Goal: Information Seeking & Learning: Learn about a topic

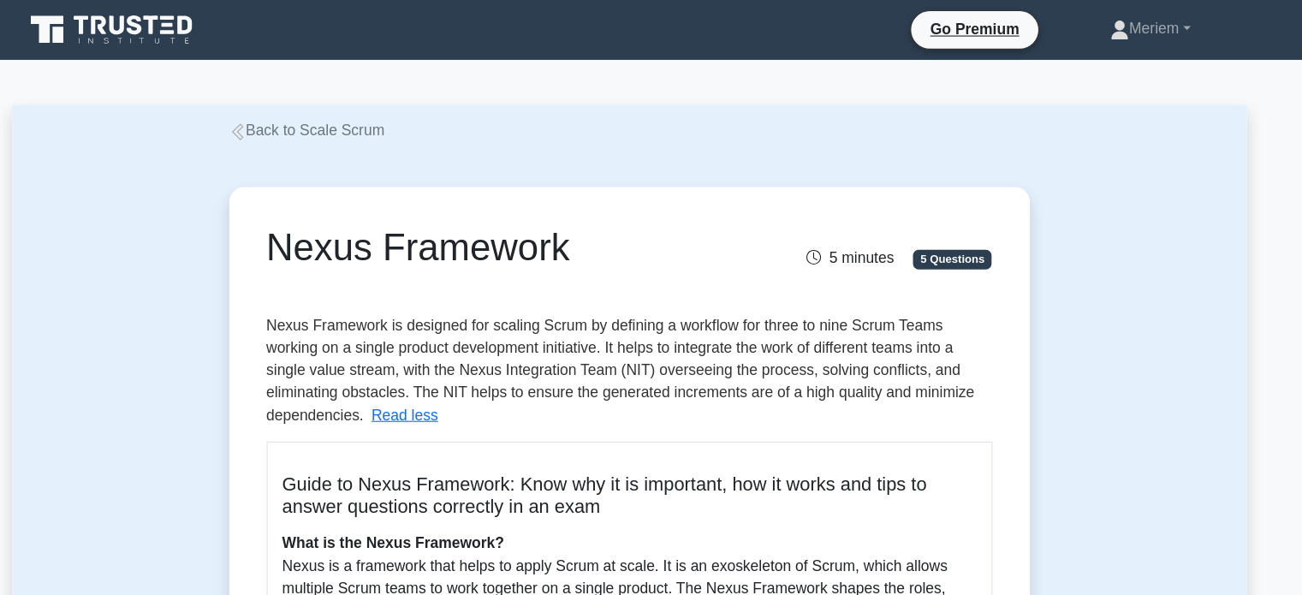
click at [294, 119] on icon at bounding box center [292, 120] width 10 height 15
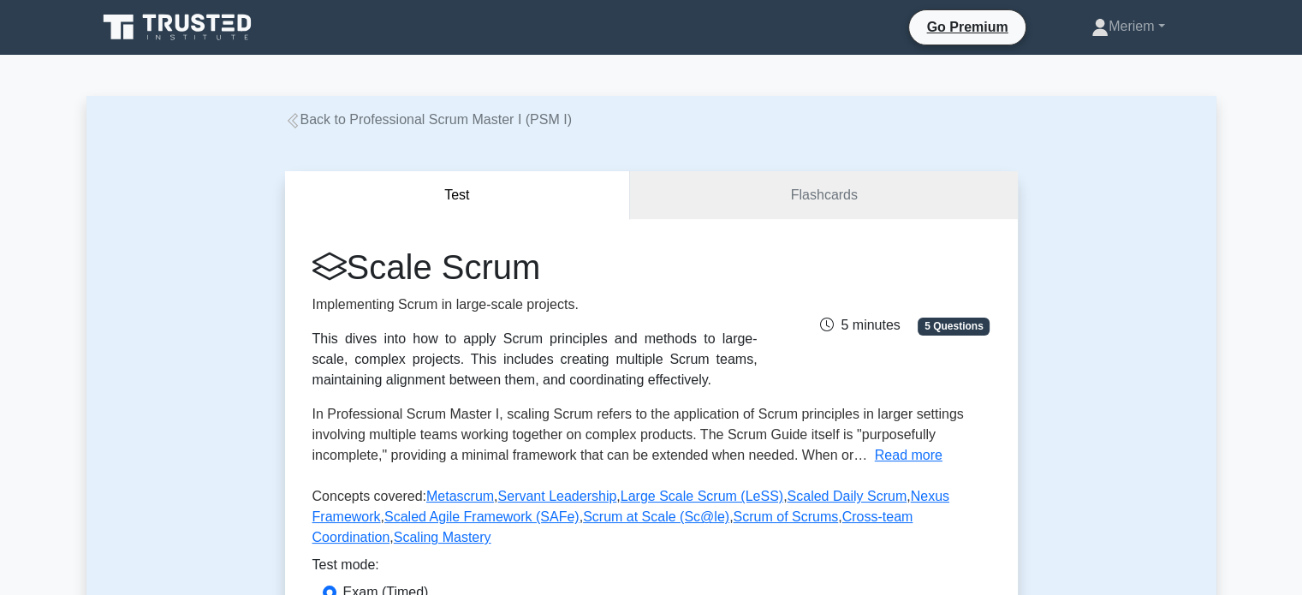
click at [293, 119] on icon at bounding box center [292, 120] width 15 height 15
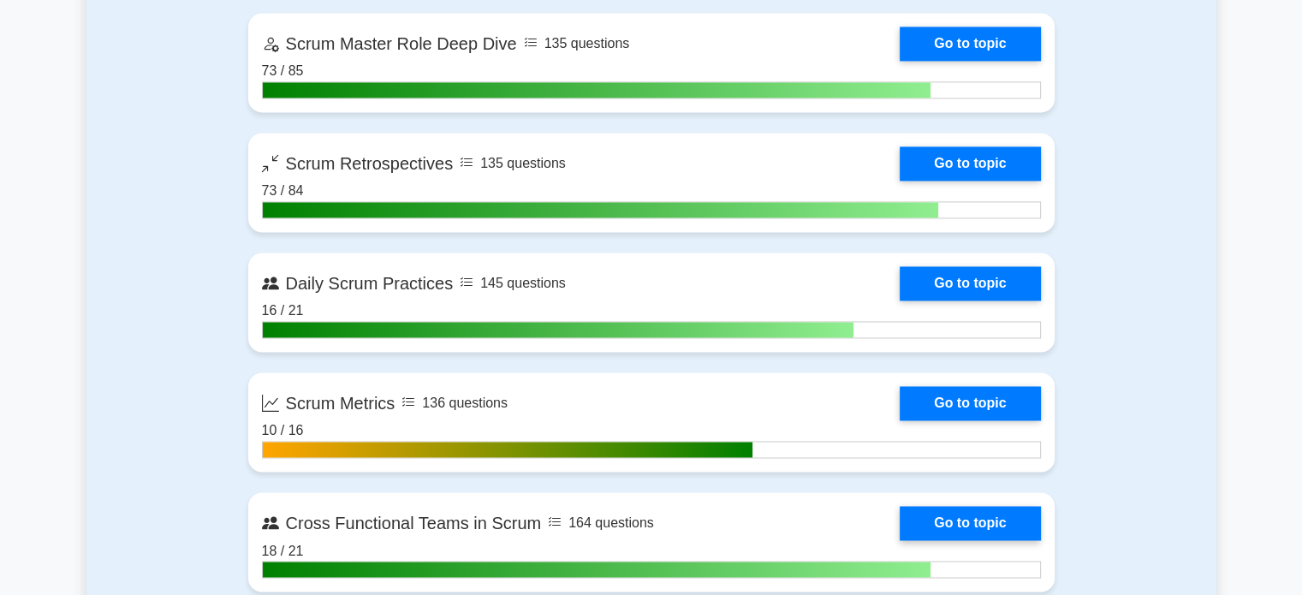
scroll to position [2740, 0]
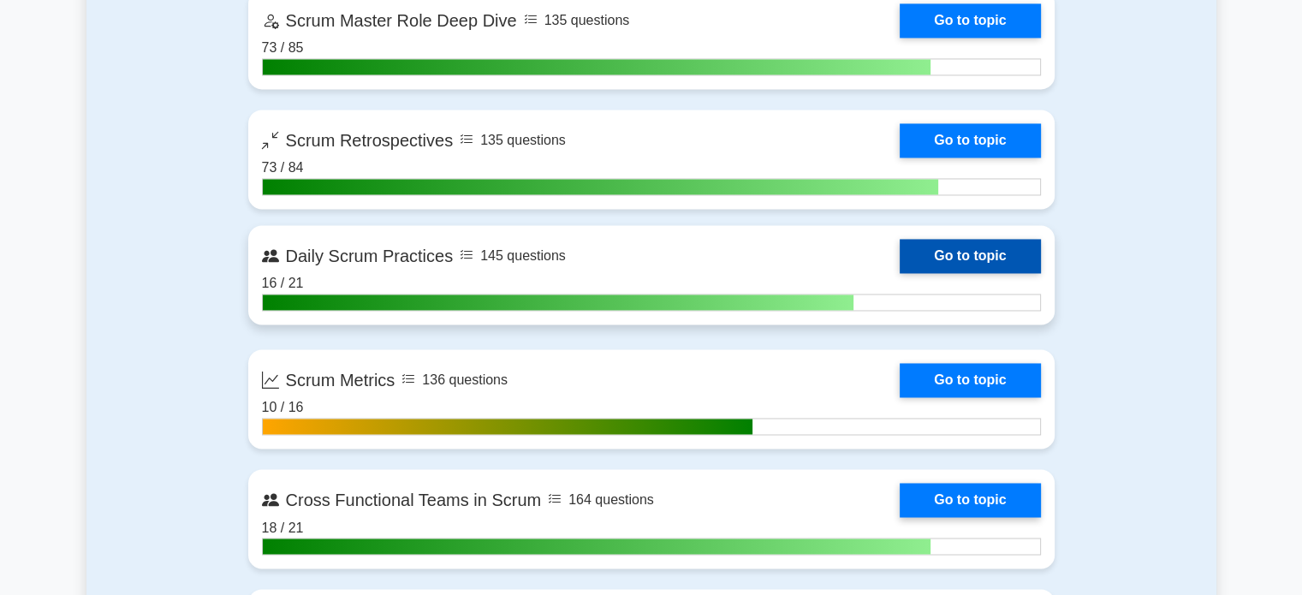
click at [969, 256] on link "Go to topic" at bounding box center [970, 256] width 140 height 34
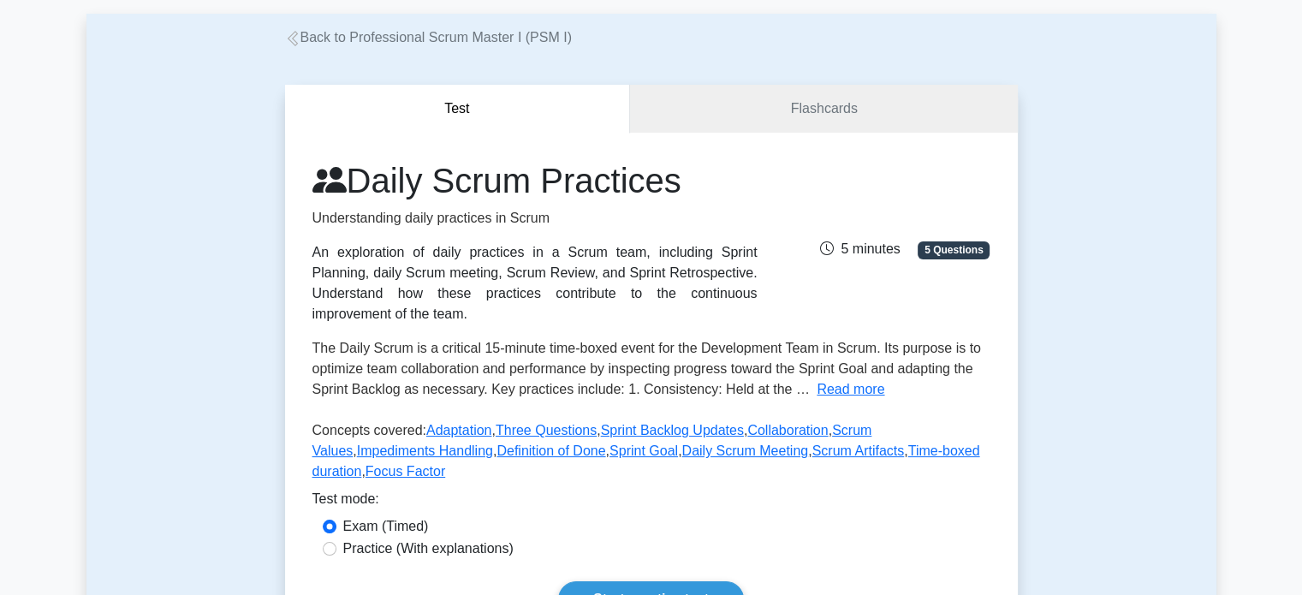
scroll to position [86, 0]
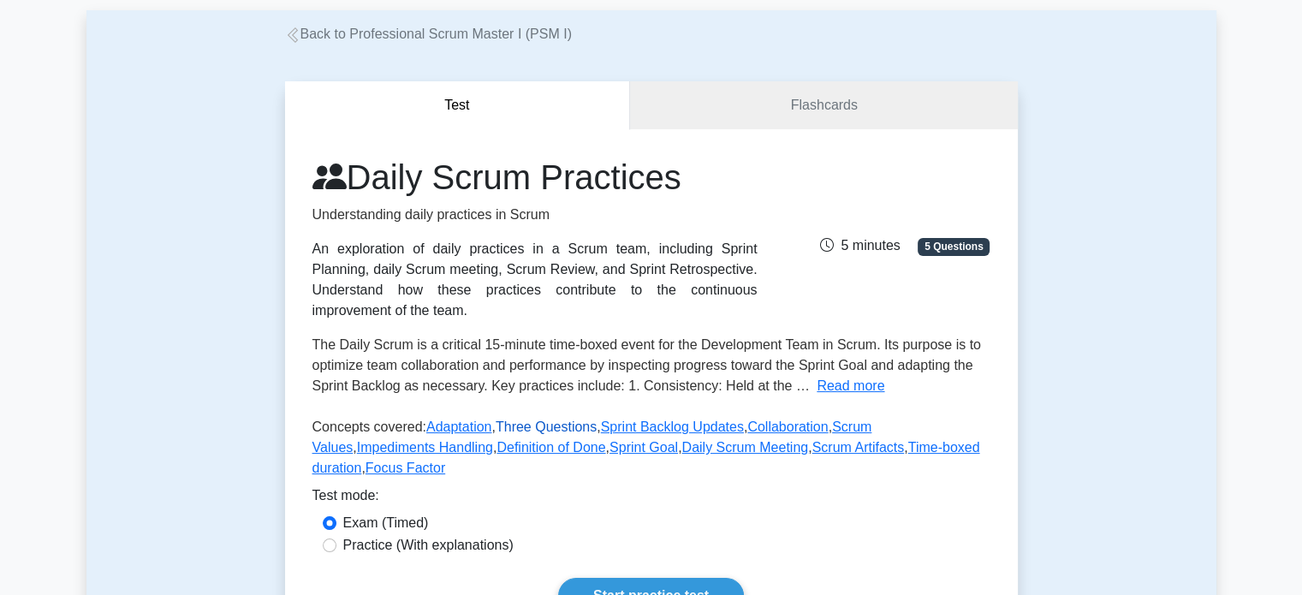
click at [520, 420] on link "Three Questions" at bounding box center [546, 427] width 101 height 15
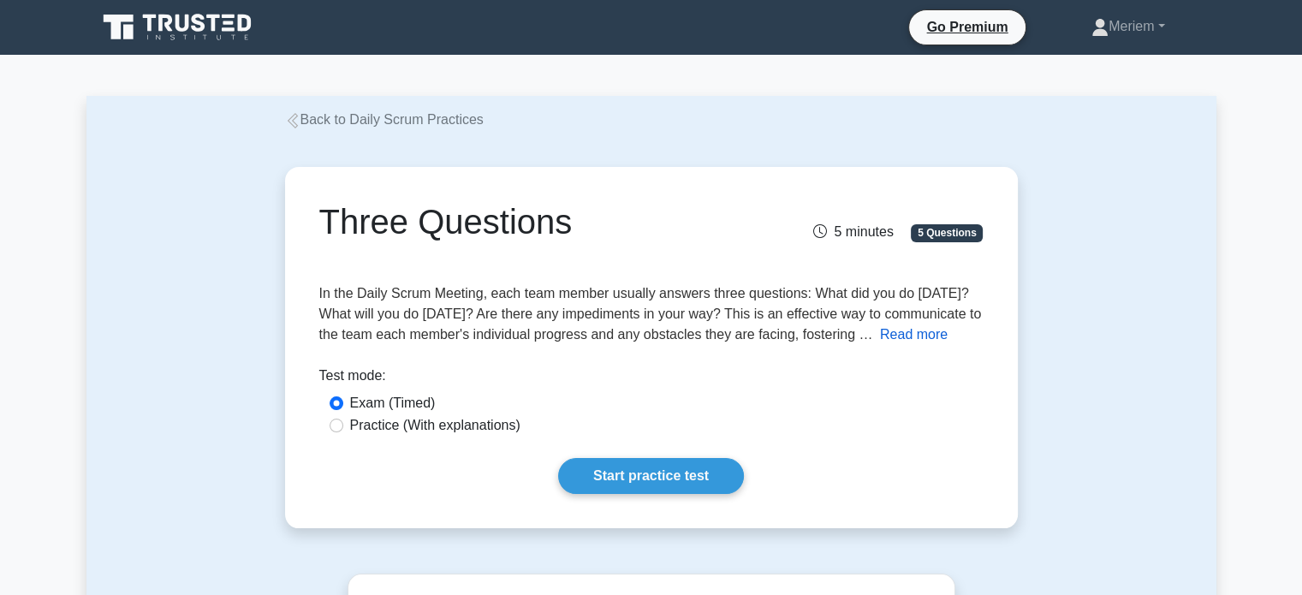
click at [901, 328] on button "Read more" at bounding box center [914, 334] width 68 height 21
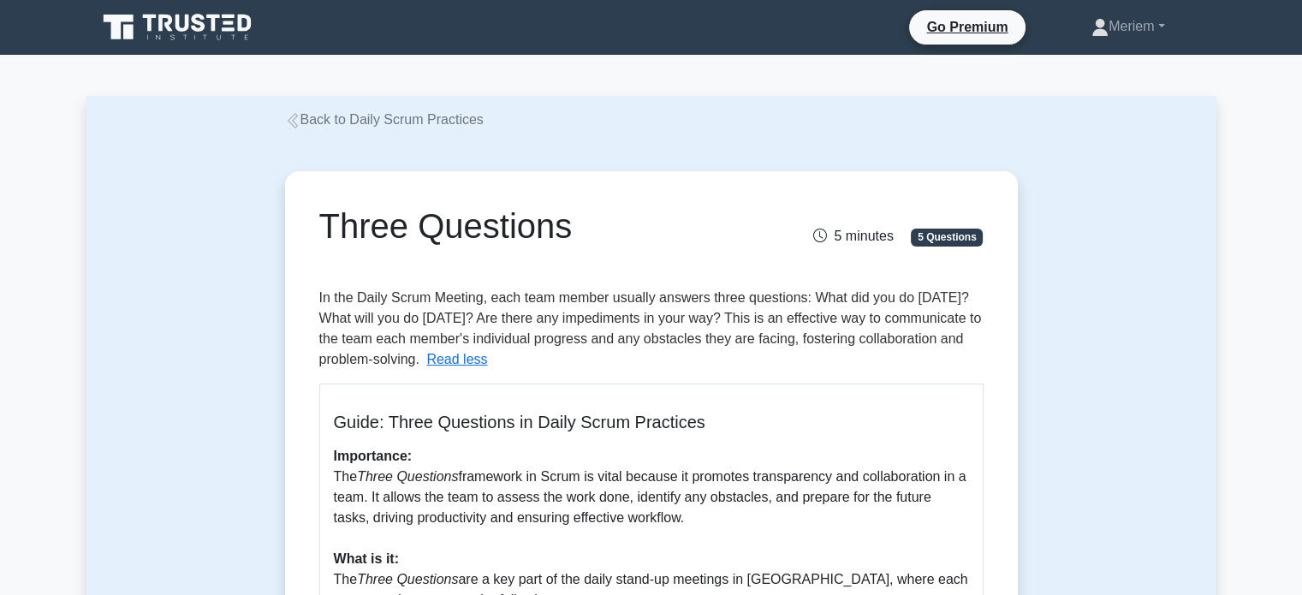
click at [285, 113] on link "Back to Daily Scrum Practices" at bounding box center [384, 119] width 199 height 15
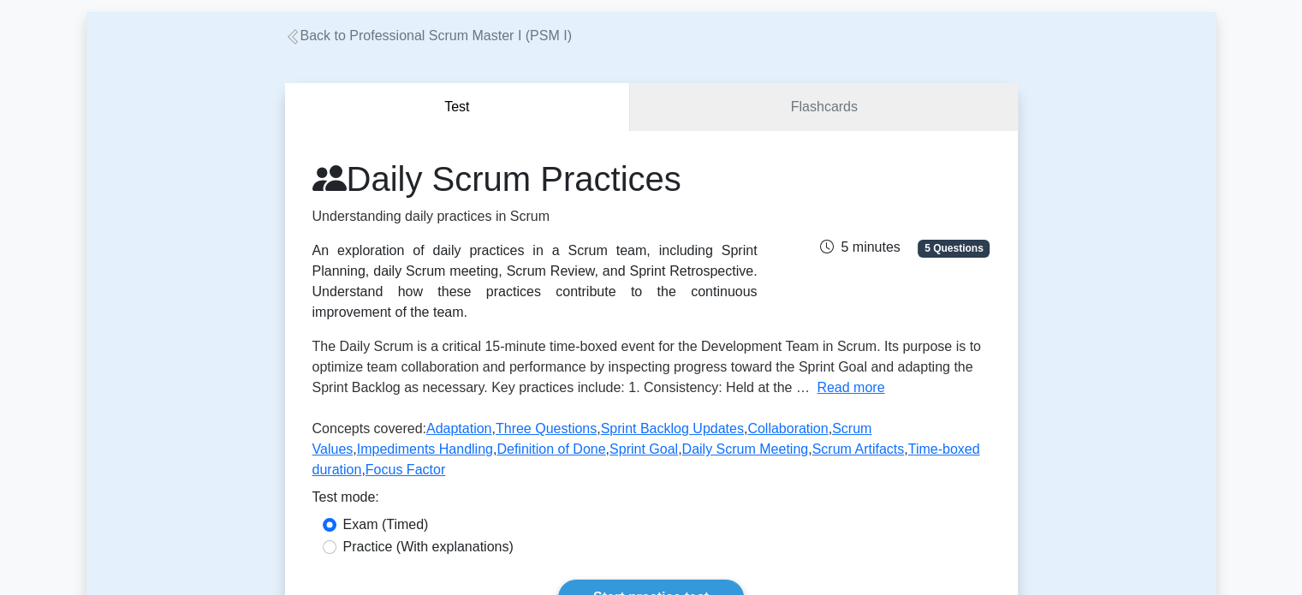
scroll to position [86, 0]
click at [445, 461] on link "Focus Factor" at bounding box center [406, 468] width 80 height 15
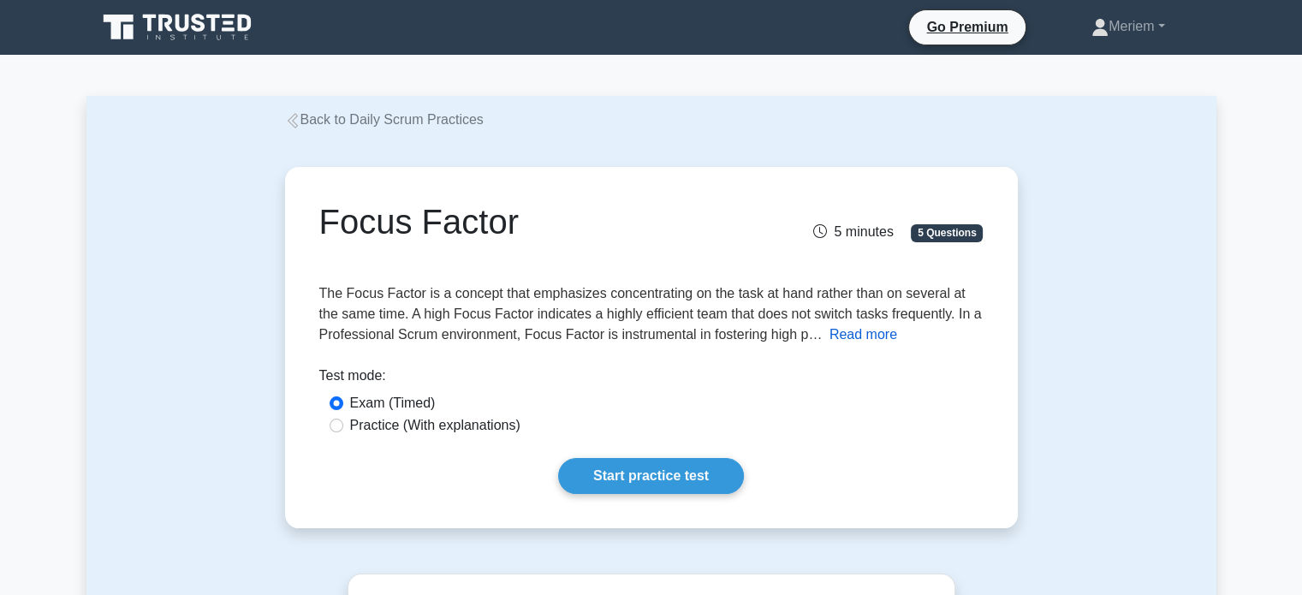
click at [869, 342] on button "Read more" at bounding box center [864, 334] width 68 height 21
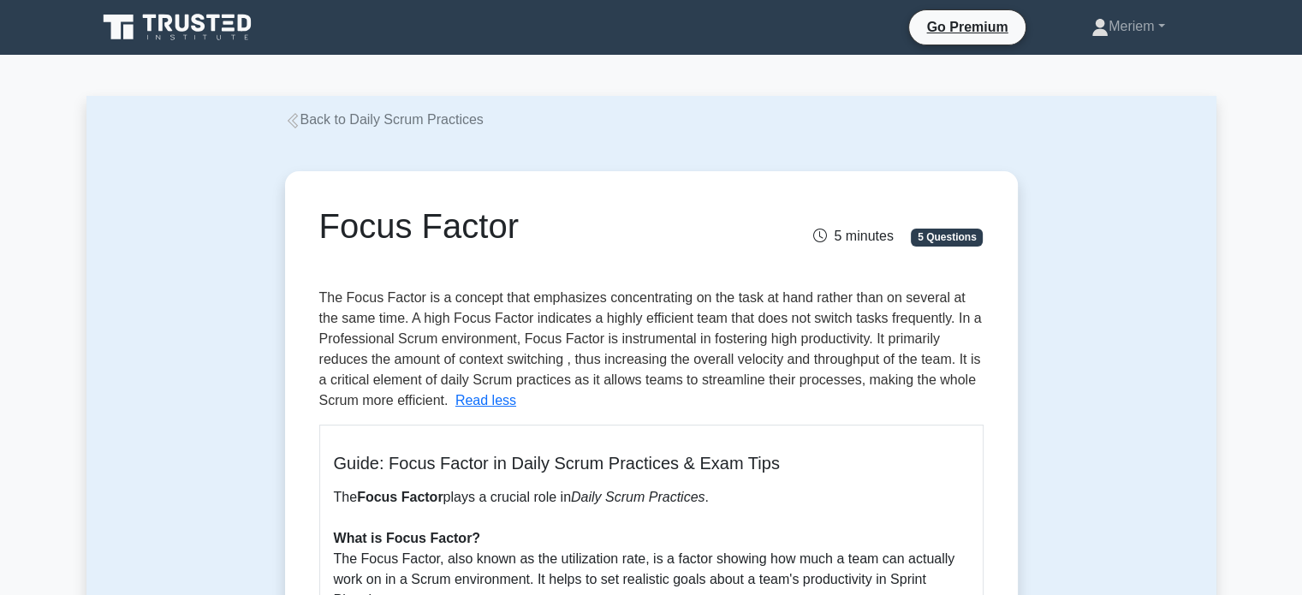
click at [298, 117] on icon at bounding box center [292, 120] width 15 height 15
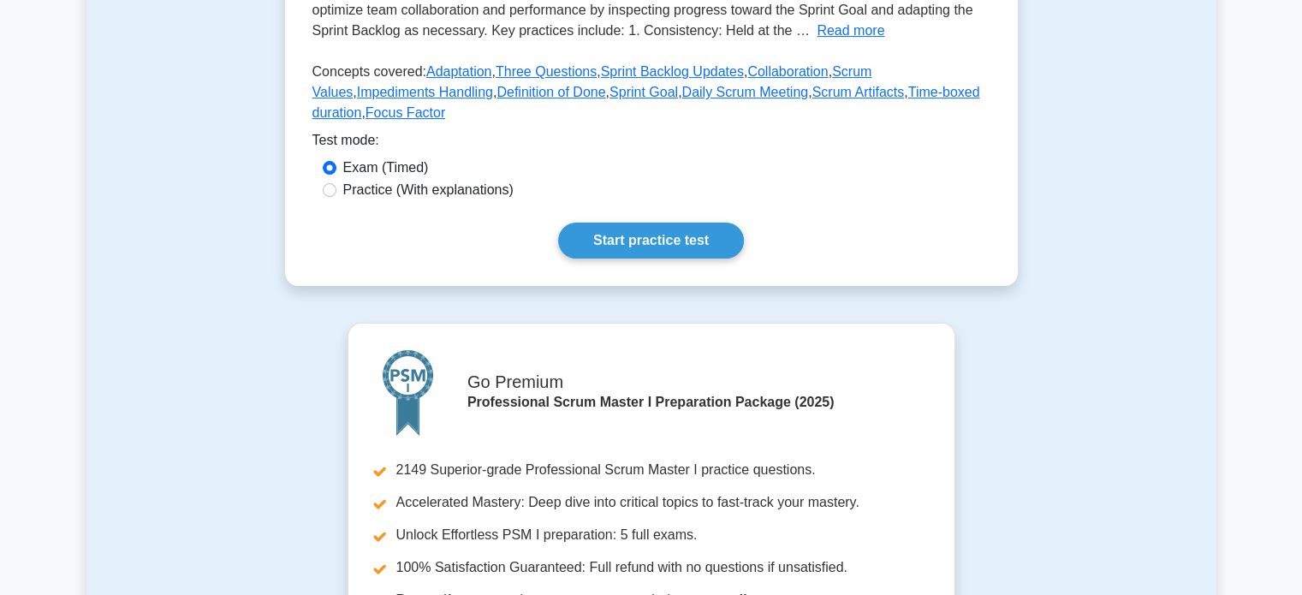
scroll to position [771, 0]
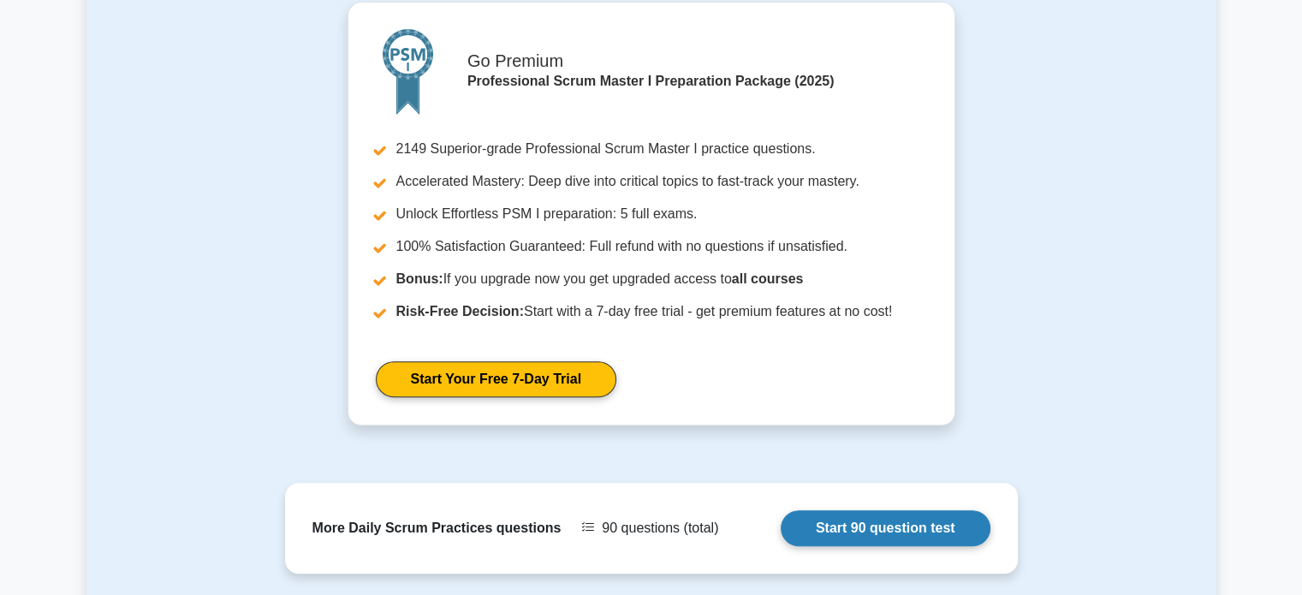
click at [819, 510] on link "Start 90 question test" at bounding box center [886, 528] width 210 height 36
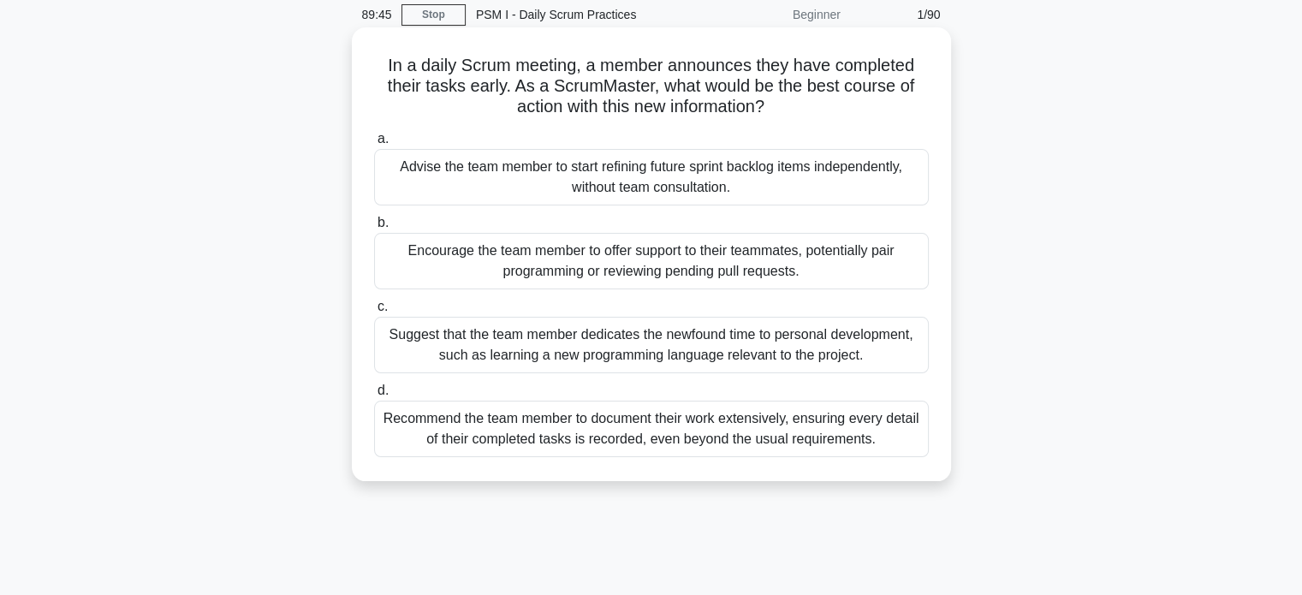
scroll to position [72, 0]
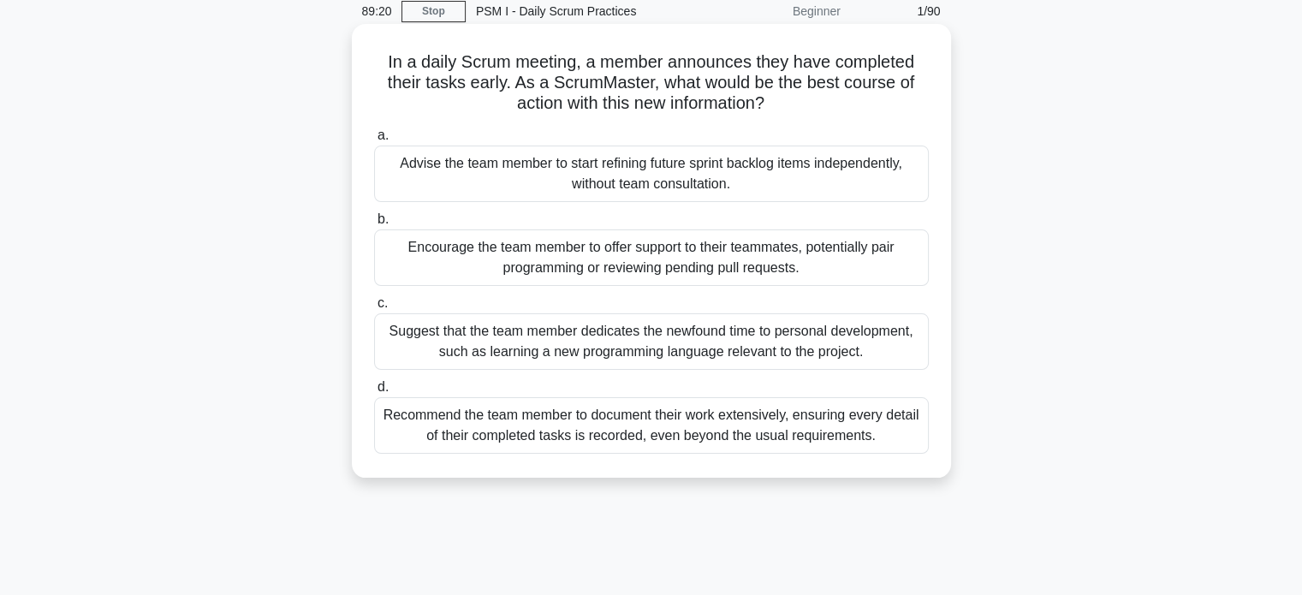
click at [411, 259] on div "Encourage the team member to offer support to their teammates, potentially pair…" at bounding box center [651, 257] width 555 height 57
click at [374, 225] on input "b. Encourage the team member to offer support to their teammates, potentially p…" at bounding box center [374, 219] width 0 height 11
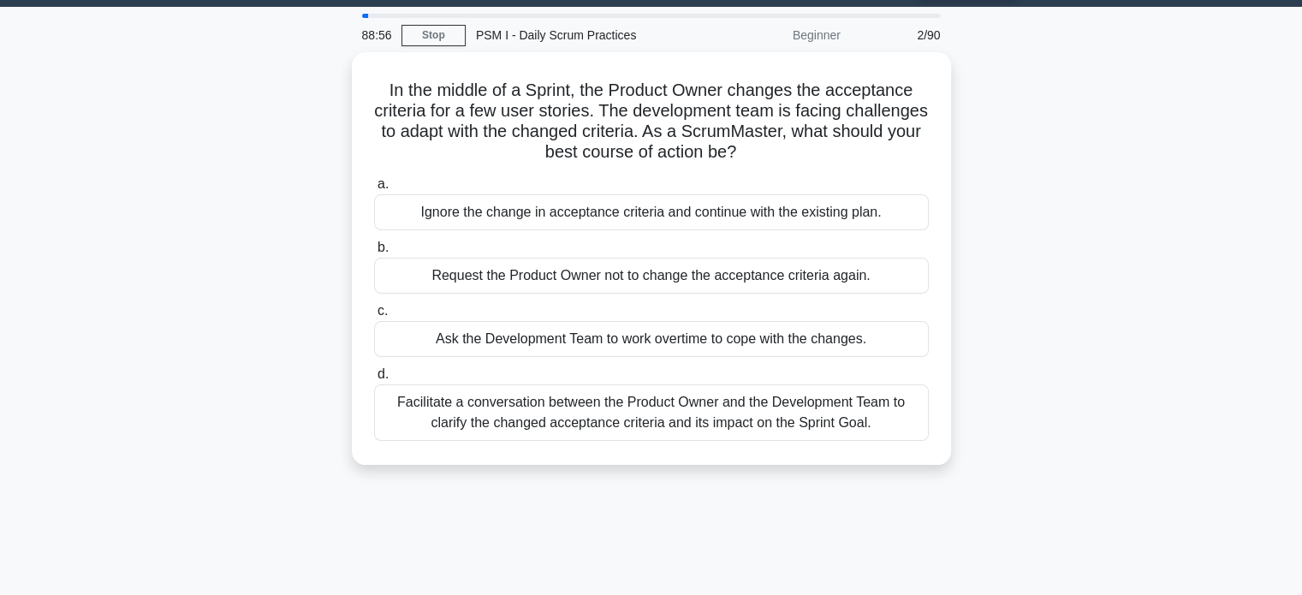
scroll to position [51, 0]
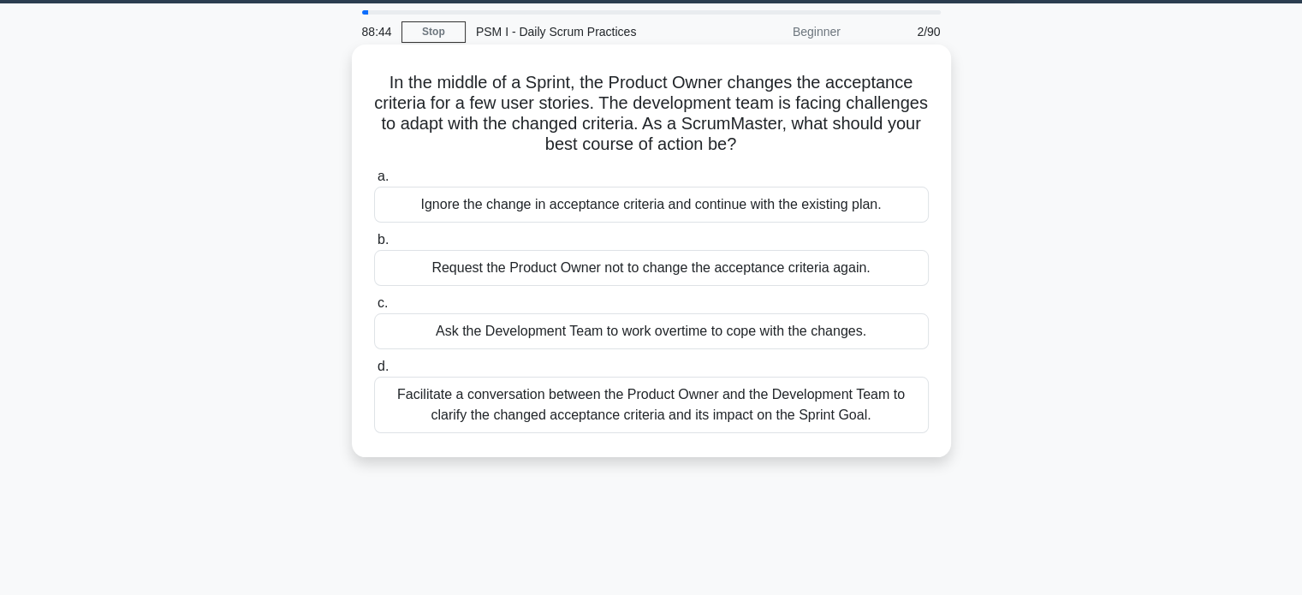
click at [448, 412] on div "Facilitate a conversation between the Product Owner and the Development Team to…" at bounding box center [651, 405] width 555 height 57
click at [374, 372] on input "d. Facilitate a conversation between the Product Owner and the Development Team…" at bounding box center [374, 366] width 0 height 11
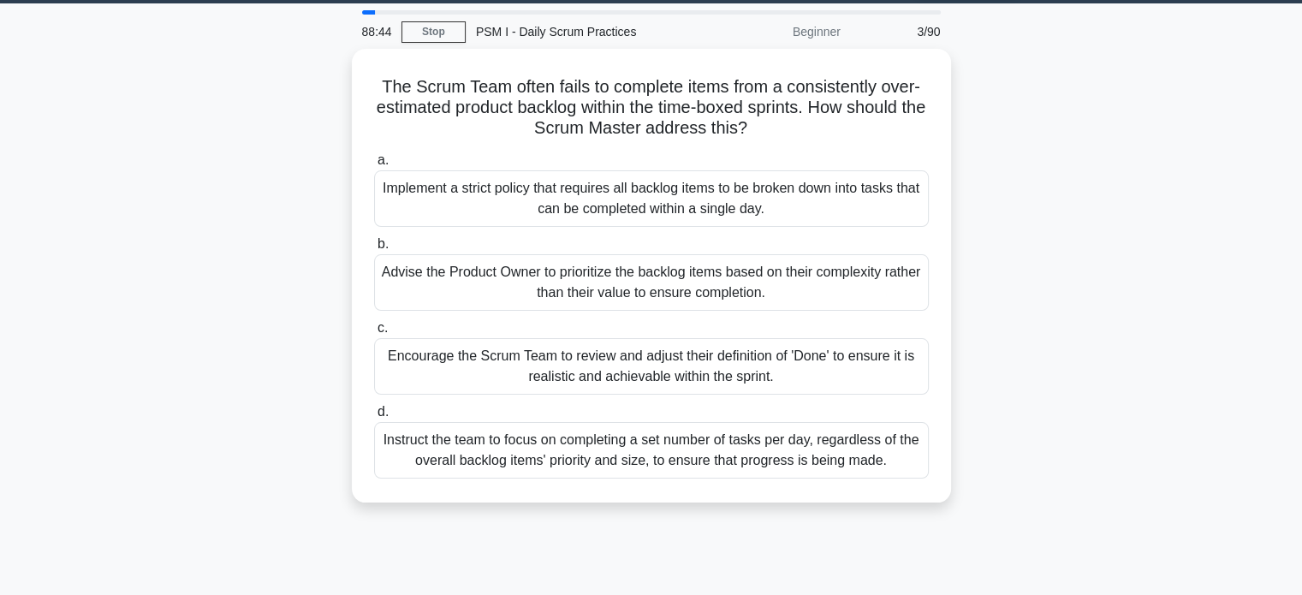
scroll to position [0, 0]
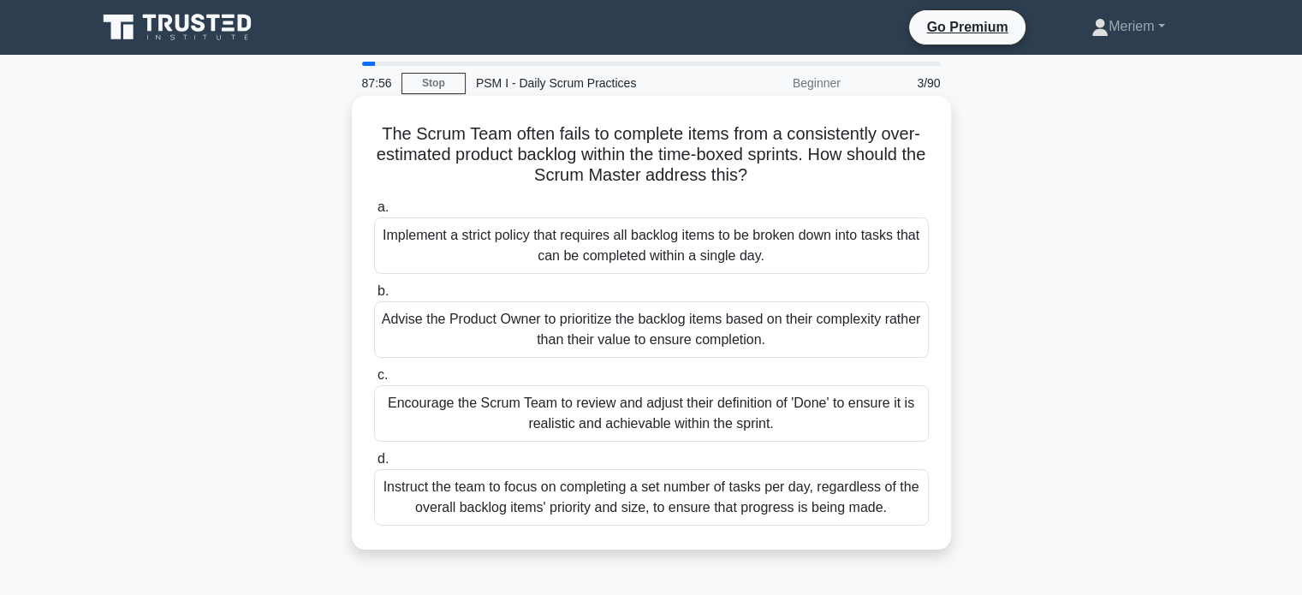
click at [445, 424] on div "Encourage the Scrum Team to review and adjust their definition of 'Done' to ens…" at bounding box center [651, 413] width 555 height 57
click at [374, 381] on input "c. Encourage the Scrum Team to review and adjust their definition of 'Done' to …" at bounding box center [374, 375] width 0 height 11
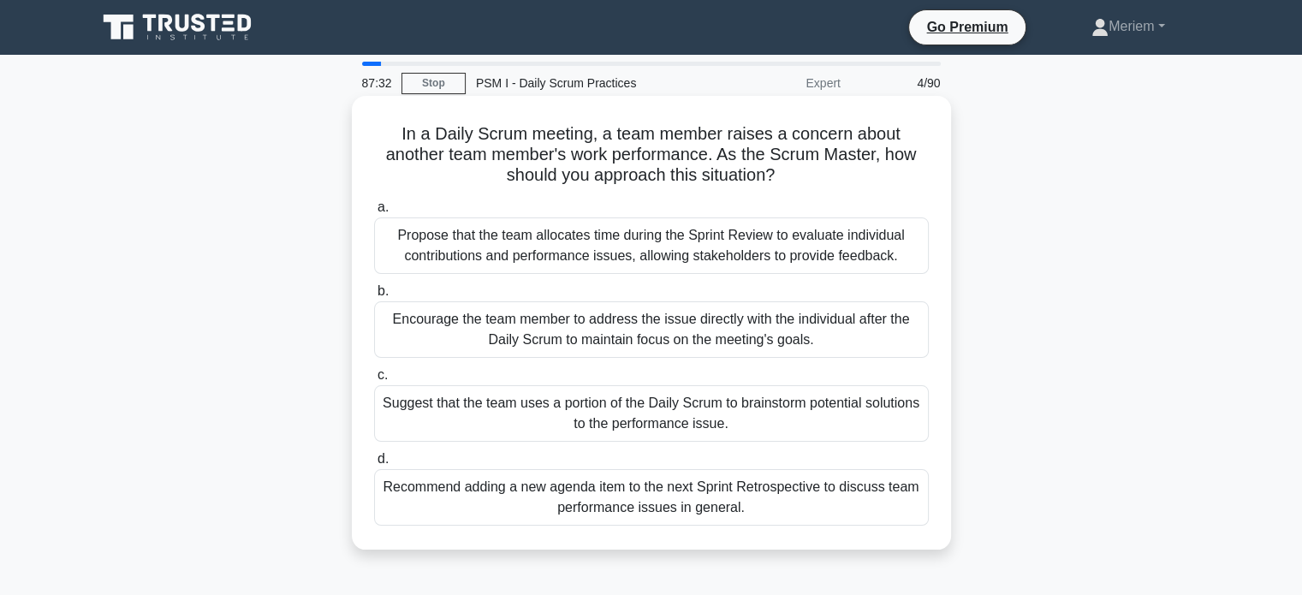
click at [428, 331] on div "Encourage the team member to address the issue directly with the individual aft…" at bounding box center [651, 329] width 555 height 57
click at [374, 297] on input "b. Encourage the team member to address the issue directly with the individual …" at bounding box center [374, 291] width 0 height 11
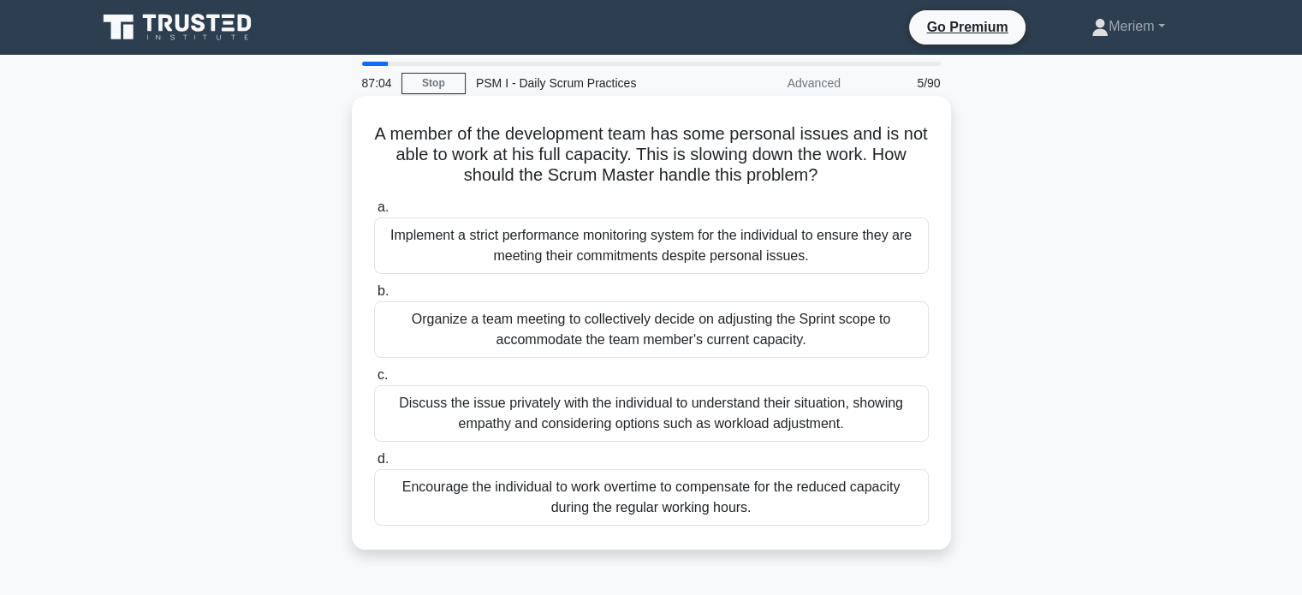
click at [416, 417] on div "Discuss the issue privately with the individual to understand their situation, …" at bounding box center [651, 413] width 555 height 57
click at [374, 381] on input "c. Discuss the issue privately with the individual to understand their situatio…" at bounding box center [374, 375] width 0 height 11
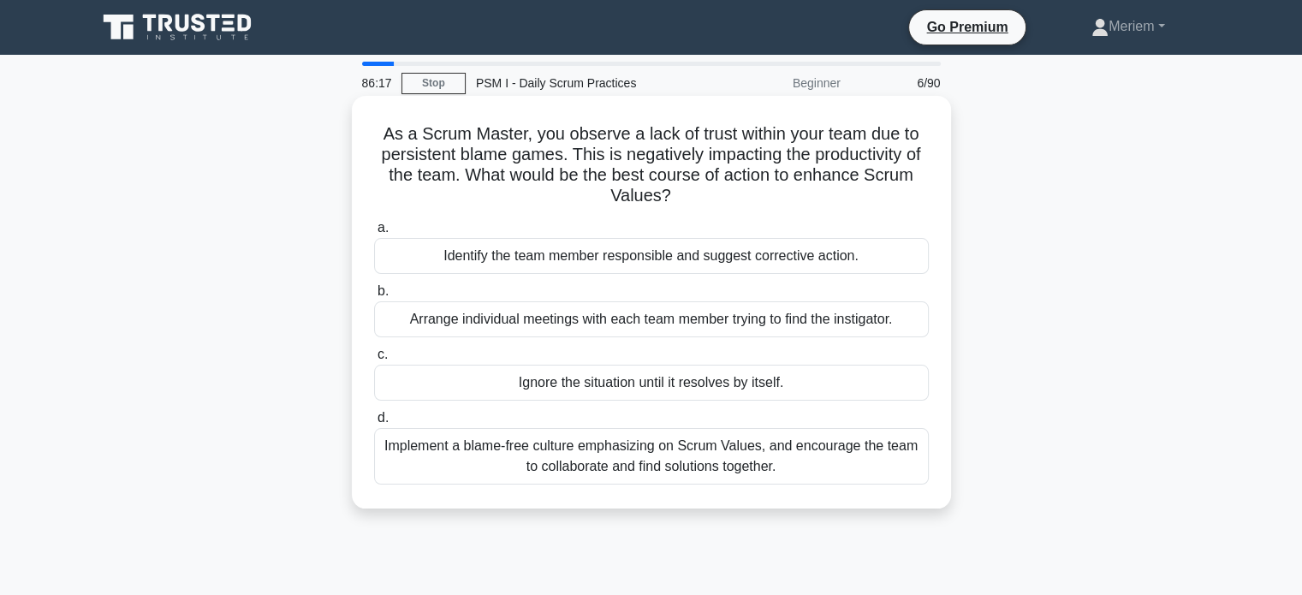
click at [454, 457] on div "Implement a blame-free culture emphasizing on Scrum Values, and encourage the t…" at bounding box center [651, 456] width 555 height 57
click at [374, 424] on input "d. Implement a blame-free culture emphasizing on Scrum Values, and encourage th…" at bounding box center [374, 418] width 0 height 11
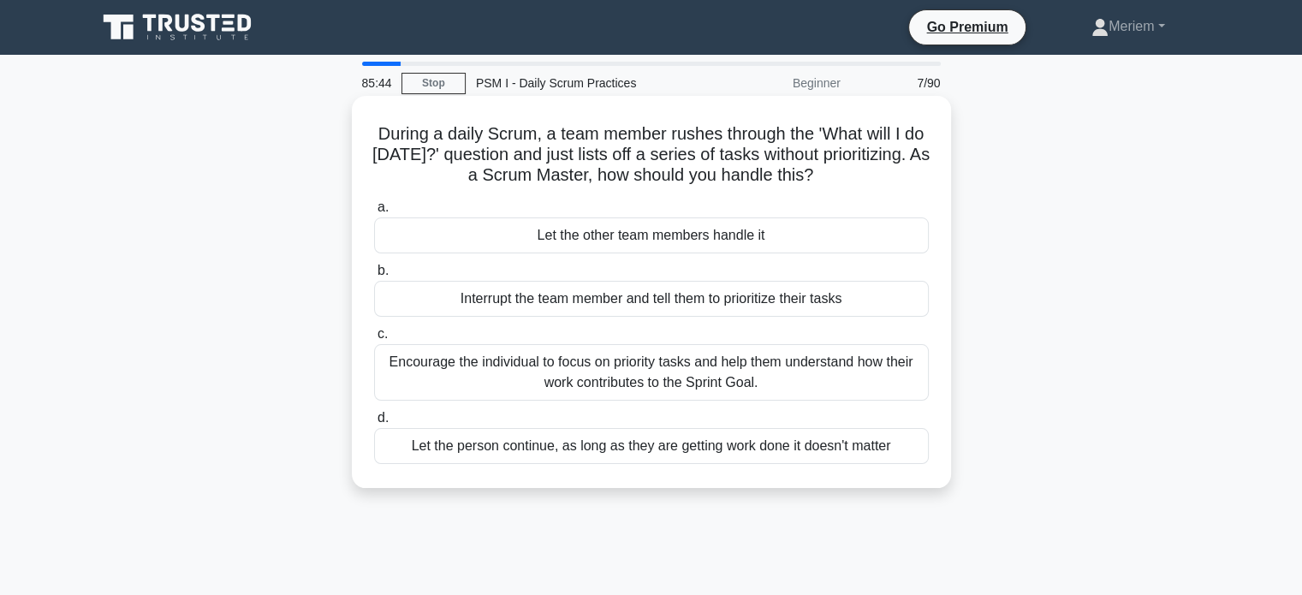
click at [449, 371] on div "Encourage the individual to focus on priority tasks and help them understand ho…" at bounding box center [651, 372] width 555 height 57
click at [374, 340] on input "c. Encourage the individual to focus on priority tasks and help them understand…" at bounding box center [374, 334] width 0 height 11
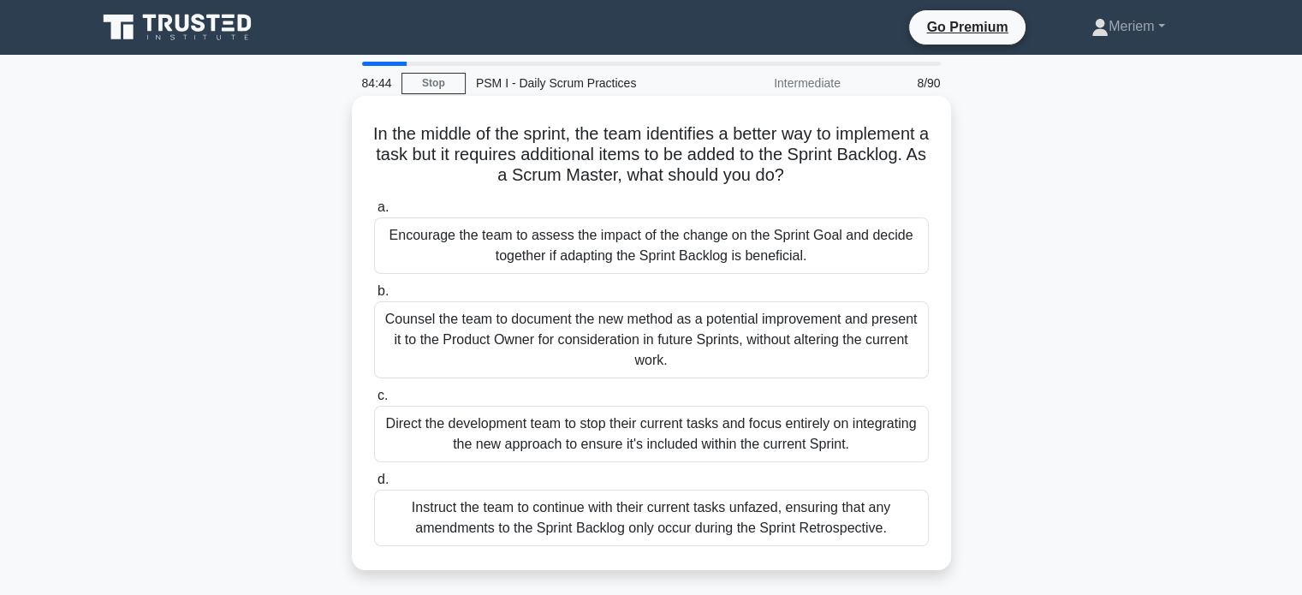
click at [467, 265] on div "Encourage the team to assess the impact of the change on the Sprint Goal and de…" at bounding box center [651, 245] width 555 height 57
click at [374, 213] on input "a. Encourage the team to assess the impact of the change on the Sprint Goal and…" at bounding box center [374, 207] width 0 height 11
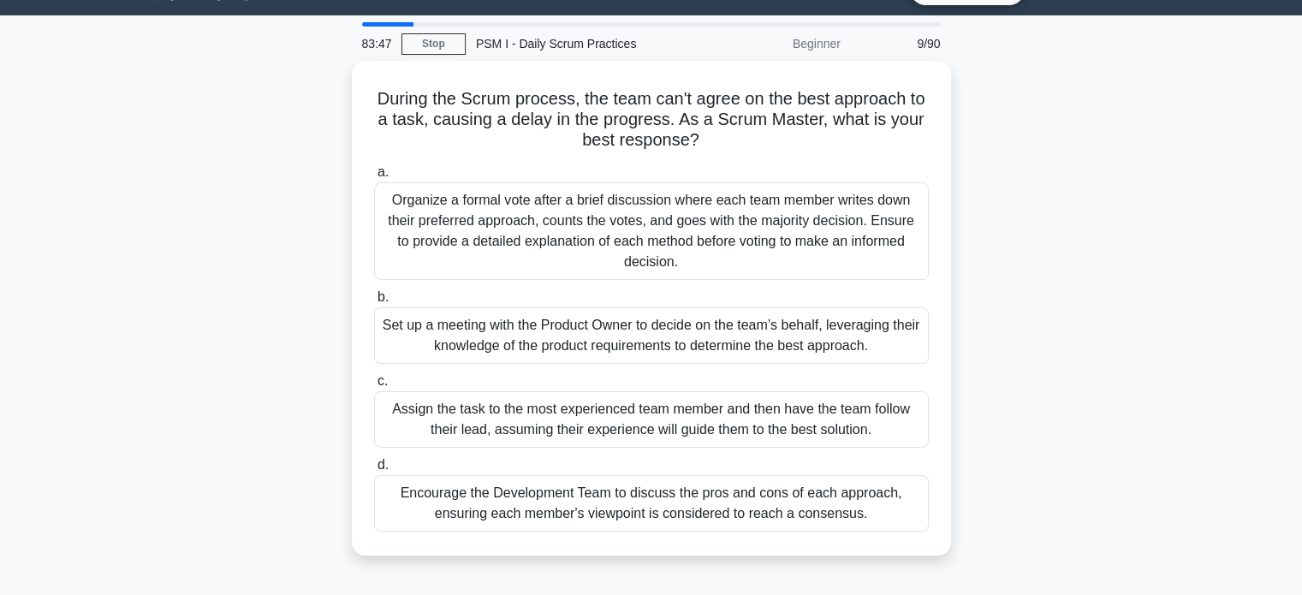
scroll to position [41, 0]
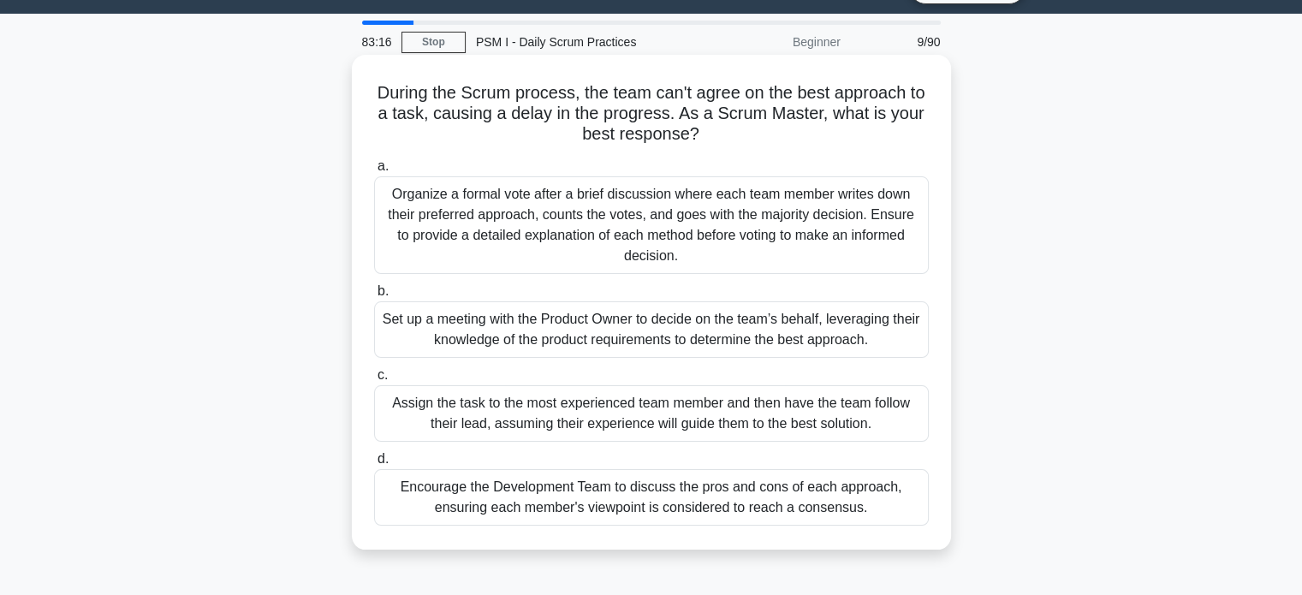
click at [420, 499] on div "Encourage the Development Team to discuss the pros and cons of each approach, e…" at bounding box center [651, 497] width 555 height 57
click at [374, 465] on input "d. Encourage the Development Team to discuss the pros and cons of each approach…" at bounding box center [374, 459] width 0 height 11
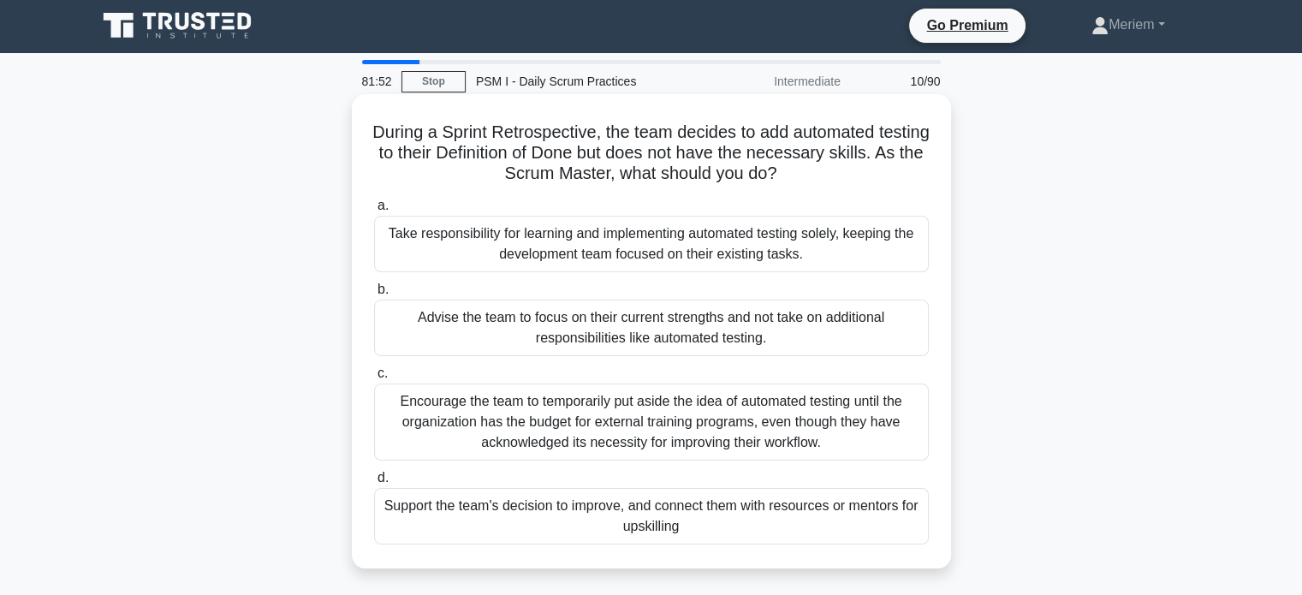
scroll to position [0, 0]
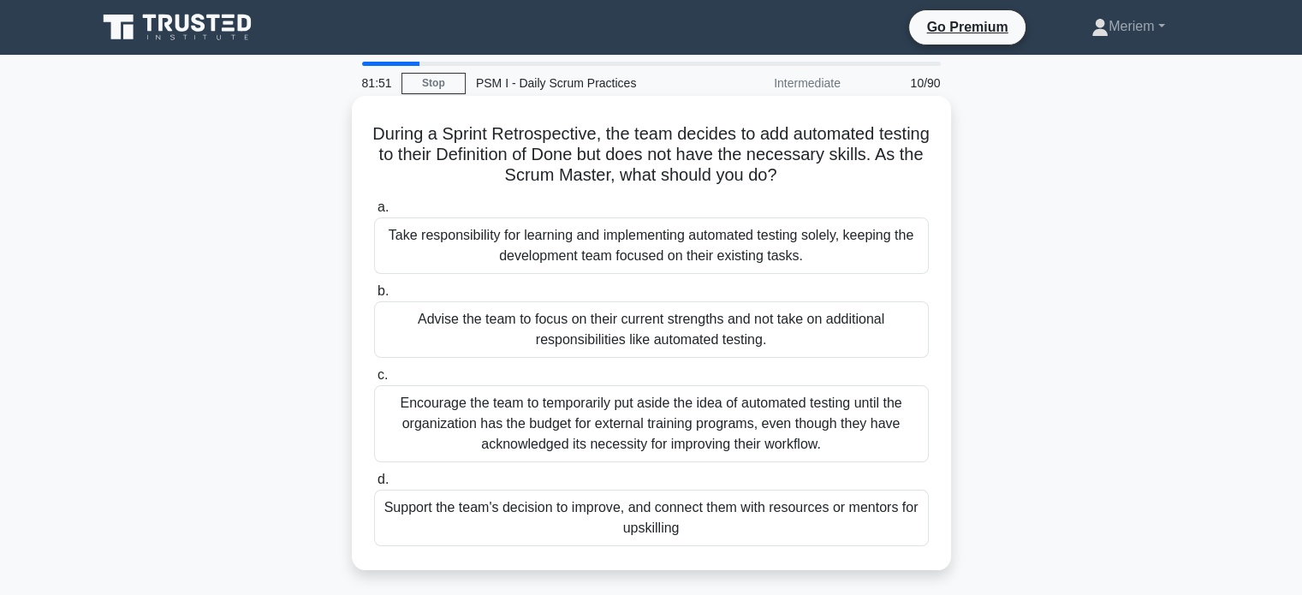
click at [498, 514] on div "Support the team's decision to improve, and connect them with resources or ment…" at bounding box center [651, 518] width 555 height 57
click at [374, 485] on input "d. Support the team's decision to improve, and connect them with resources or m…" at bounding box center [374, 479] width 0 height 11
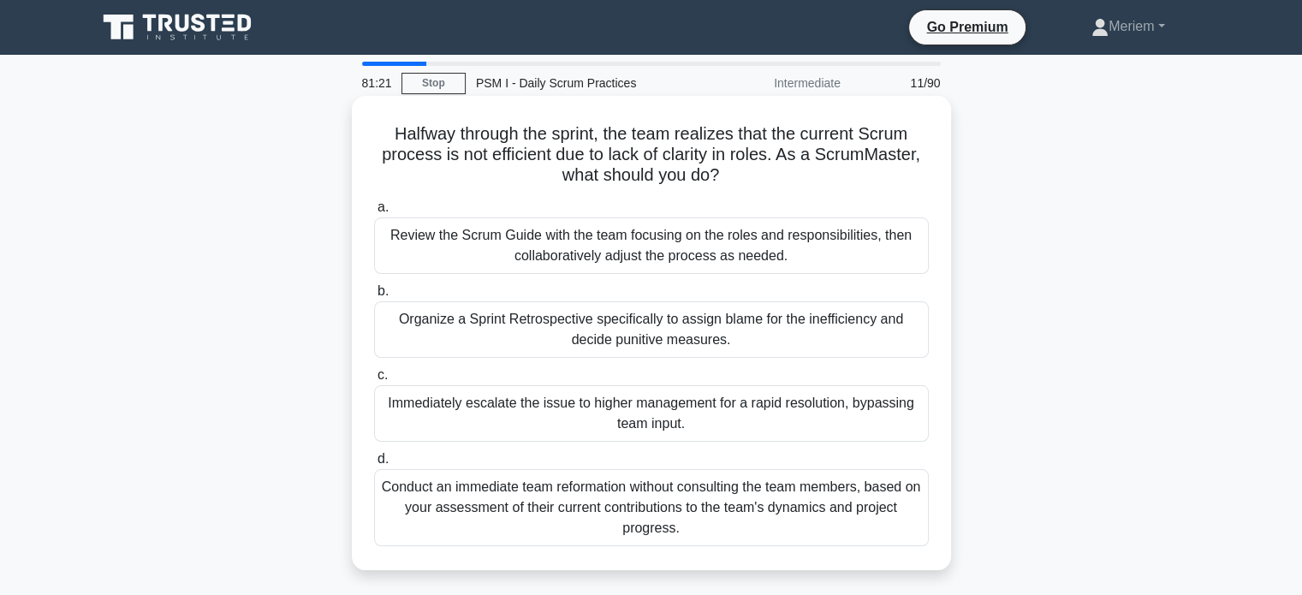
click at [479, 254] on div "Review the Scrum Guide with the team focusing on the roles and responsibilities…" at bounding box center [651, 245] width 555 height 57
click at [374, 213] on input "a. Review the Scrum Guide with the team focusing on the roles and responsibilit…" at bounding box center [374, 207] width 0 height 11
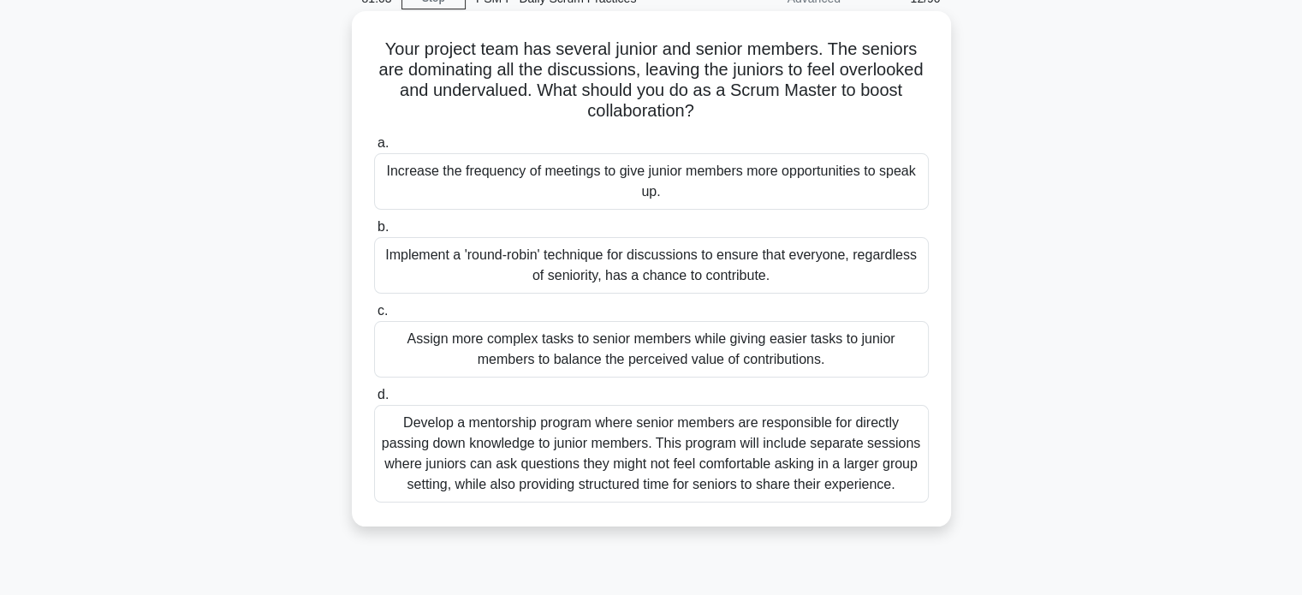
scroll to position [86, 0]
click at [425, 275] on div "Implement a 'round-robin' technique for discussions to ensure that everyone, re…" at bounding box center [651, 264] width 555 height 57
click at [374, 232] on input "b. Implement a 'round-[PERSON_NAME]' technique for discussions to ensure that e…" at bounding box center [374, 226] width 0 height 11
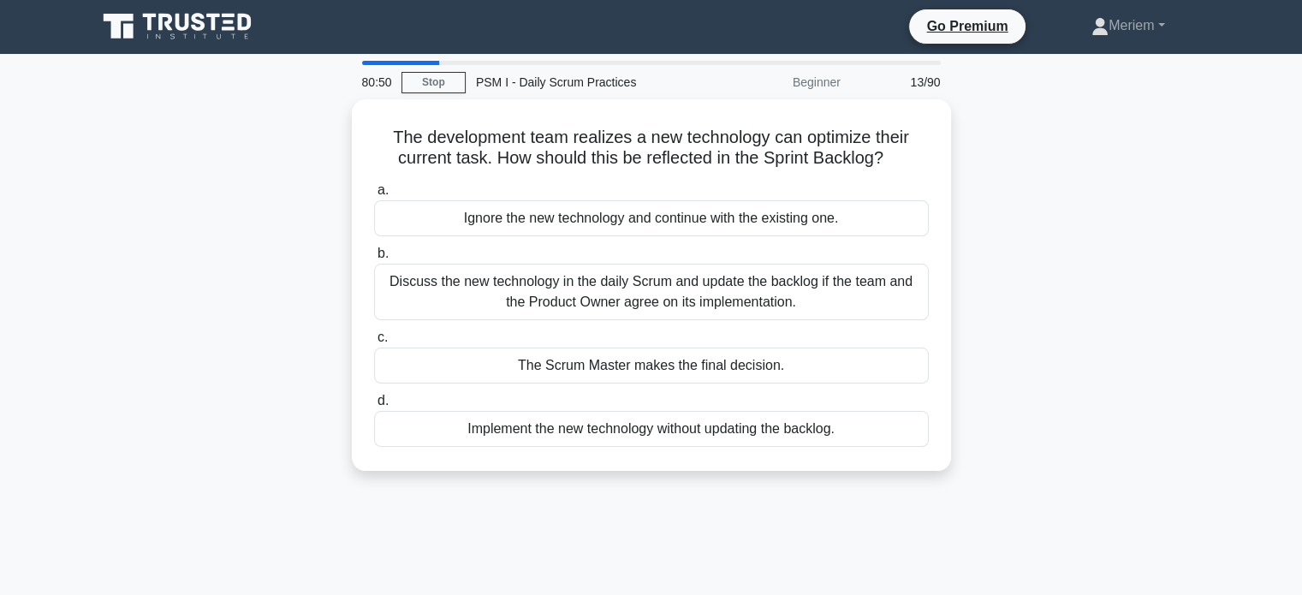
scroll to position [0, 0]
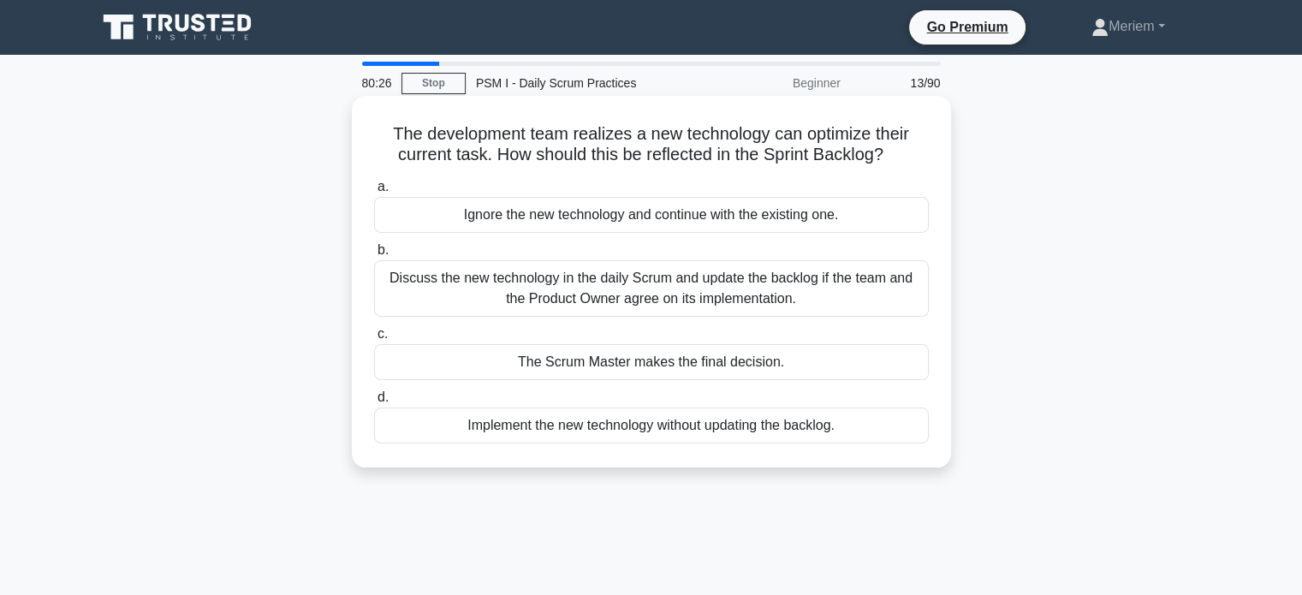
click at [473, 294] on div "Discuss the new technology in the daily Scrum and update the backlog if the tea…" at bounding box center [651, 288] width 555 height 57
click at [374, 256] on input "b. Discuss the new technology in the daily Scrum and update the backlog if the …" at bounding box center [374, 250] width 0 height 11
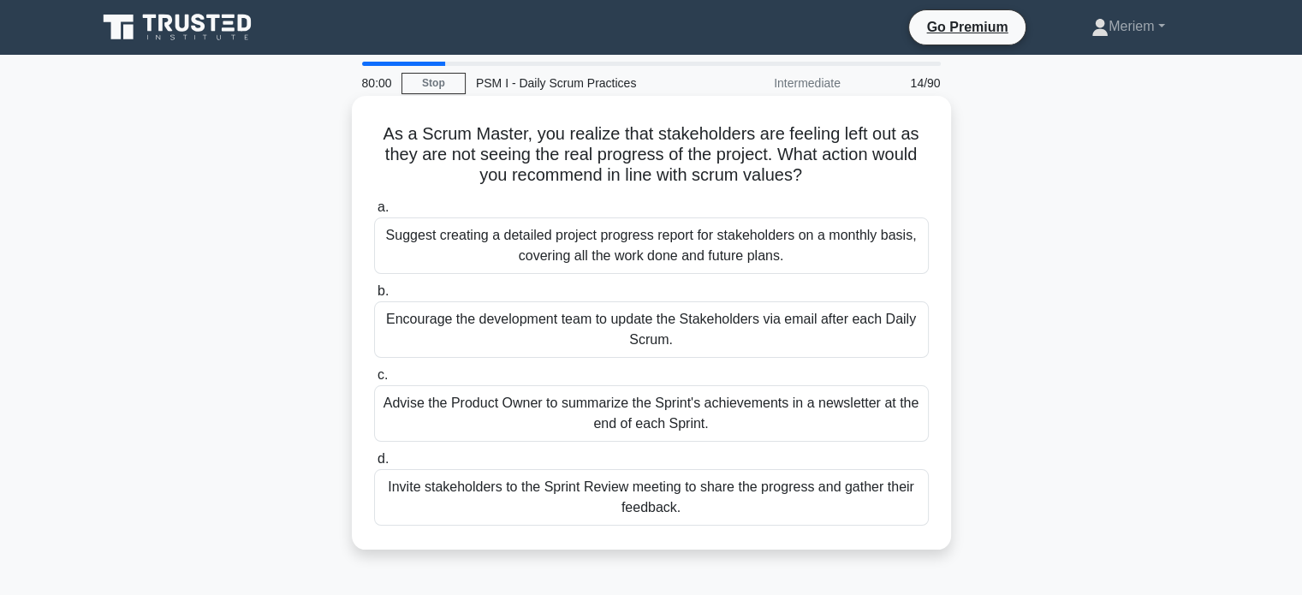
click at [527, 507] on div "Invite stakeholders to the Sprint Review meeting to share the progress and gath…" at bounding box center [651, 497] width 555 height 57
click at [374, 465] on input "d. Invite stakeholders to the Sprint Review meeting to share the progress and g…" at bounding box center [374, 459] width 0 height 11
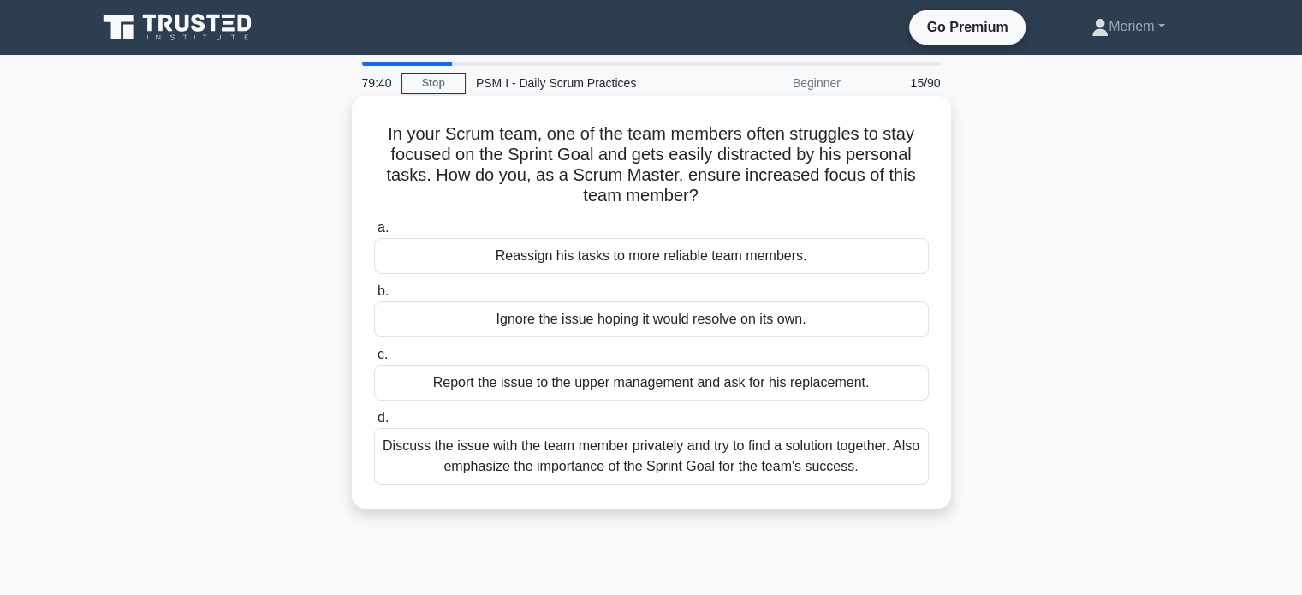
click at [592, 463] on div "Discuss the issue with the team member privately and try to find a solution tog…" at bounding box center [651, 456] width 555 height 57
click at [374, 424] on input "d. Discuss the issue with the team member privately and try to find a solution …" at bounding box center [374, 418] width 0 height 11
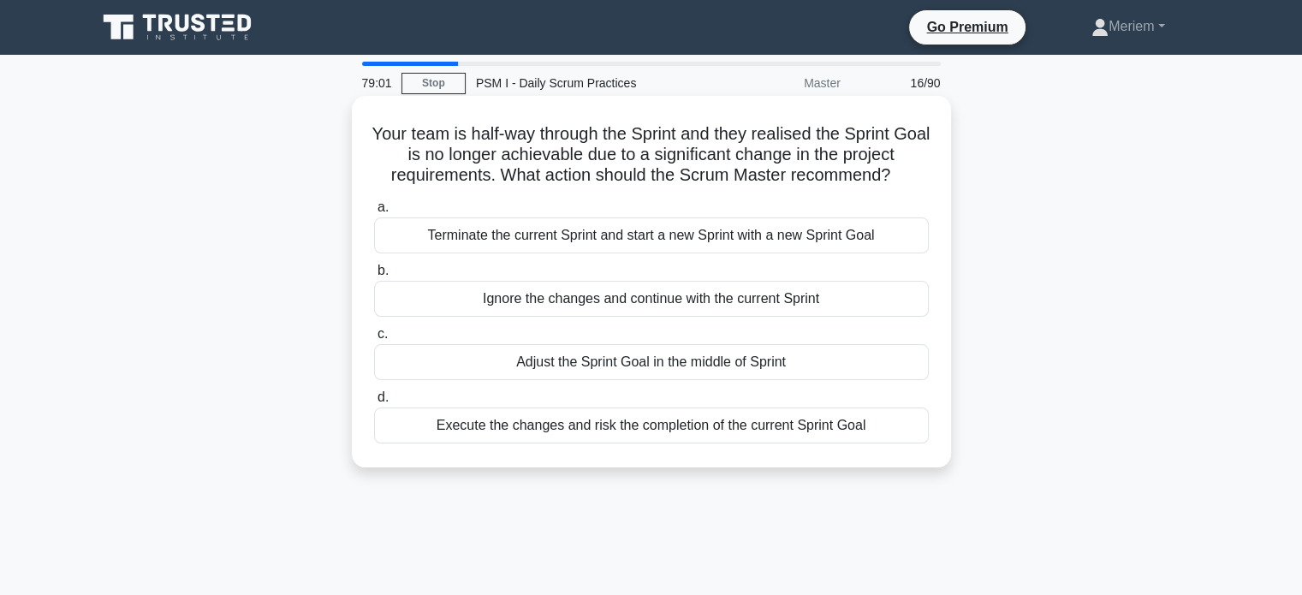
click at [527, 360] on div "Adjust the Sprint Goal in the middle of Sprint" at bounding box center [651, 362] width 555 height 36
click at [374, 340] on input "c. Adjust the Sprint Goal in the middle of Sprint" at bounding box center [374, 334] width 0 height 11
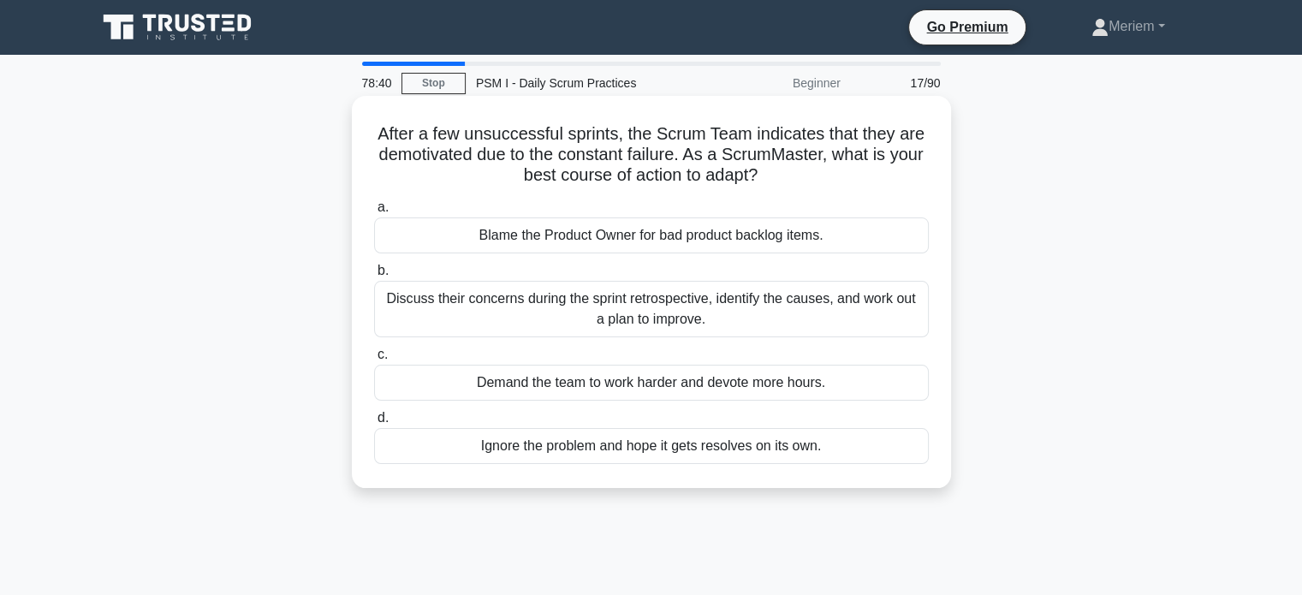
click at [453, 322] on div "Discuss their concerns during the sprint retrospective, identify the causes, an…" at bounding box center [651, 309] width 555 height 57
click at [374, 277] on input "b. Discuss their concerns during the sprint retrospective, identify the causes,…" at bounding box center [374, 270] width 0 height 11
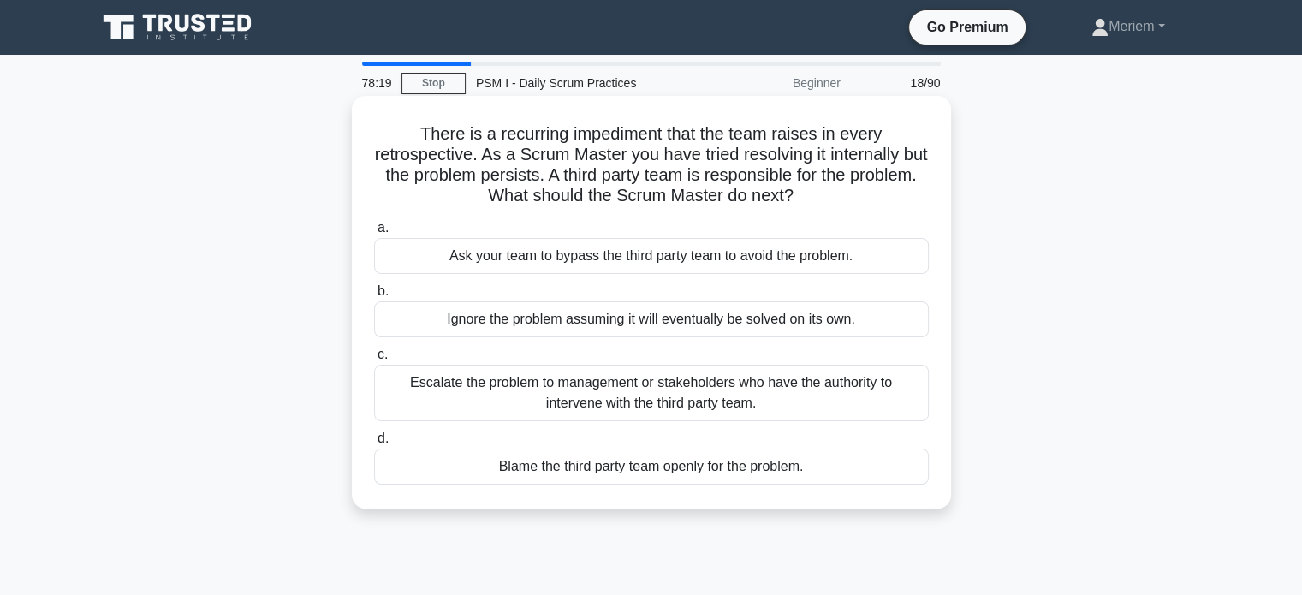
click at [476, 394] on div "Escalate the problem to management or stakeholders who have the authority to in…" at bounding box center [651, 393] width 555 height 57
click at [374, 360] on input "c. Escalate the problem to management or stakeholders who have the authority to…" at bounding box center [374, 354] width 0 height 11
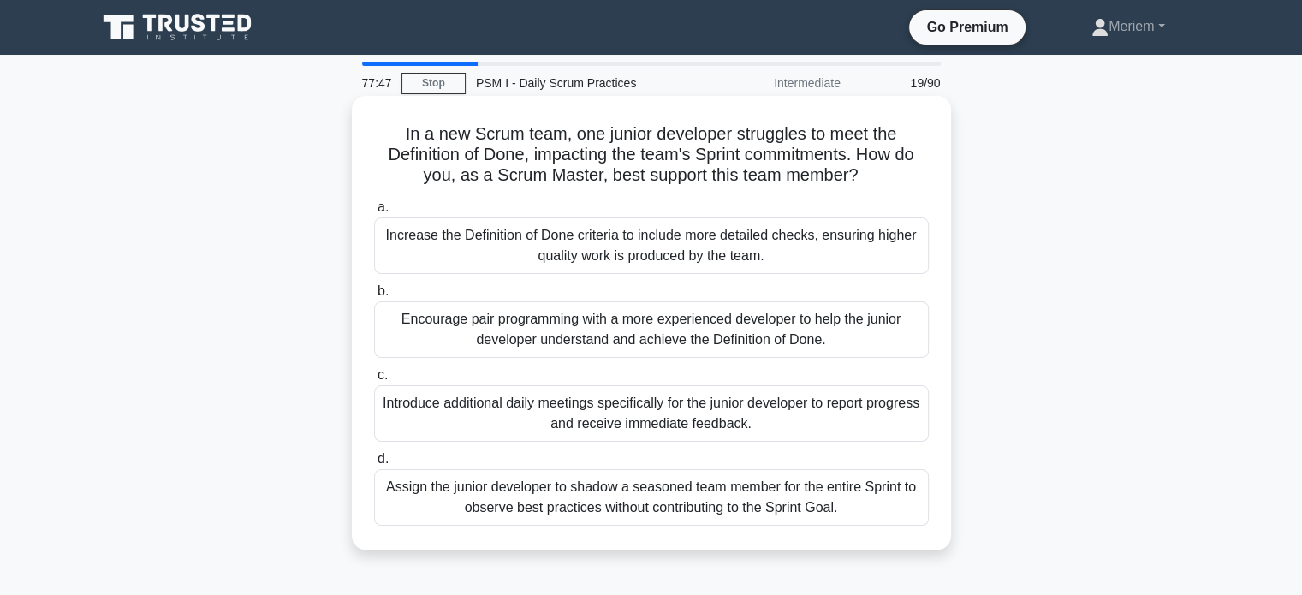
click at [437, 332] on div "Encourage pair programming with a more experienced developer to help the junior…" at bounding box center [651, 329] width 555 height 57
click at [374, 297] on input "b. Encourage pair programming with a more experienced developer to help the jun…" at bounding box center [374, 291] width 0 height 11
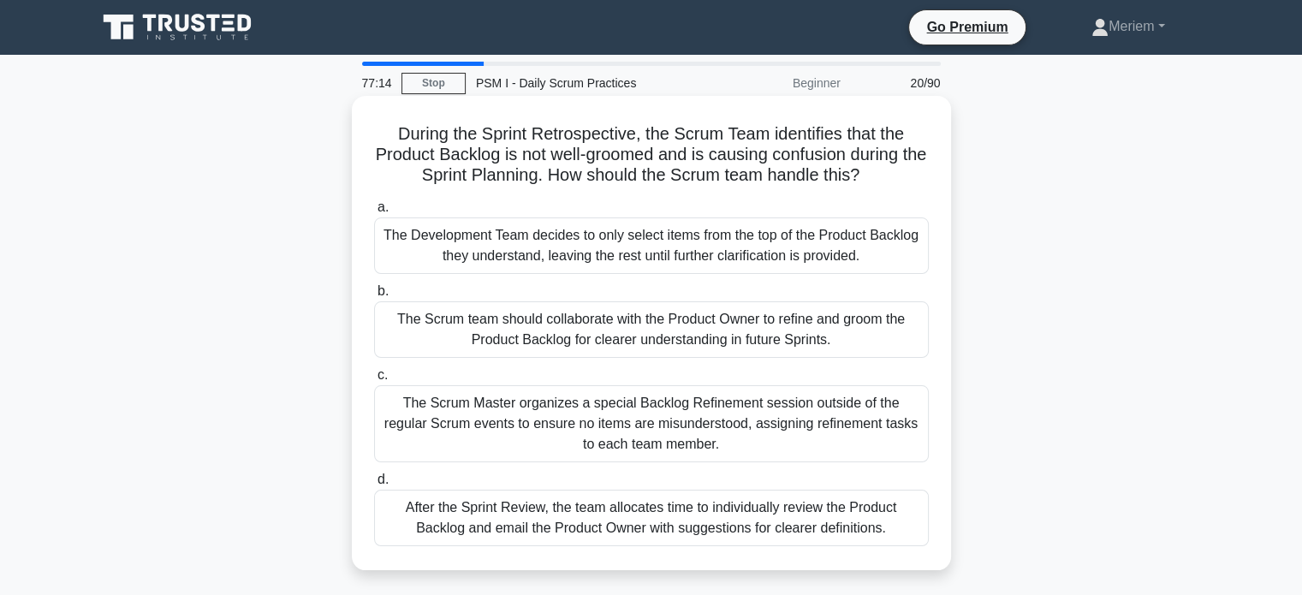
click at [445, 336] on div "The Scrum team should collaborate with the Product Owner to refine and groom th…" at bounding box center [651, 329] width 555 height 57
click at [374, 297] on input "b. The Scrum team should collaborate with the Product Owner to refine and groom…" at bounding box center [374, 291] width 0 height 11
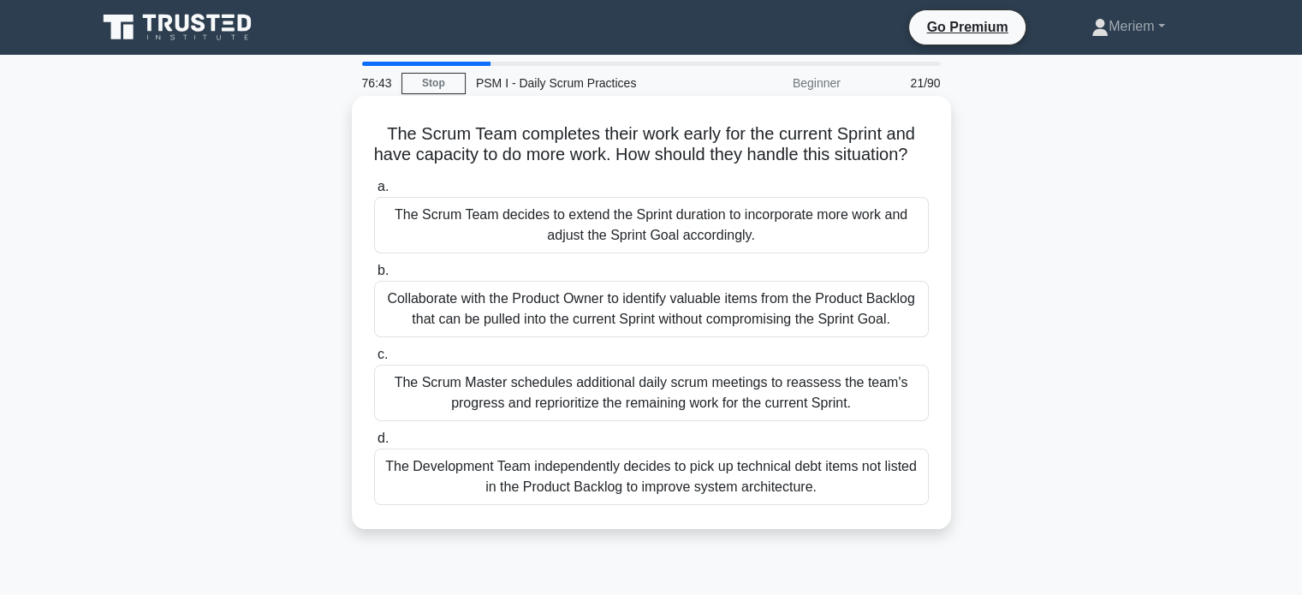
click at [472, 337] on div "Collaborate with the Product Owner to identify valuable items from the Product …" at bounding box center [651, 309] width 555 height 57
click at [374, 277] on input "b. Collaborate with the Product Owner to identify valuable items from the Produ…" at bounding box center [374, 270] width 0 height 11
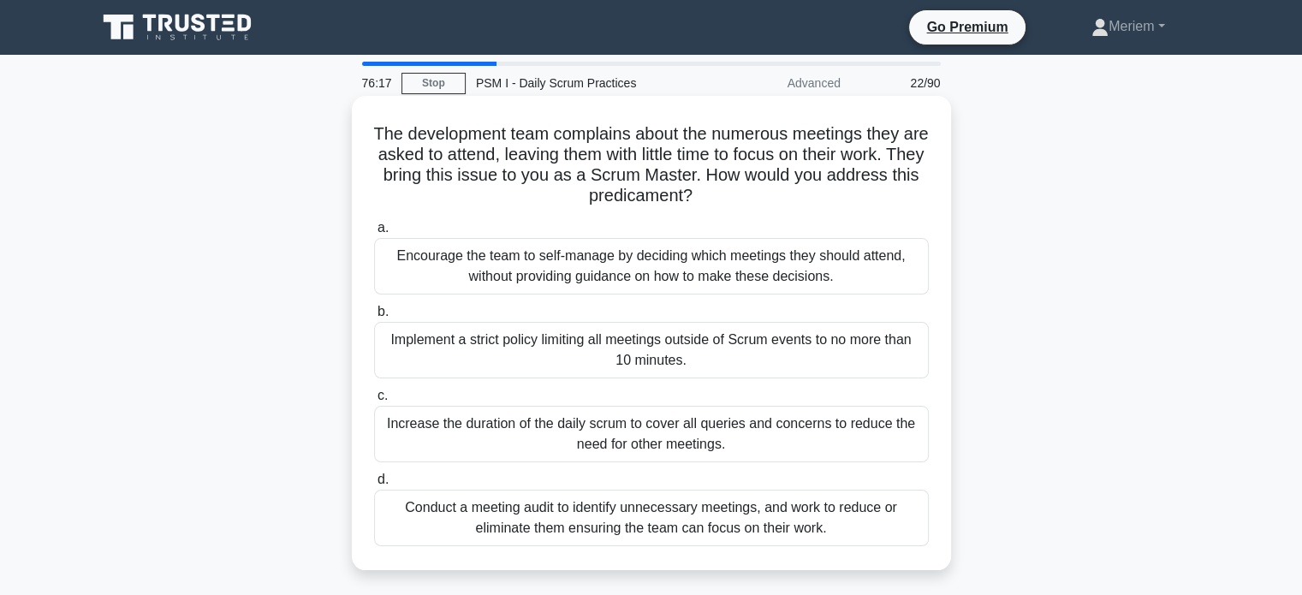
click at [440, 524] on div "Conduct a meeting audit to identify unnecessary meetings, and work to reduce or…" at bounding box center [651, 518] width 555 height 57
click at [374, 485] on input "d. Conduct a meeting audit to identify unnecessary meetings, and work to reduce…" at bounding box center [374, 479] width 0 height 11
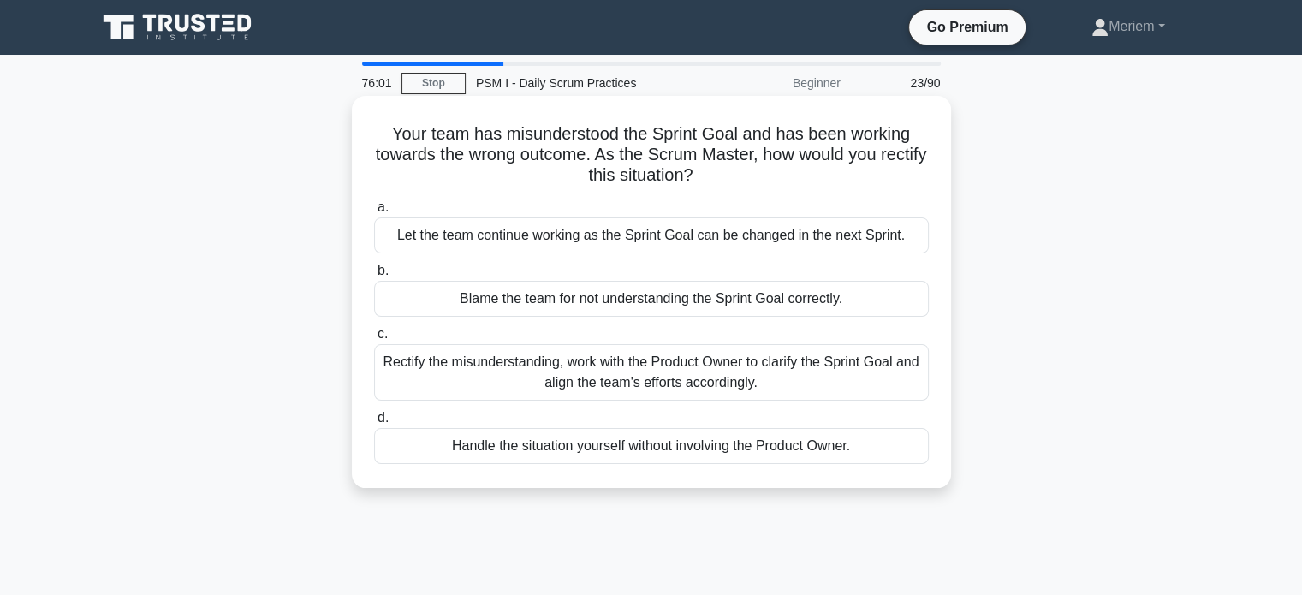
click at [457, 387] on div "Rectify the misunderstanding, work with the Product Owner to clarify the Sprint…" at bounding box center [651, 372] width 555 height 57
click at [374, 340] on input "c. Rectify the misunderstanding, work with the Product Owner to clarify the Spr…" at bounding box center [374, 334] width 0 height 11
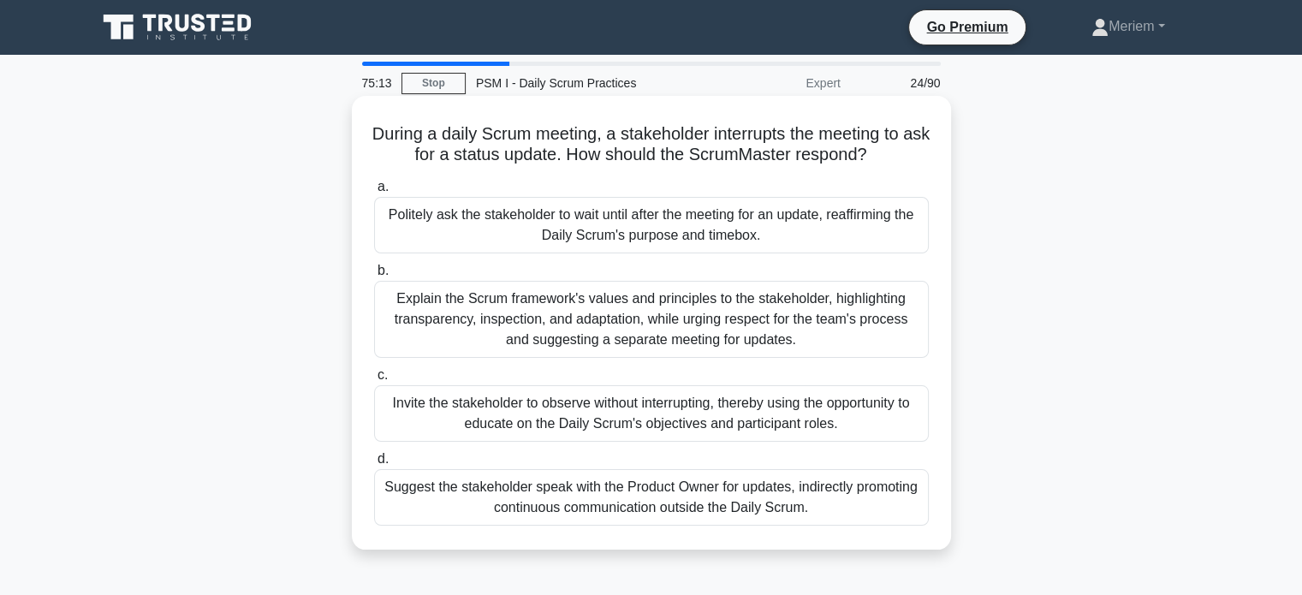
click at [493, 236] on div "Politely ask the stakeholder to wait until after the meeting for an update, rea…" at bounding box center [651, 225] width 555 height 57
click at [374, 193] on input "a. Politely ask the stakeholder to wait until after the meeting for an update, …" at bounding box center [374, 187] width 0 height 11
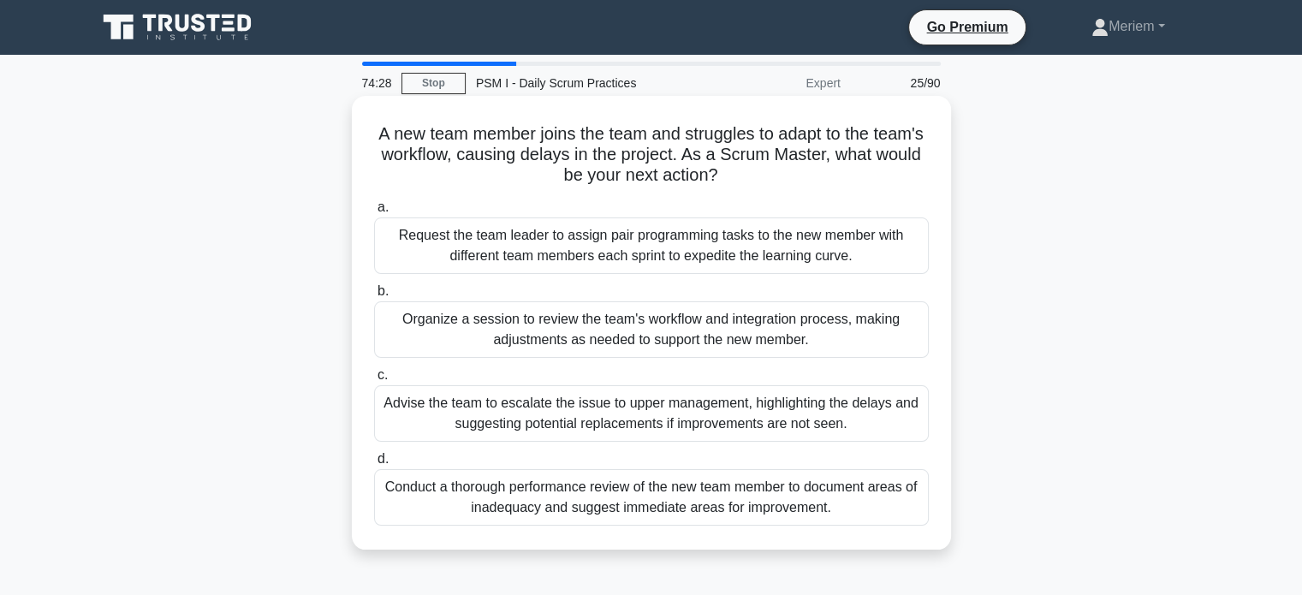
click at [462, 342] on div "Organize a session to review the team's workflow and integration process, makin…" at bounding box center [651, 329] width 555 height 57
click at [374, 297] on input "b. Organize a session to review the team's workflow and integration process, ma…" at bounding box center [374, 291] width 0 height 11
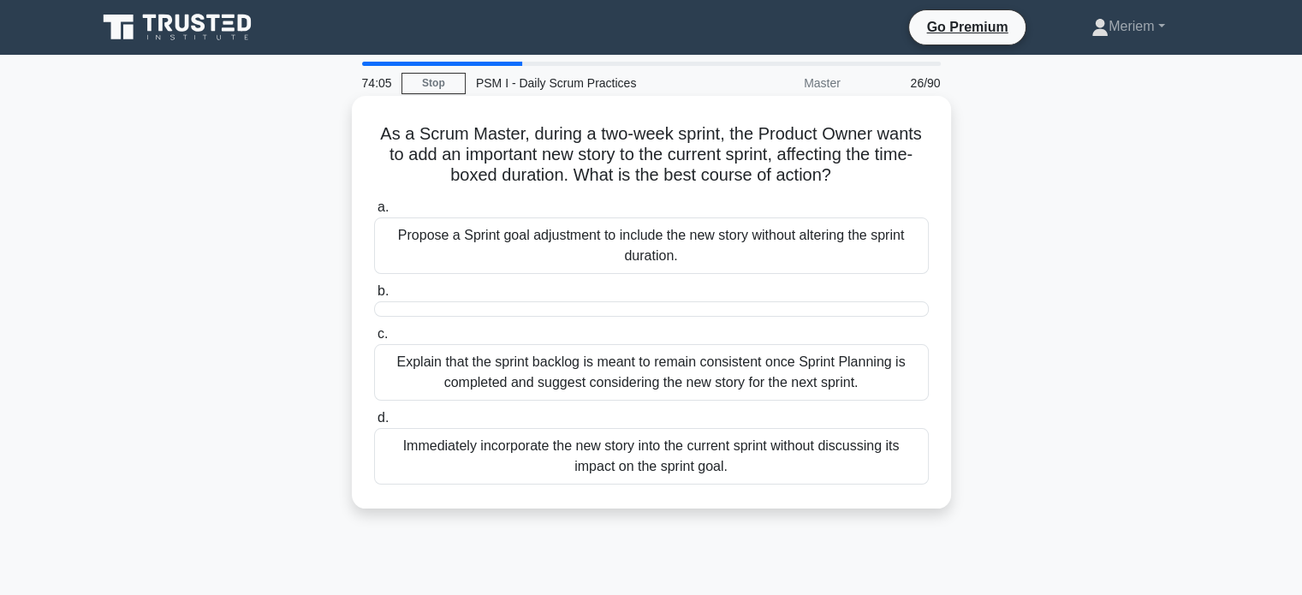
click at [401, 376] on div "Explain that the sprint backlog is meant to remain consistent once Sprint Plann…" at bounding box center [651, 372] width 555 height 57
click at [374, 340] on input "c. Explain that the sprint backlog is meant to remain consistent once Sprint Pl…" at bounding box center [374, 334] width 0 height 11
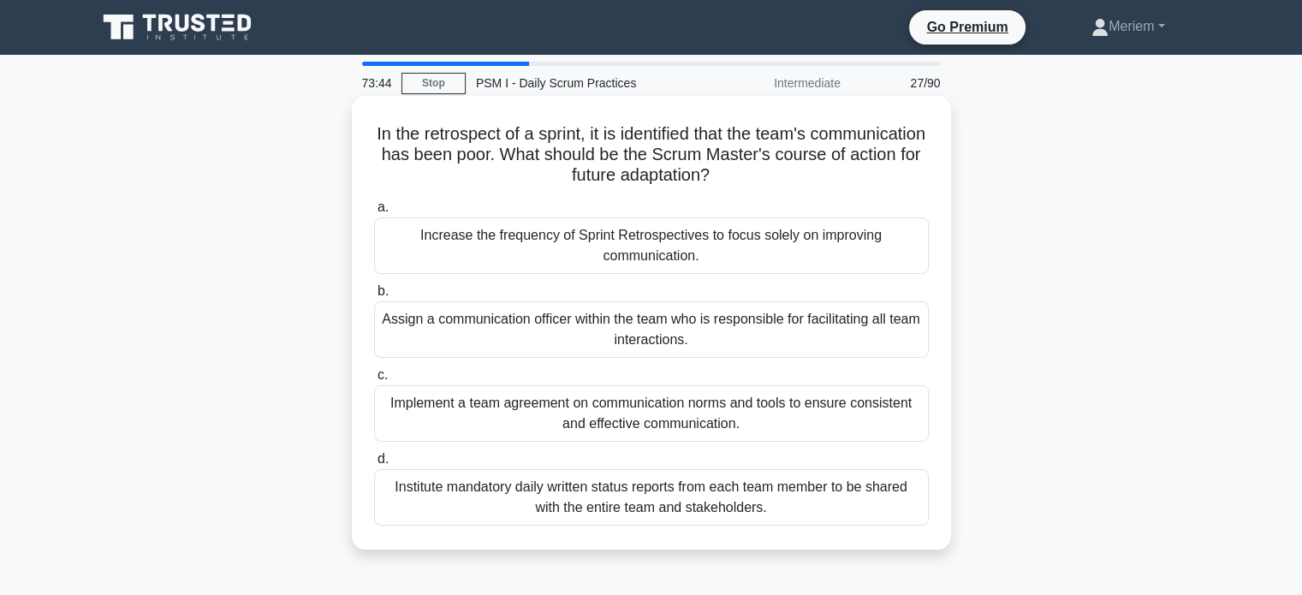
click at [497, 425] on div "Implement a team agreement on communication norms and tools to ensure consisten…" at bounding box center [651, 413] width 555 height 57
click at [374, 381] on input "c. Implement a team agreement on communication norms and tools to ensure consis…" at bounding box center [374, 375] width 0 height 11
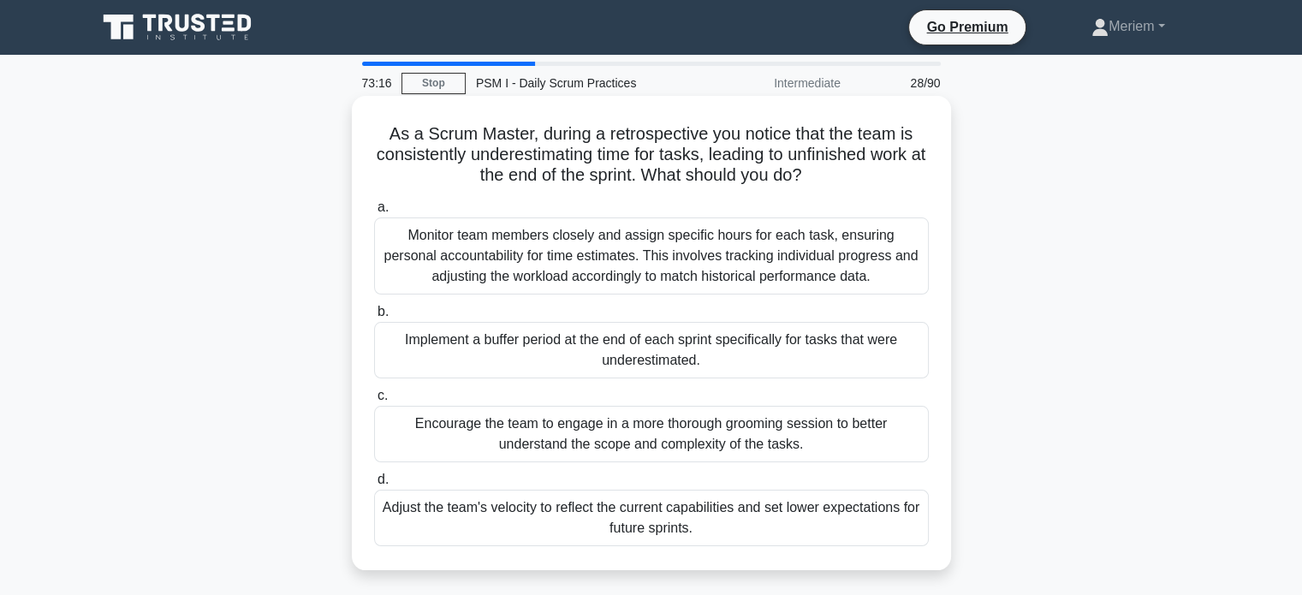
click at [462, 437] on div "Encourage the team to engage in a more thorough grooming session to better unde…" at bounding box center [651, 434] width 555 height 57
click at [374, 402] on input "c. Encourage the team to engage in a more thorough grooming session to better u…" at bounding box center [374, 395] width 0 height 11
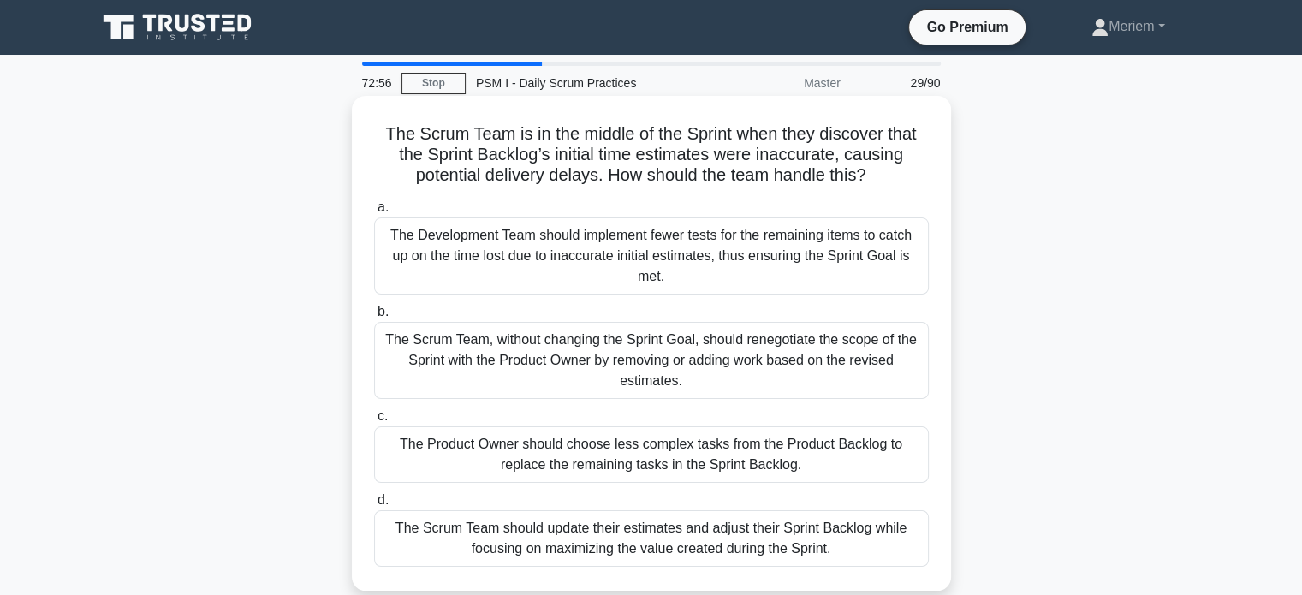
scroll to position [86, 0]
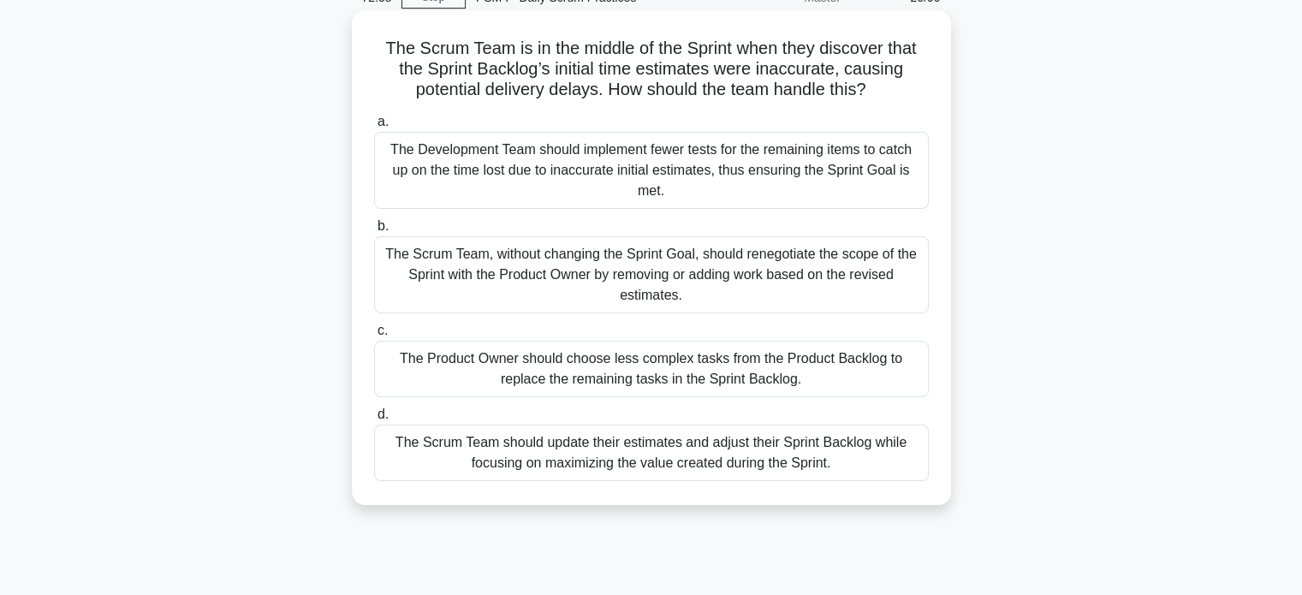
click at [515, 283] on div "The Scrum Team, without changing the Sprint Goal, should renegotiate the scope …" at bounding box center [651, 274] width 555 height 77
click at [374, 232] on input "b. The Scrum Team, without changing the Sprint Goal, should renegotiate the sco…" at bounding box center [374, 226] width 0 height 11
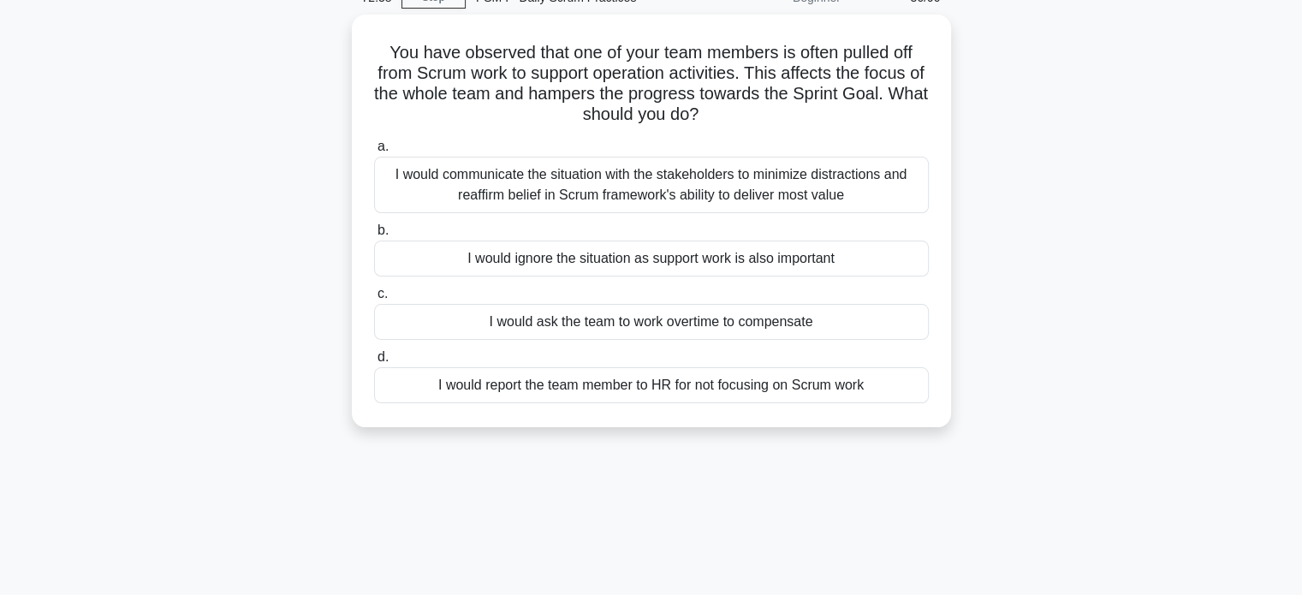
scroll to position [0, 0]
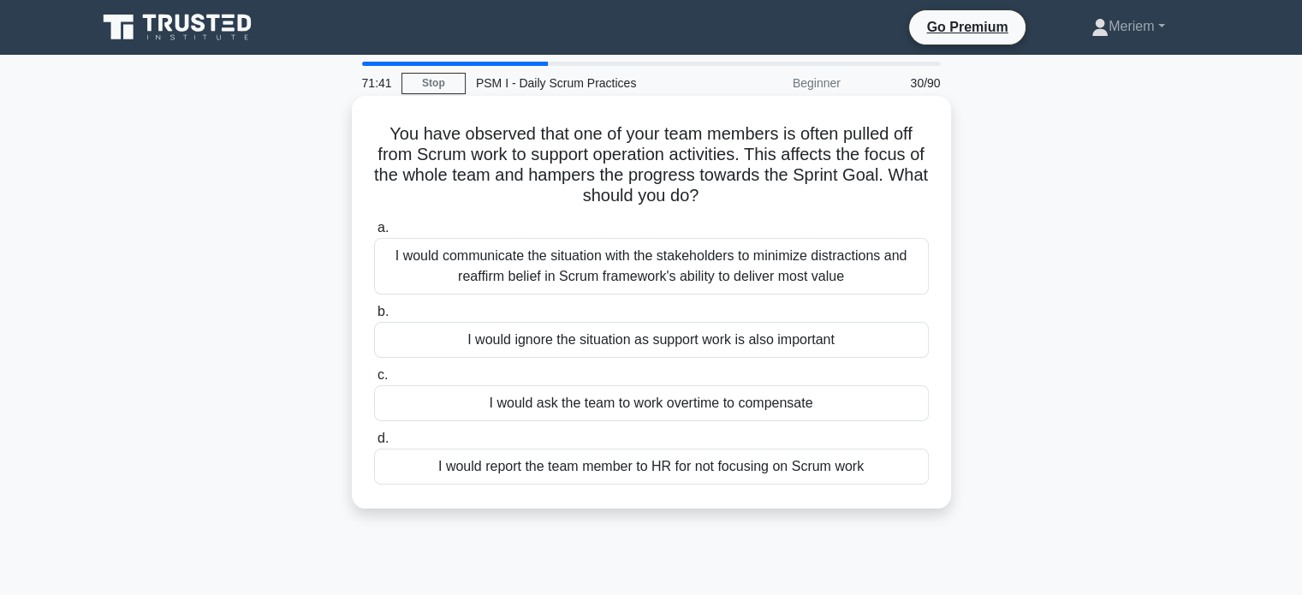
click at [606, 276] on div "I would communicate the situation with the stakeholders to minimize distraction…" at bounding box center [651, 266] width 555 height 57
click at [374, 234] on input "a. I would communicate the situation with the stakeholders to minimize distract…" at bounding box center [374, 228] width 0 height 11
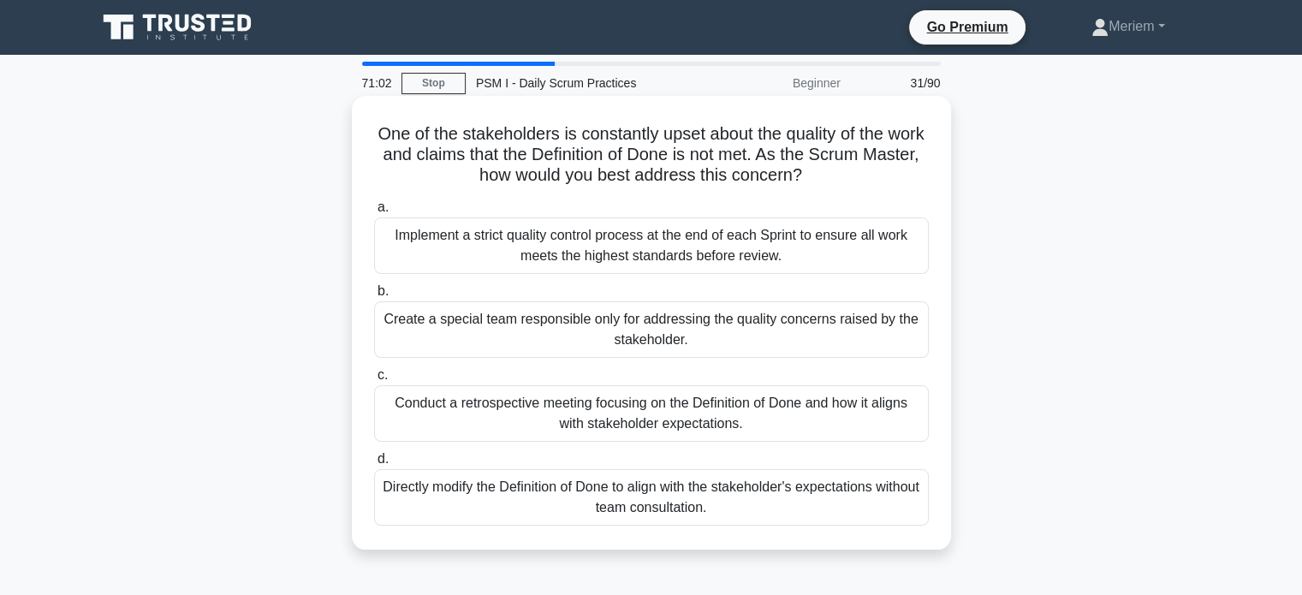
click at [514, 416] on div "Conduct a retrospective meeting focusing on the Definition of Done and how it a…" at bounding box center [651, 413] width 555 height 57
click at [374, 381] on input "c. Conduct a retrospective meeting focusing on the Definition of Done and how i…" at bounding box center [374, 375] width 0 height 11
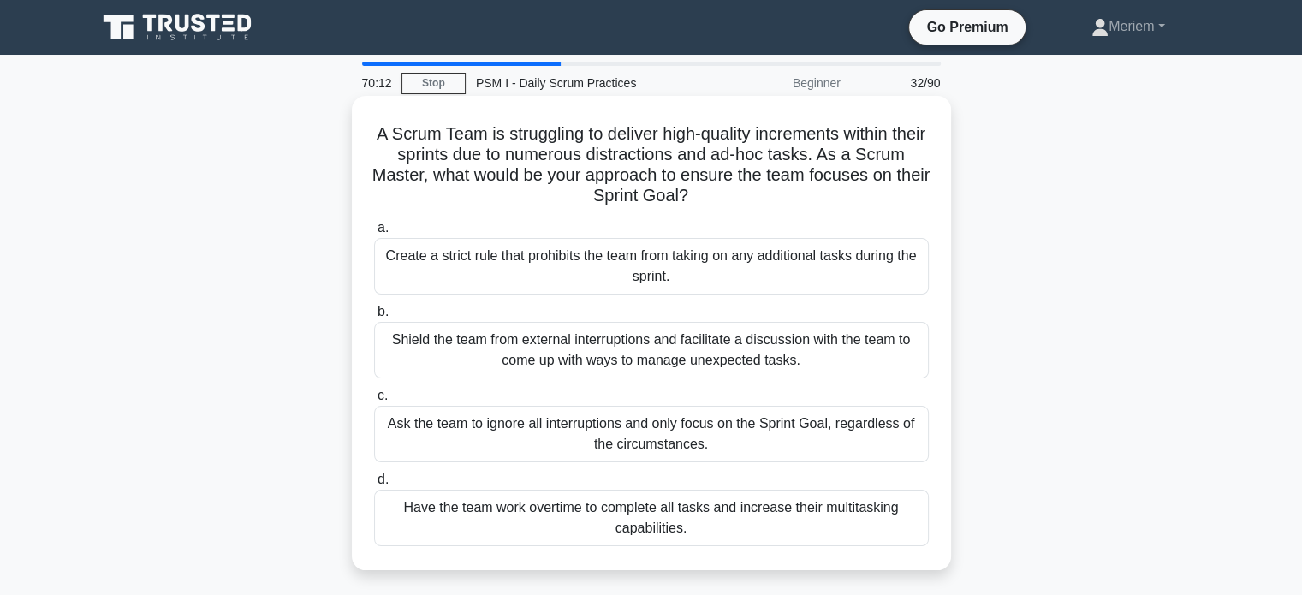
click at [455, 354] on div "Shield the team from external interruptions and facilitate a discussion with th…" at bounding box center [651, 350] width 555 height 57
click at [374, 318] on input "b. Shield the team from external interruptions and facilitate a discussion with…" at bounding box center [374, 311] width 0 height 11
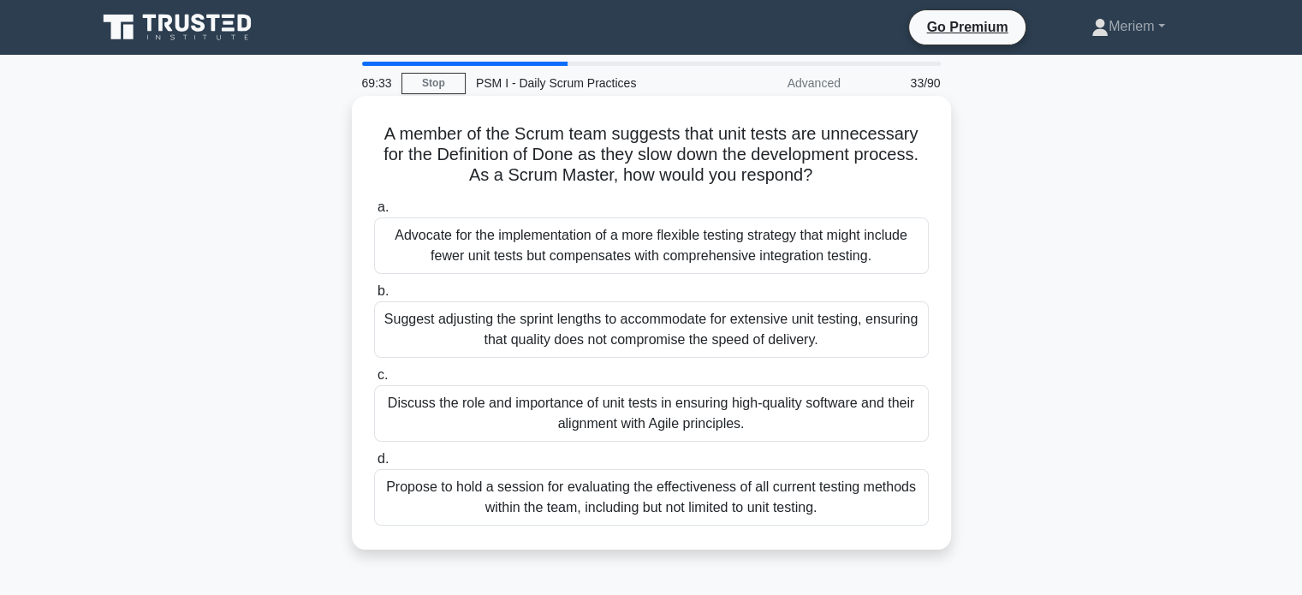
click at [459, 427] on div "Discuss the role and importance of unit tests in ensuring high-quality software…" at bounding box center [651, 413] width 555 height 57
click at [374, 381] on input "c. Discuss the role and importance of unit tests in ensuring high-quality softw…" at bounding box center [374, 375] width 0 height 11
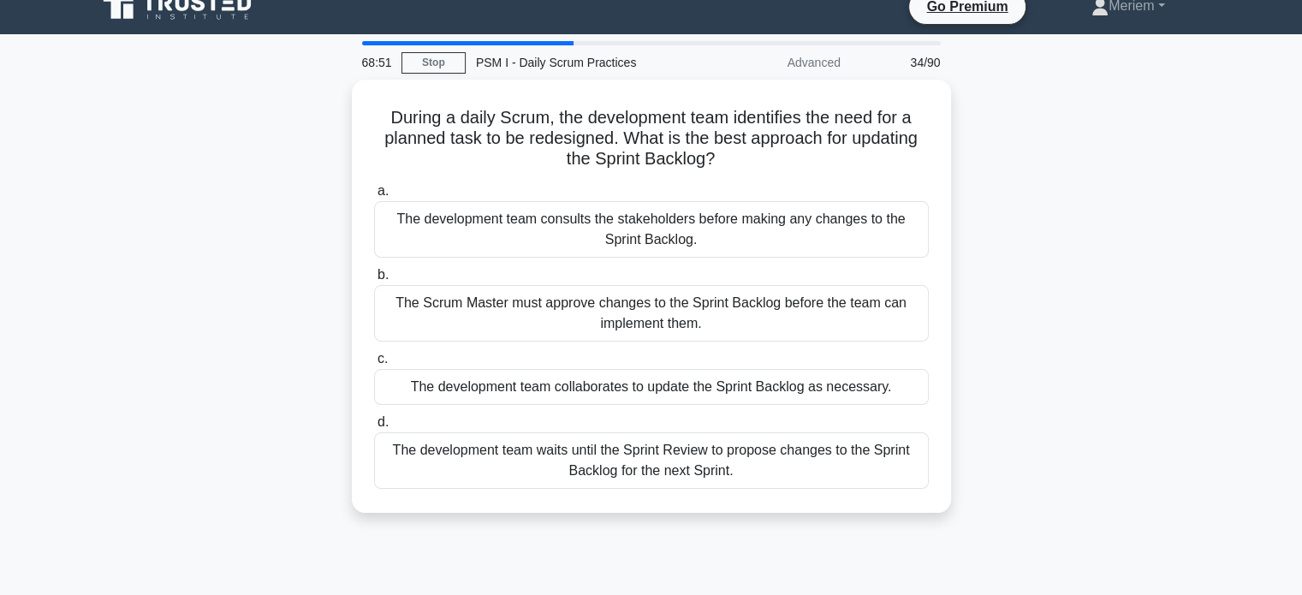
scroll to position [23, 0]
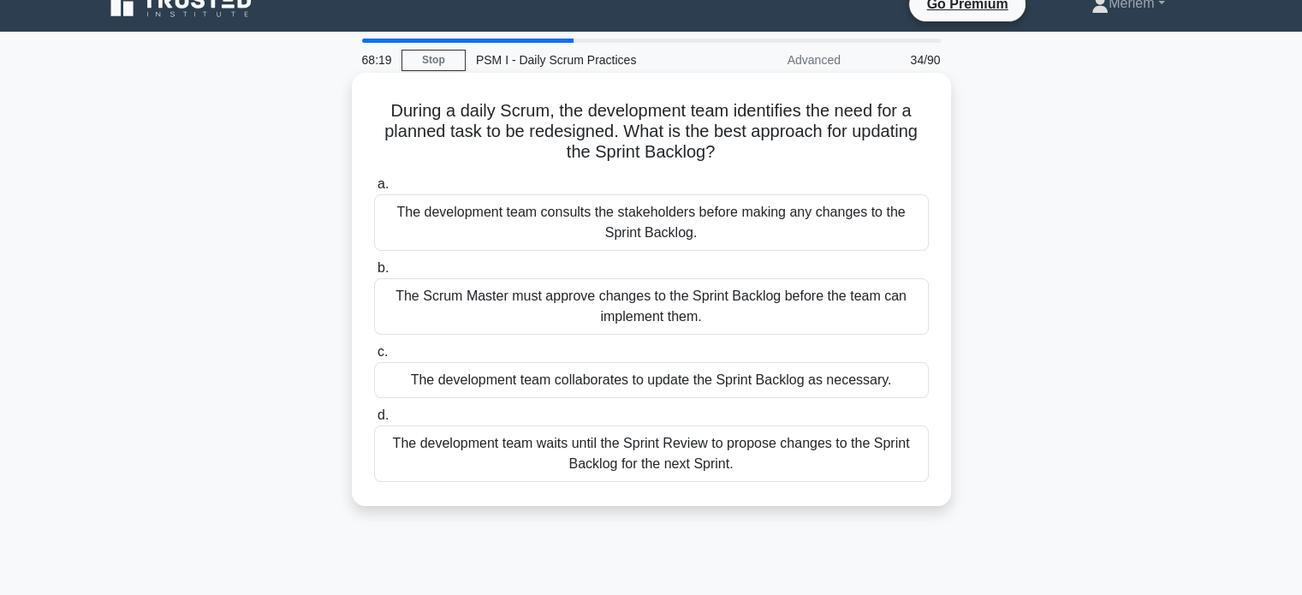
click at [592, 383] on div "The development team collaborates to update the Sprint Backlog as necessary." at bounding box center [651, 380] width 555 height 36
click at [374, 358] on input "c. The development team collaborates to update the Sprint Backlog as necessary." at bounding box center [374, 352] width 0 height 11
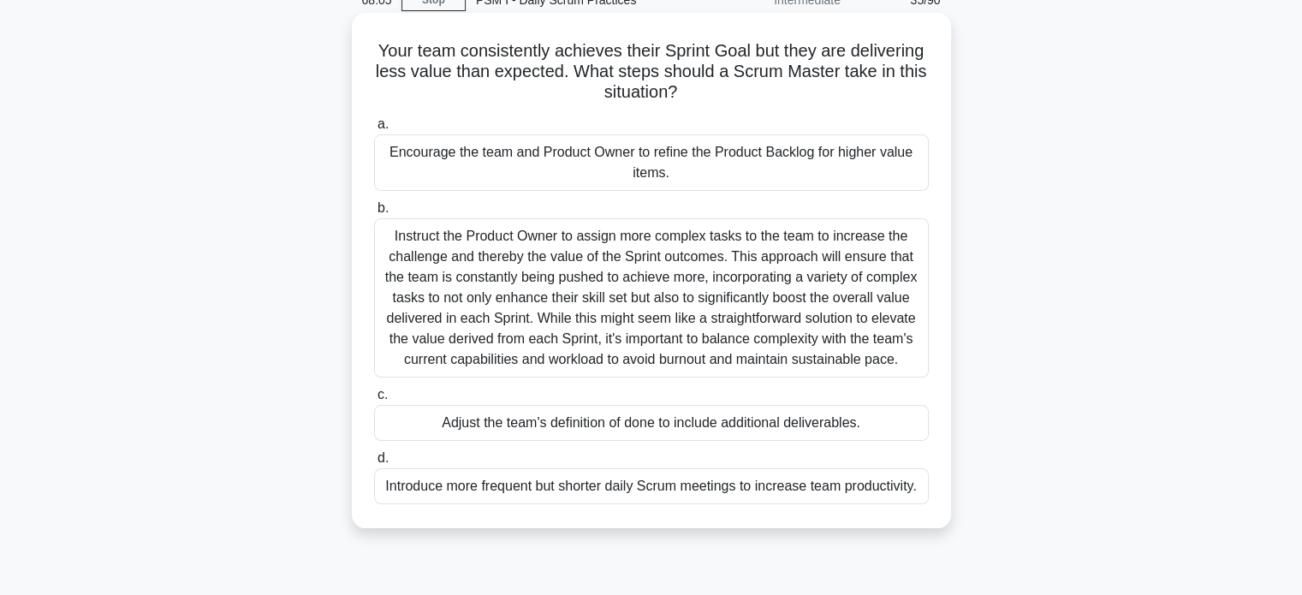
scroll to position [86, 0]
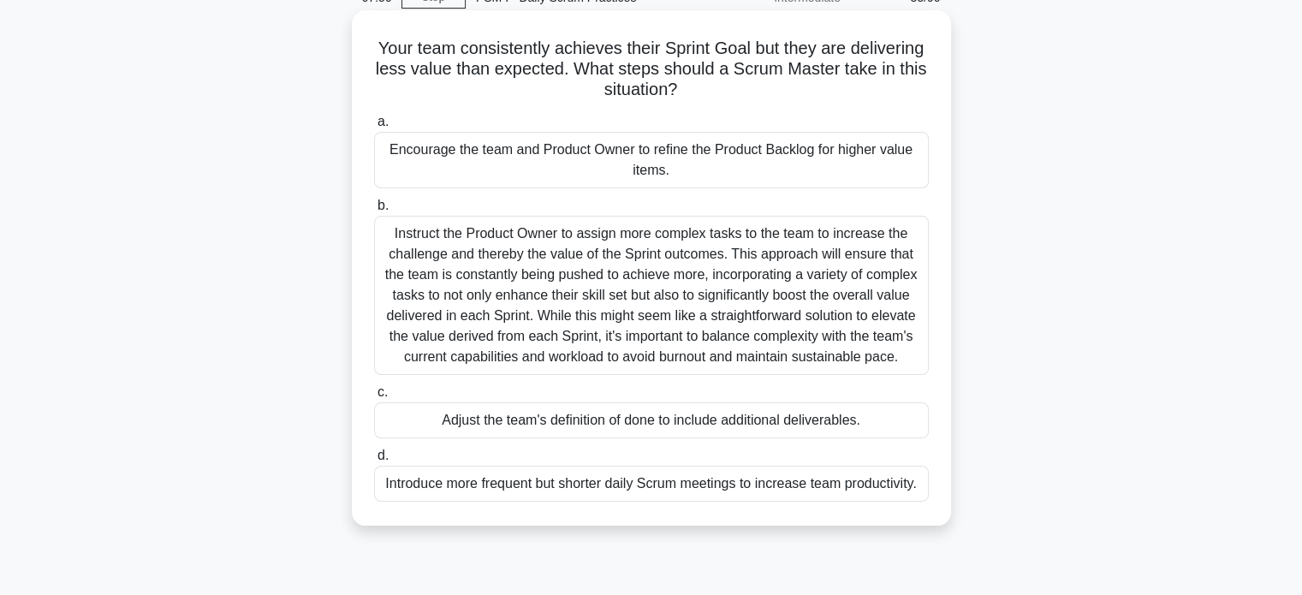
click at [556, 176] on div "Encourage the team and Product Owner to refine the Product Backlog for higher v…" at bounding box center [651, 160] width 555 height 57
click at [374, 128] on input "a. Encourage the team and Product Owner to refine the Product Backlog for highe…" at bounding box center [374, 121] width 0 height 11
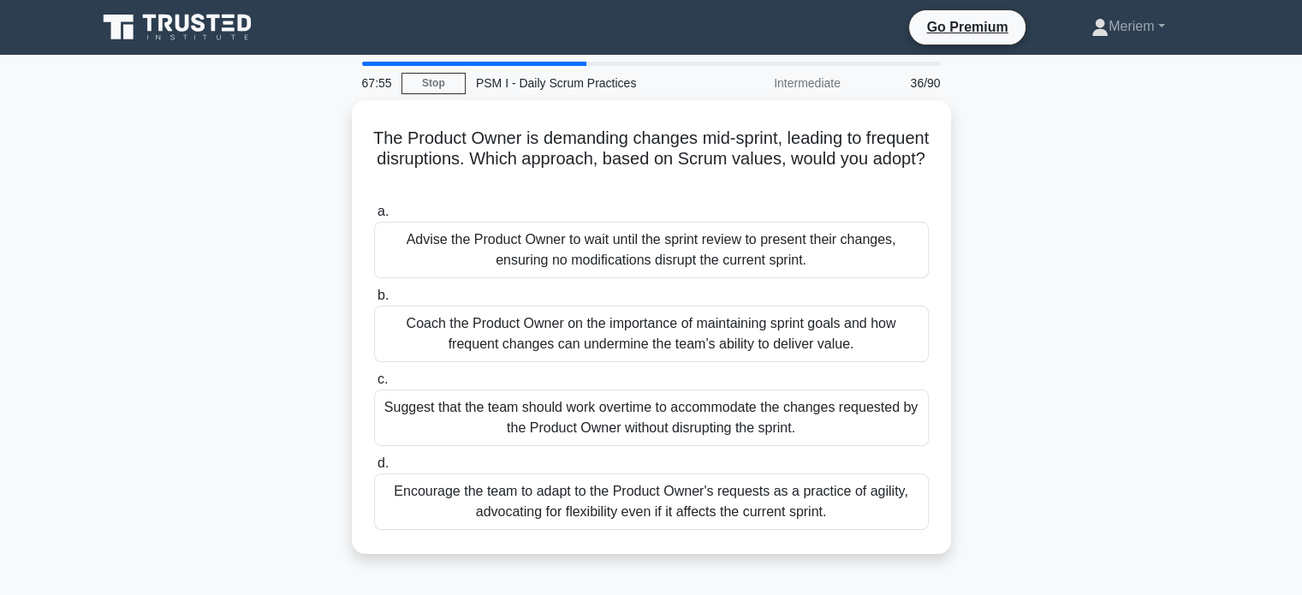
scroll to position [0, 0]
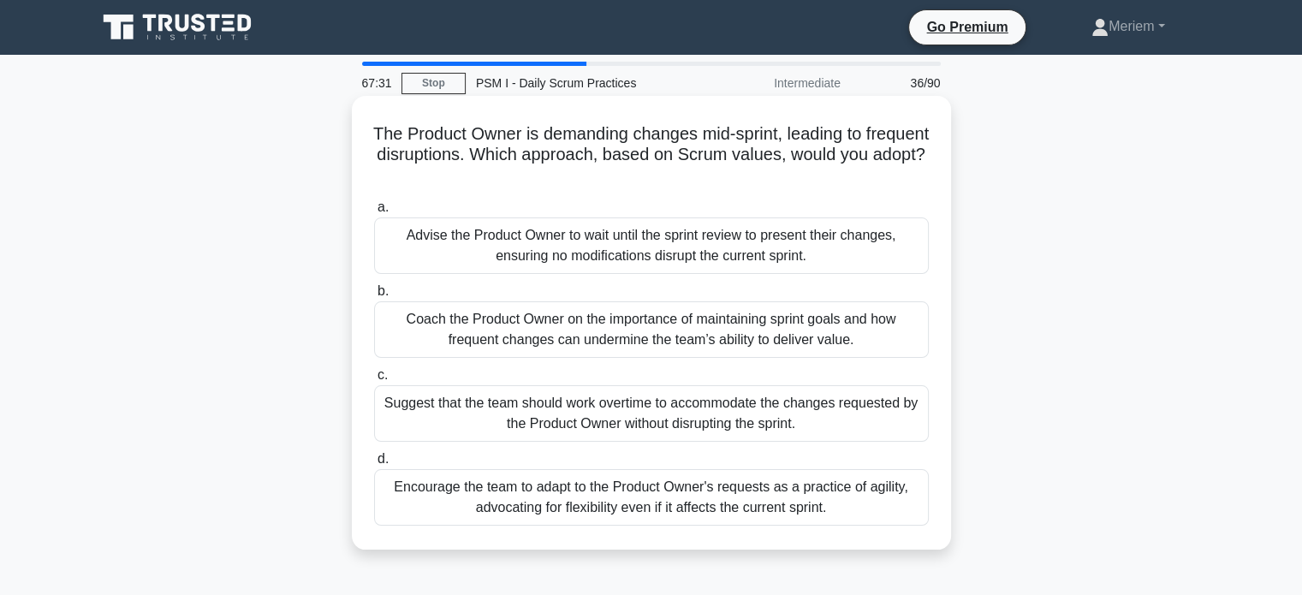
click at [436, 341] on div "Coach the Product Owner on the importance of maintaining sprint goals and how f…" at bounding box center [651, 329] width 555 height 57
click at [374, 297] on input "b. Coach the Product Owner on the importance of maintaining sprint goals and ho…" at bounding box center [374, 291] width 0 height 11
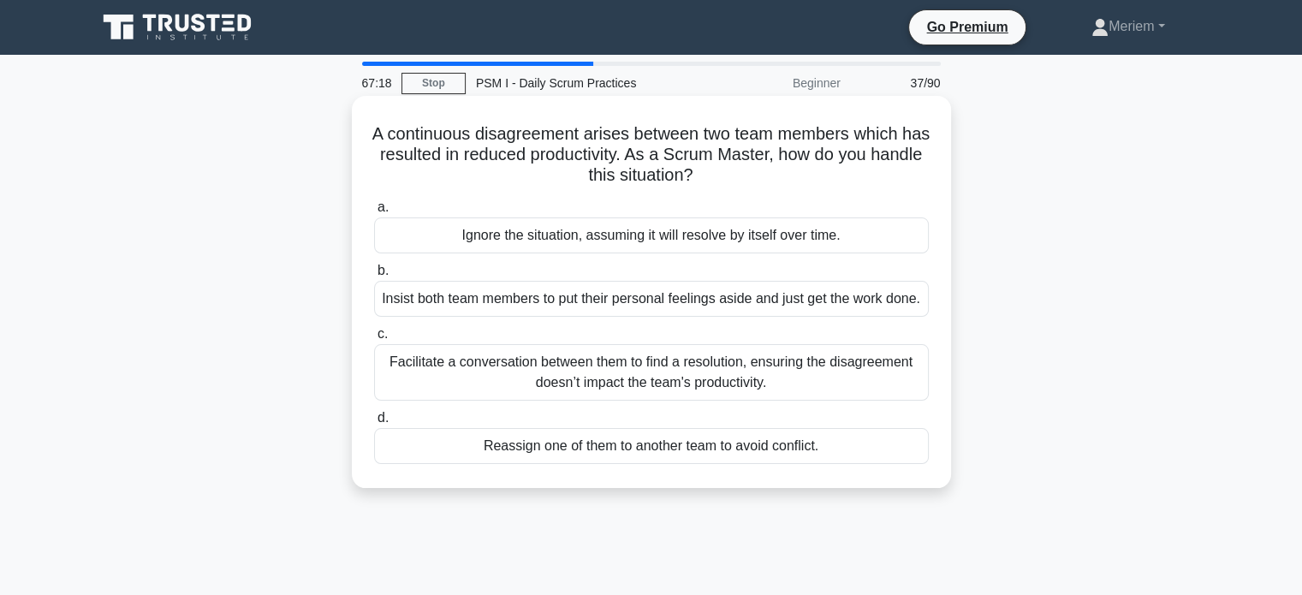
click at [473, 400] on div "Facilitate a conversation between them to find a resolution, ensuring the disag…" at bounding box center [651, 372] width 555 height 57
click at [374, 340] on input "c. Facilitate a conversation between them to find a resolution, ensuring the di…" at bounding box center [374, 334] width 0 height 11
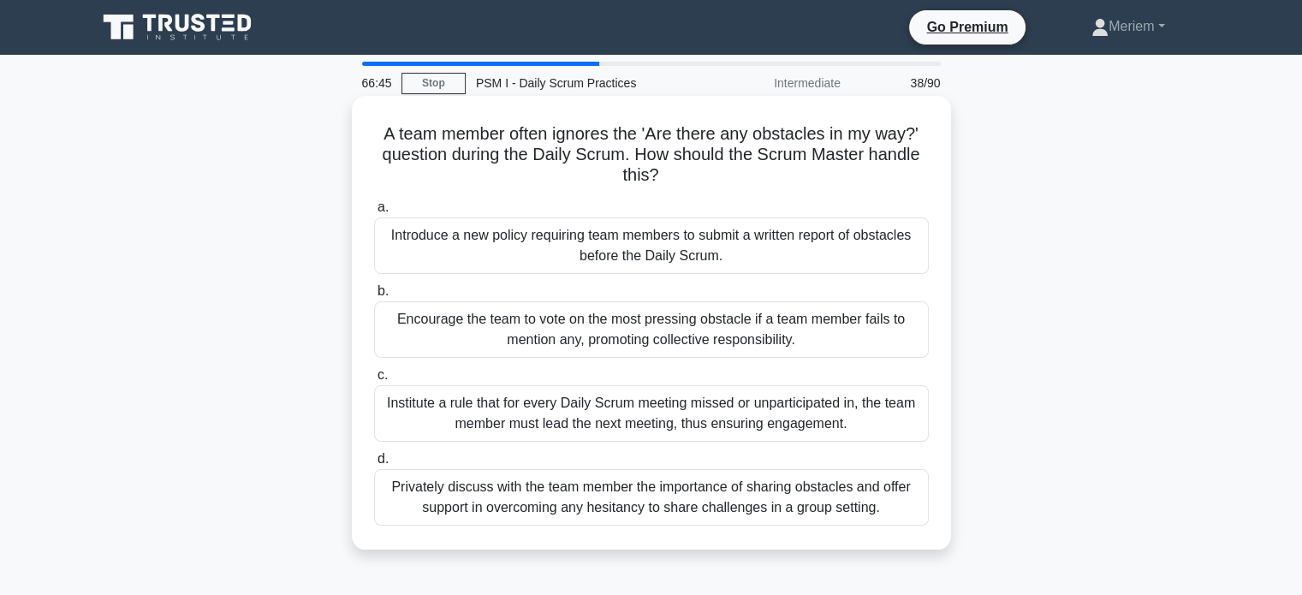
click at [430, 514] on div "Privately discuss with the team member the importance of sharing obstacles and …" at bounding box center [651, 497] width 555 height 57
click at [374, 465] on input "d. Privately discuss with the team member the importance of sharing obstacles a…" at bounding box center [374, 459] width 0 height 11
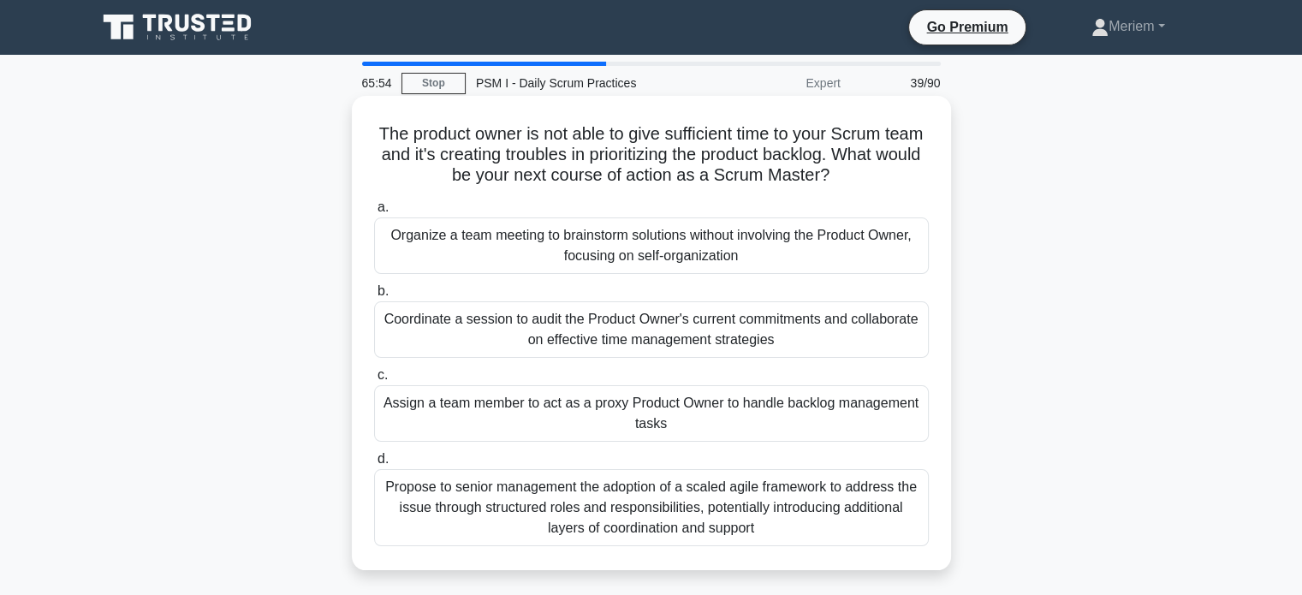
click at [466, 342] on div "Coordinate a session to audit the Product Owner's current commitments and colla…" at bounding box center [651, 329] width 555 height 57
click at [374, 297] on input "b. Coordinate a session to audit the Product Owner's current commitments and co…" at bounding box center [374, 291] width 0 height 11
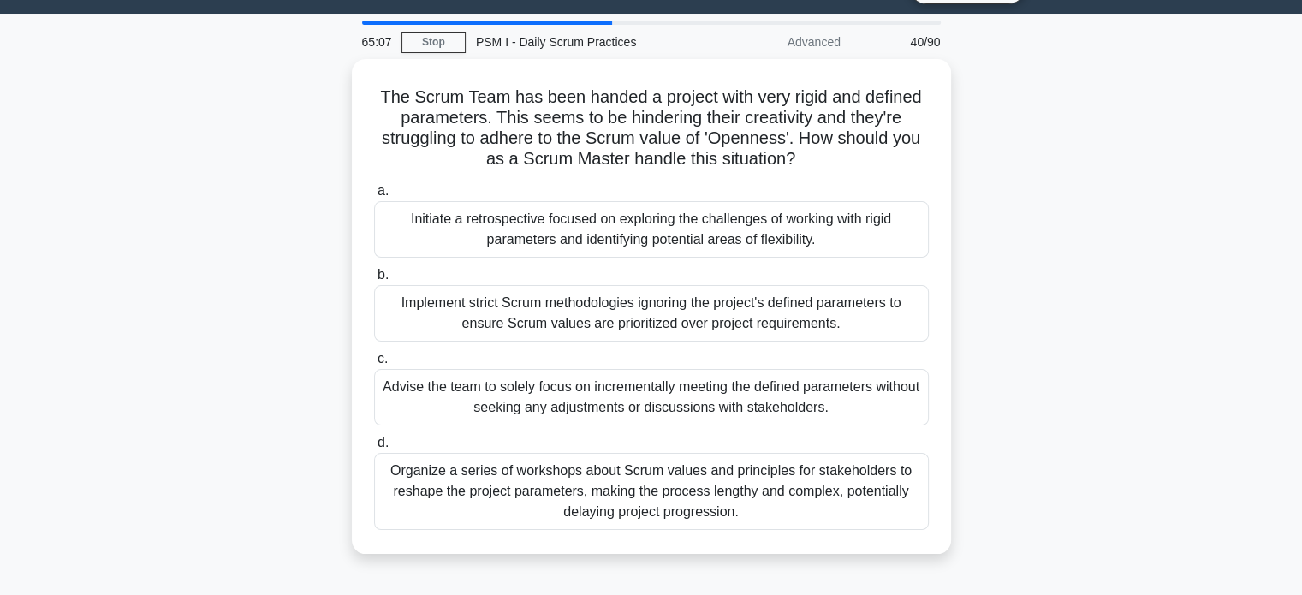
scroll to position [43, 0]
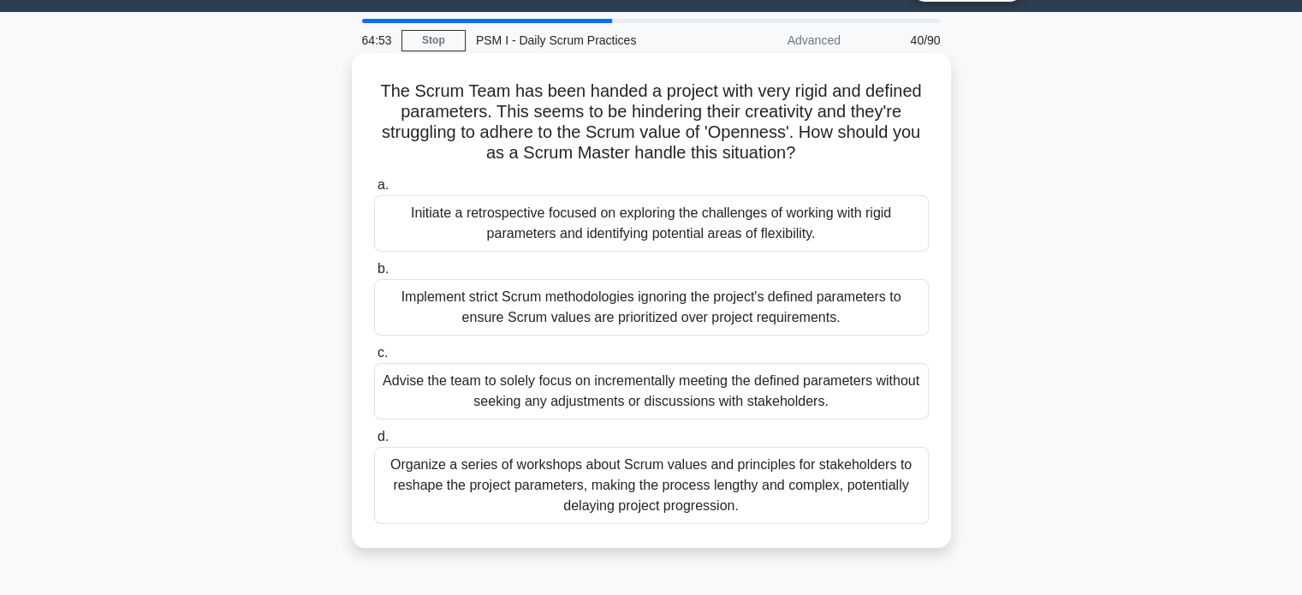
click at [457, 232] on div "Initiate a retrospective focused on exploring the challenges of working with ri…" at bounding box center [651, 223] width 555 height 57
click at [374, 191] on input "a. Initiate a retrospective focused on exploring the challenges of working with…" at bounding box center [374, 185] width 0 height 11
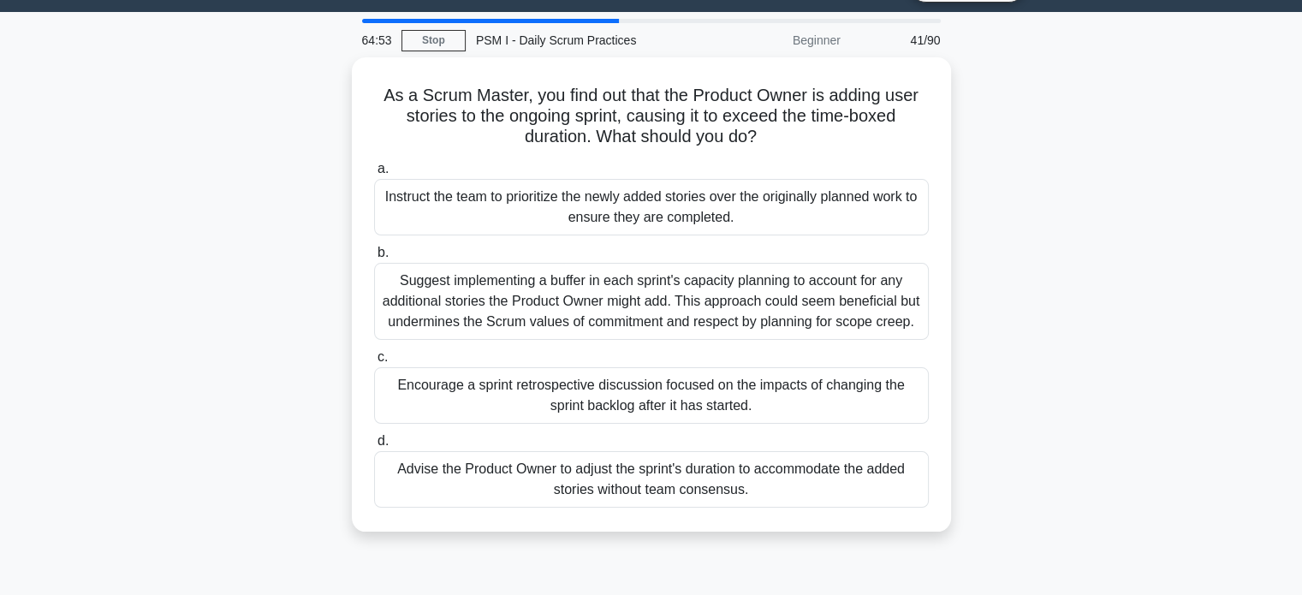
scroll to position [0, 0]
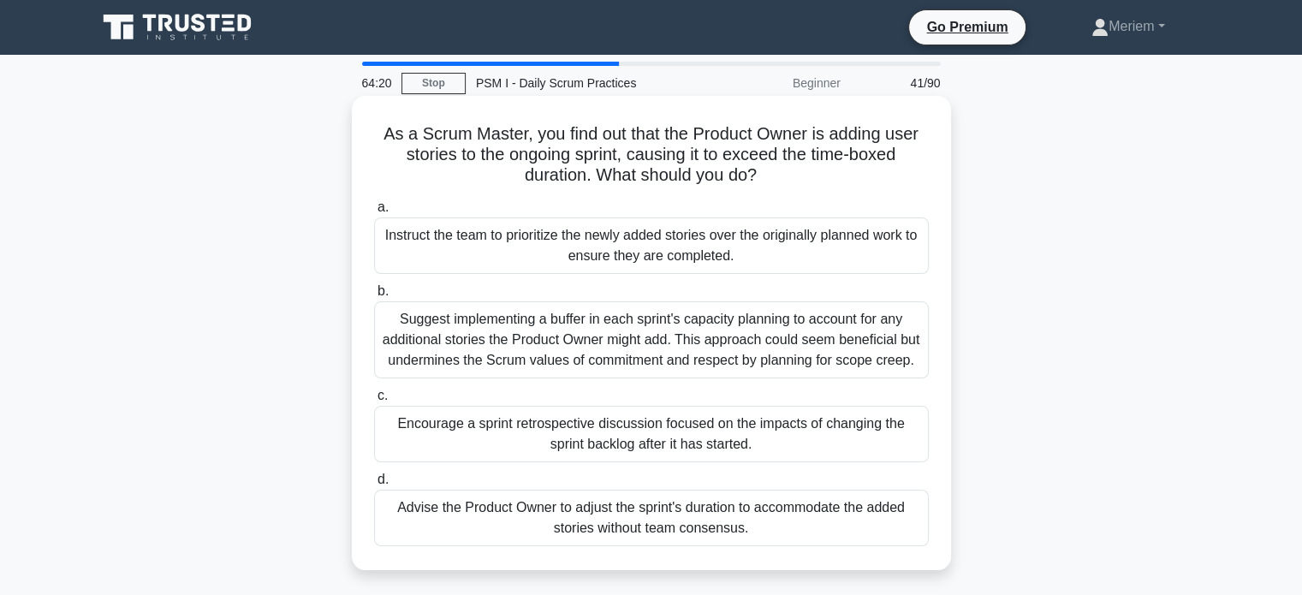
click at [445, 444] on div "Encourage a sprint retrospective discussion focused on the impacts of changing …" at bounding box center [651, 434] width 555 height 57
click at [374, 402] on input "c. Encourage a sprint retrospective discussion focused on the impacts of changi…" at bounding box center [374, 395] width 0 height 11
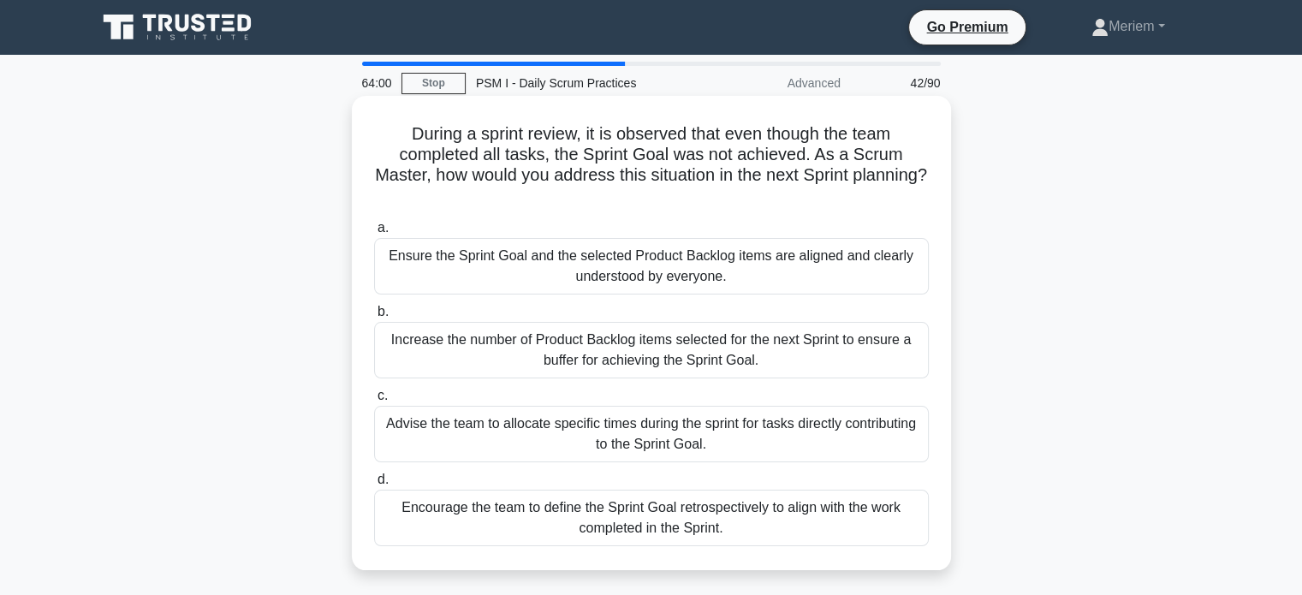
click at [429, 257] on div "Ensure the Sprint Goal and the selected Product Backlog items are aligned and c…" at bounding box center [651, 266] width 555 height 57
click at [374, 234] on input "a. Ensure the Sprint Goal and the selected Product Backlog items are aligned an…" at bounding box center [374, 228] width 0 height 11
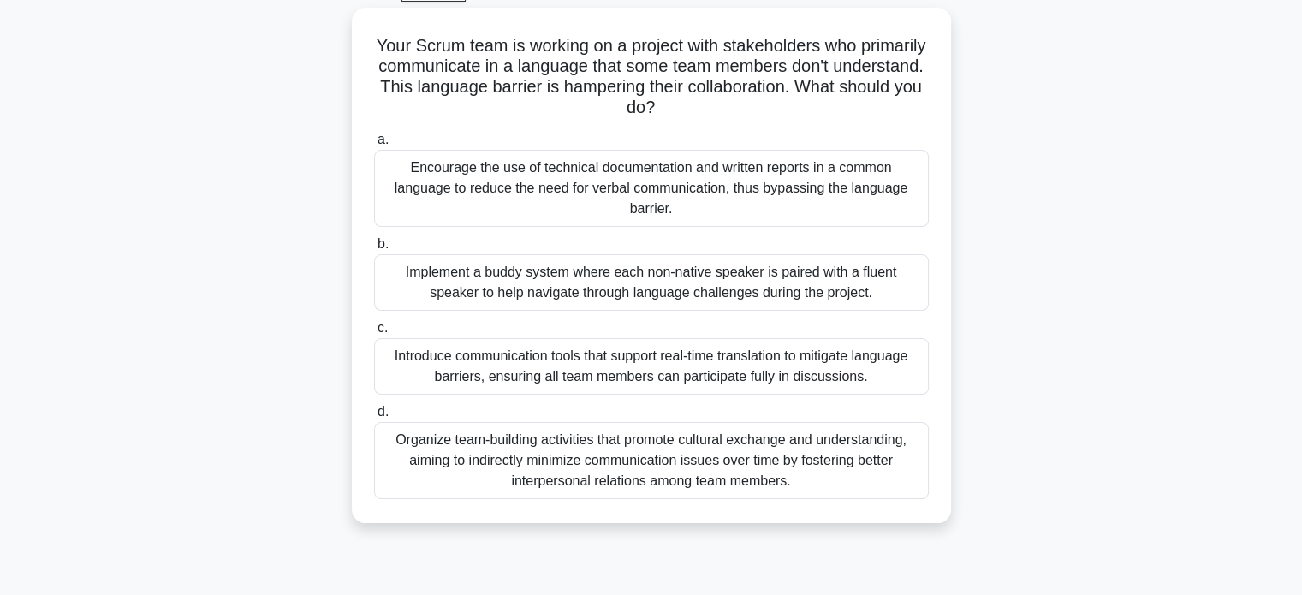
scroll to position [98, 0]
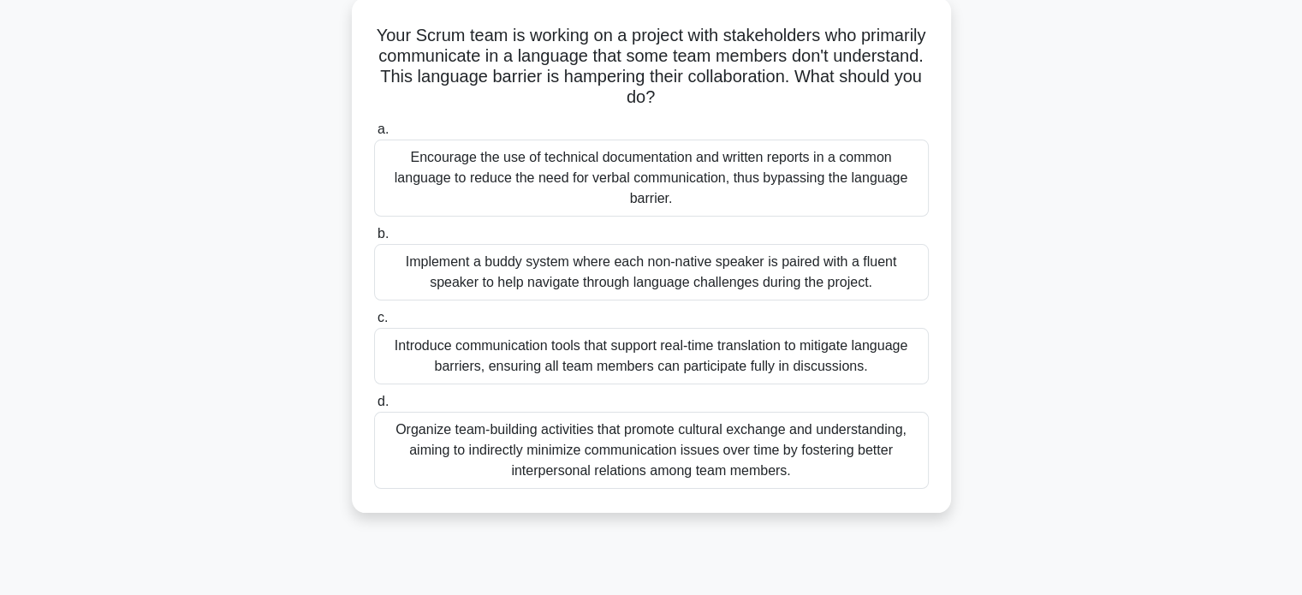
click at [500, 359] on div "Introduce communication tools that support real-time translation to mitigate la…" at bounding box center [651, 356] width 555 height 57
click at [374, 324] on input "c. Introduce communication tools that support real-time translation to mitigate…" at bounding box center [374, 317] width 0 height 11
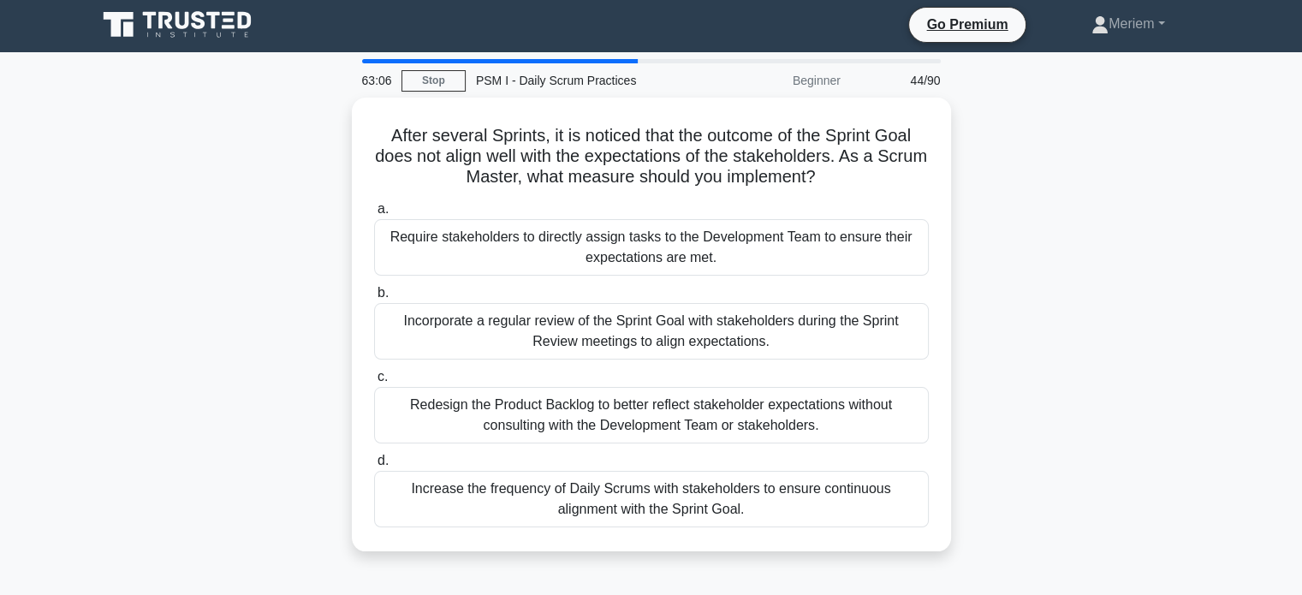
scroll to position [0, 0]
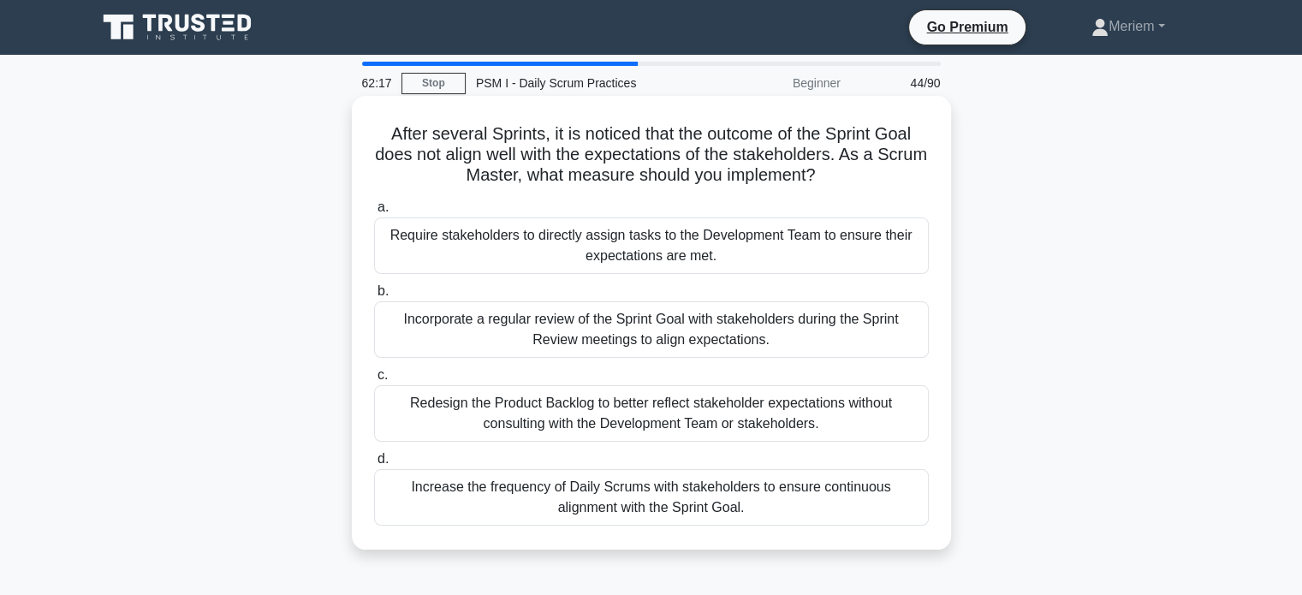
click at [441, 341] on div "Incorporate a regular review of the Sprint Goal with stakeholders during the Sp…" at bounding box center [651, 329] width 555 height 57
click at [374, 297] on input "b. Incorporate a regular review of the Sprint Goal with stakeholders during the…" at bounding box center [374, 291] width 0 height 11
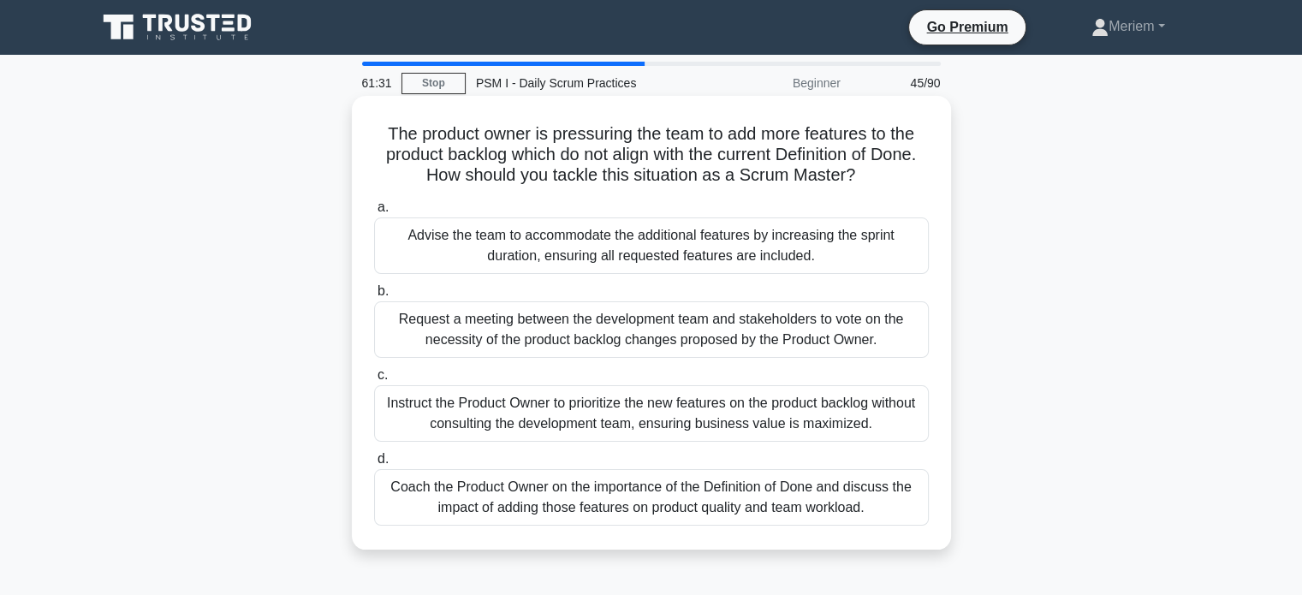
click at [425, 503] on div "Coach the Product Owner on the importance of the Definition of Done and discuss…" at bounding box center [651, 497] width 555 height 57
click at [374, 465] on input "d. Coach the Product Owner on the importance of the Definition of Done and disc…" at bounding box center [374, 459] width 0 height 11
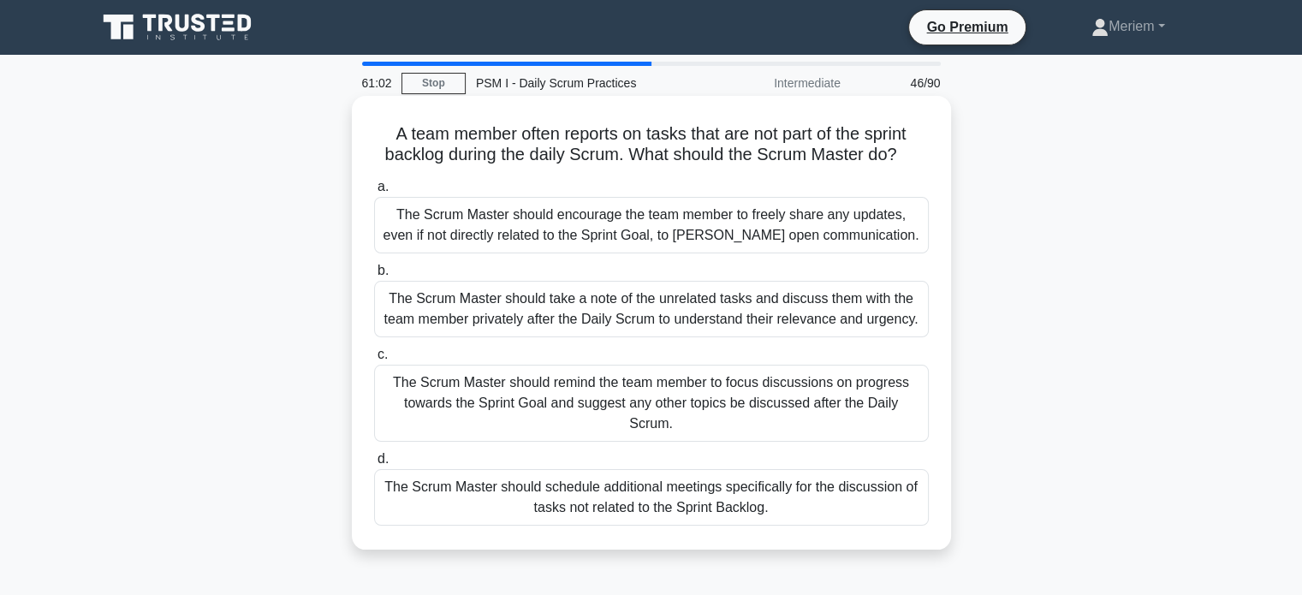
click at [458, 398] on div "The Scrum Master should remind the team member to focus discussions on progress…" at bounding box center [651, 403] width 555 height 77
click at [374, 360] on input "c. The Scrum Master should remind the team member to focus discussions on progr…" at bounding box center [374, 354] width 0 height 11
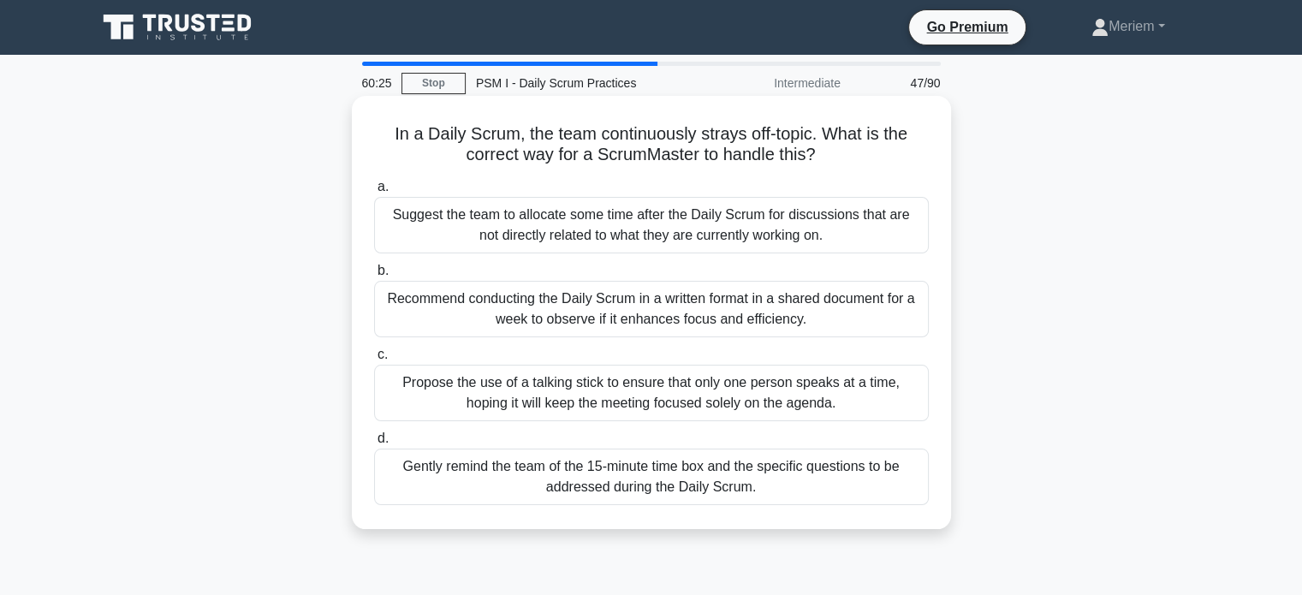
click at [474, 490] on div "Gently remind the team of the 15-minute time box and the specific questions to …" at bounding box center [651, 477] width 555 height 57
click at [374, 444] on input "d. Gently remind the team of the 15-minute time box and the specific questions …" at bounding box center [374, 438] width 0 height 11
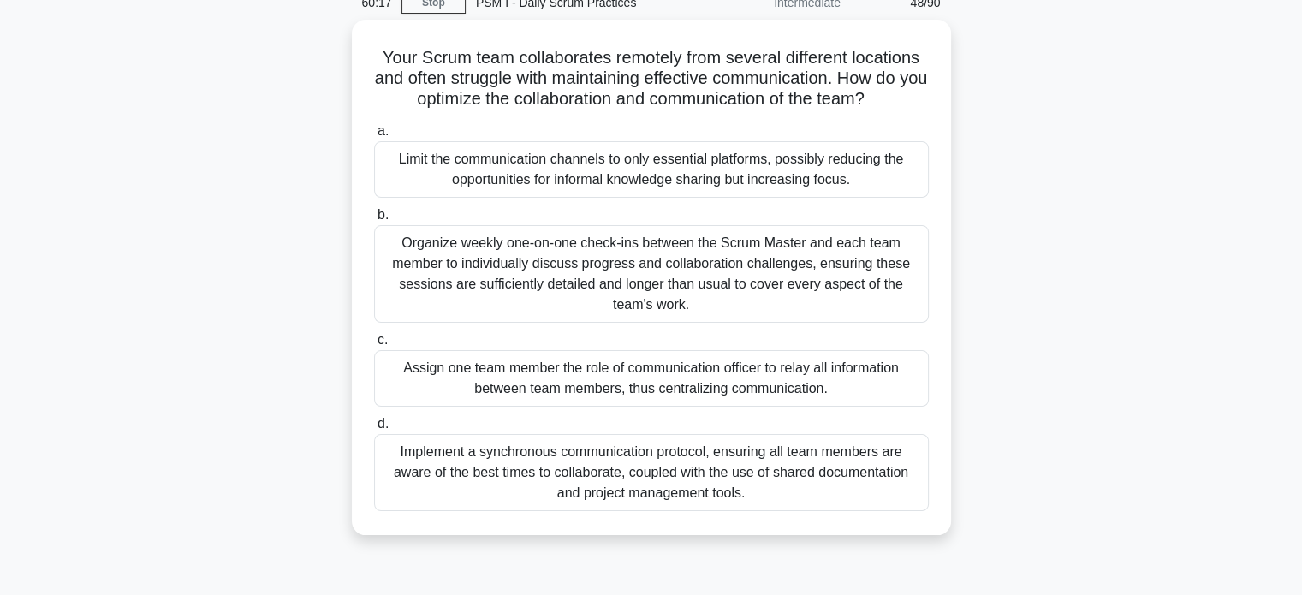
scroll to position [79, 0]
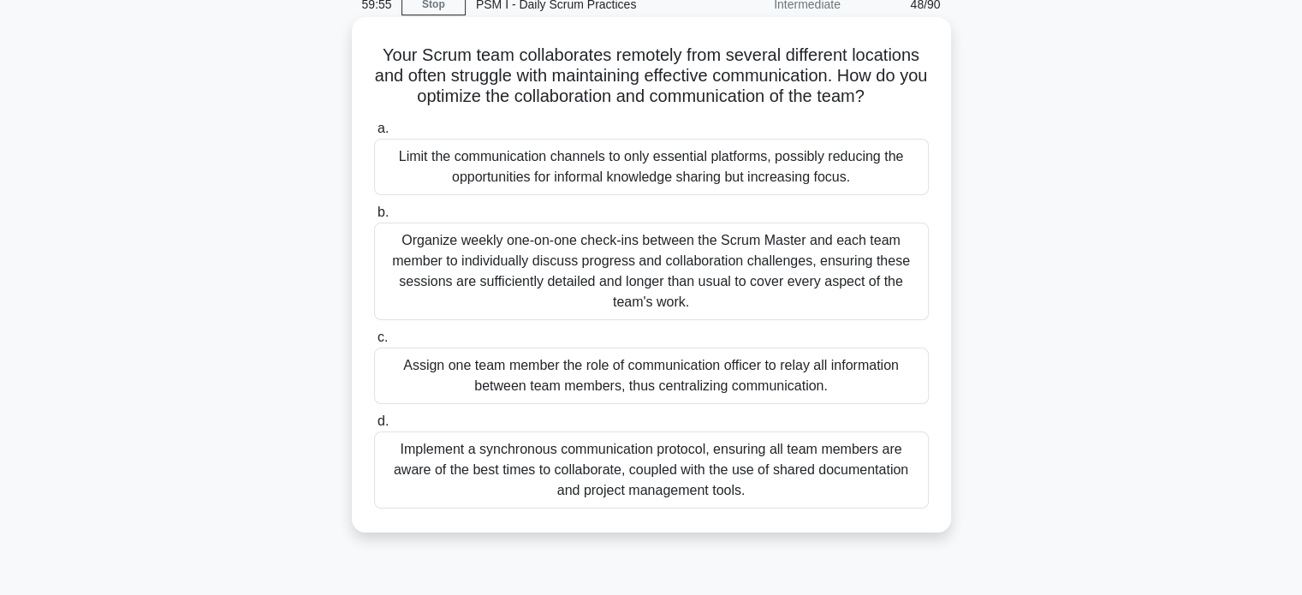
click at [469, 472] on div "Implement a synchronous communication protocol, ensuring all team members are a…" at bounding box center [651, 469] width 555 height 77
click at [374, 427] on input "d. Implement a synchronous communication protocol, ensuring all team members ar…" at bounding box center [374, 421] width 0 height 11
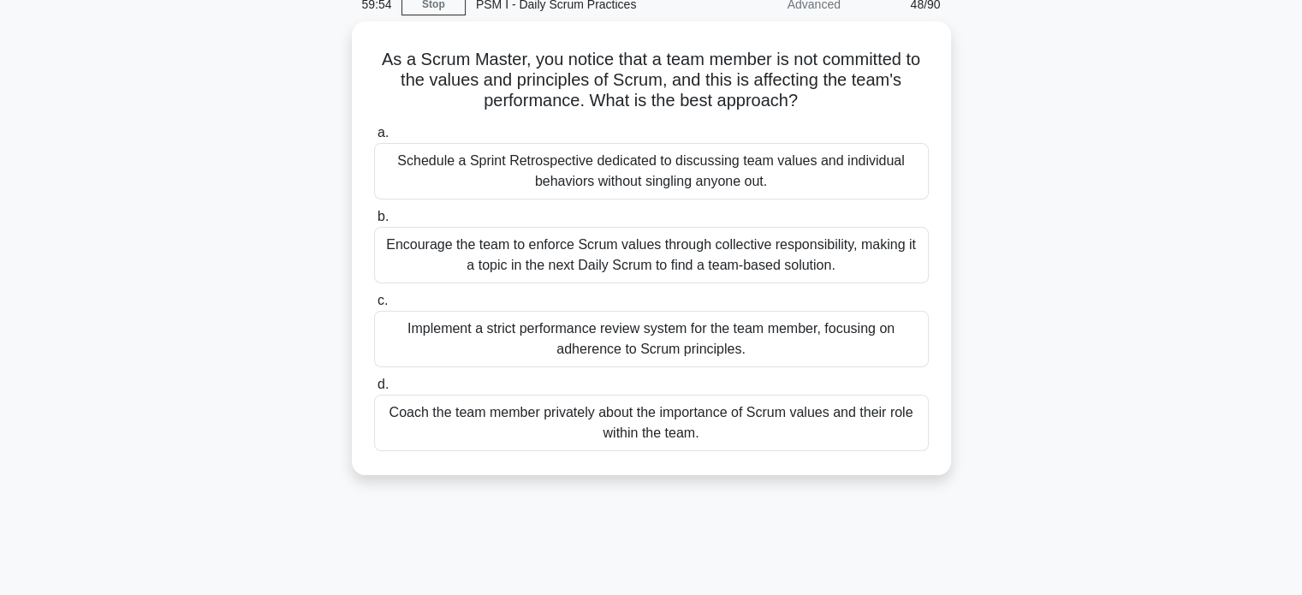
scroll to position [0, 0]
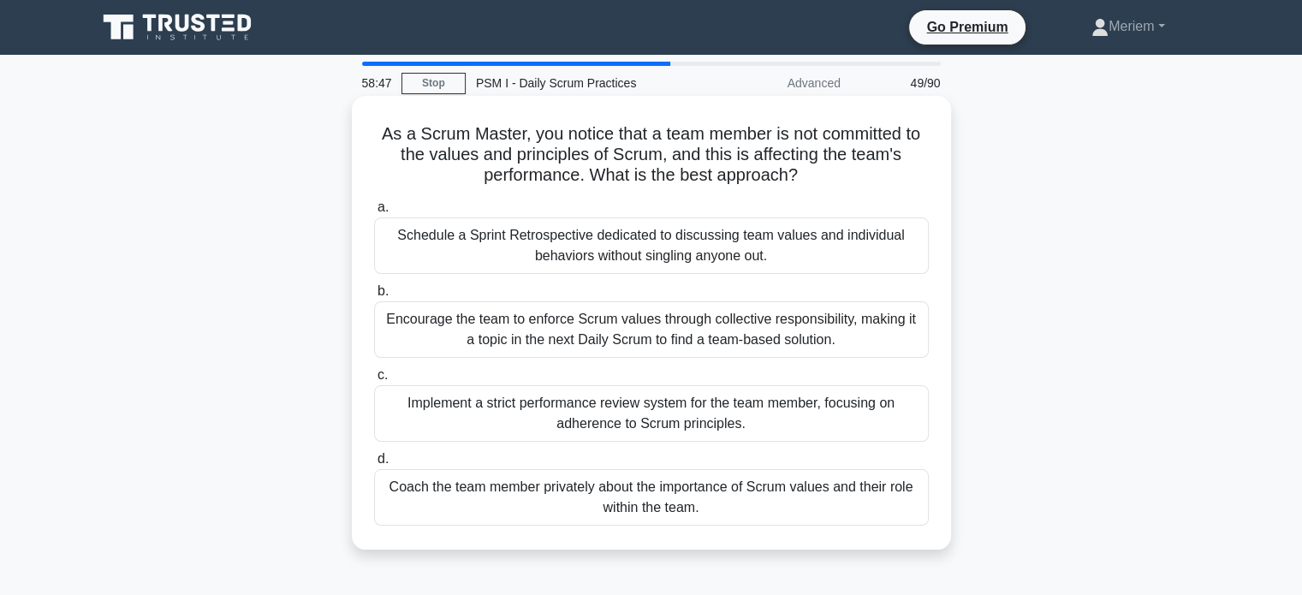
click at [452, 497] on div "Coach the team member privately about the importance of Scrum values and their …" at bounding box center [651, 497] width 555 height 57
click at [374, 465] on input "d. Coach the team member privately about the importance of Scrum values and the…" at bounding box center [374, 459] width 0 height 11
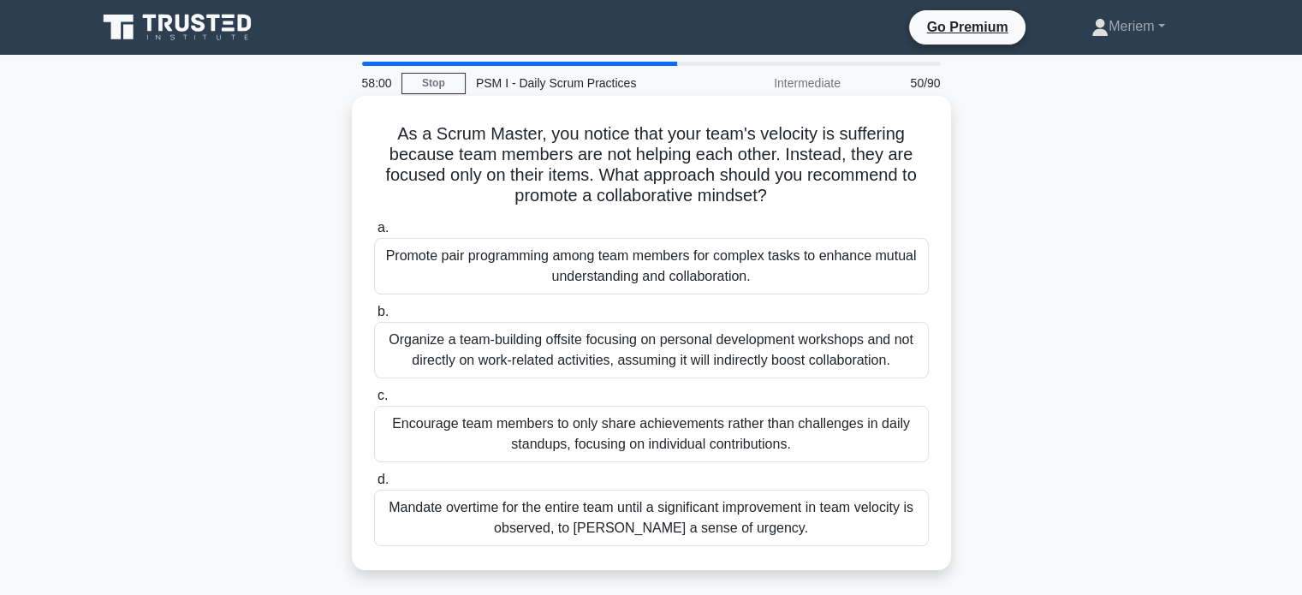
click at [437, 265] on div "Promote pair programming among team members for complex tasks to enhance mutual…" at bounding box center [651, 266] width 555 height 57
click at [374, 234] on input "a. Promote pair programming among team members for complex tasks to enhance mut…" at bounding box center [374, 228] width 0 height 11
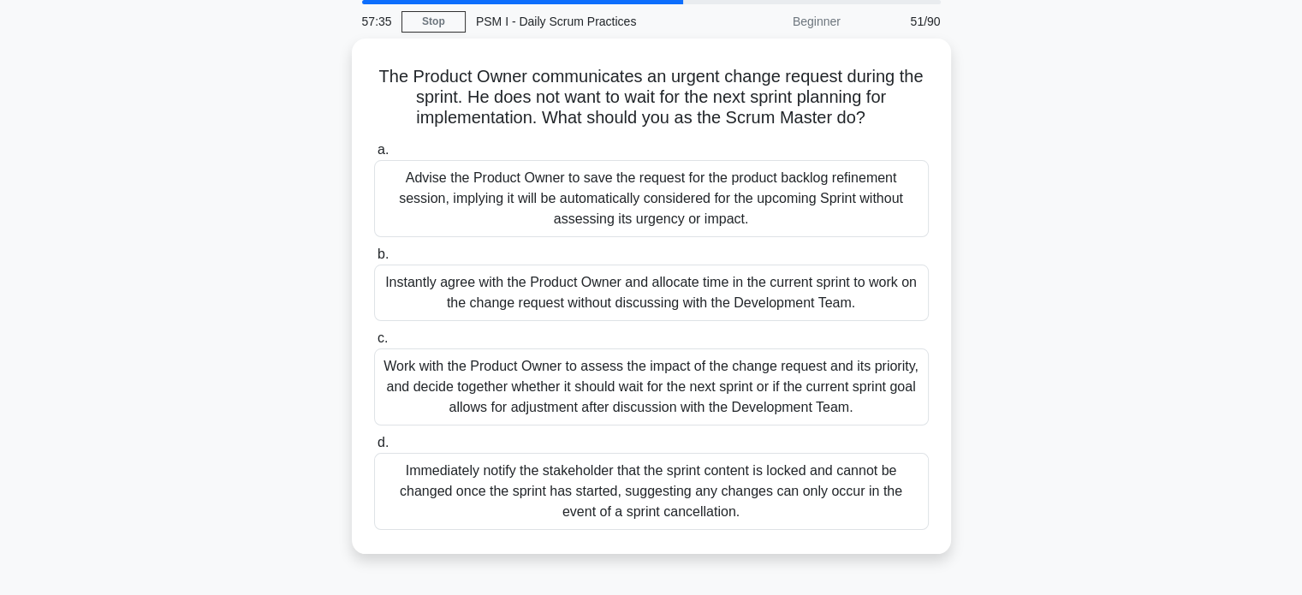
scroll to position [74, 0]
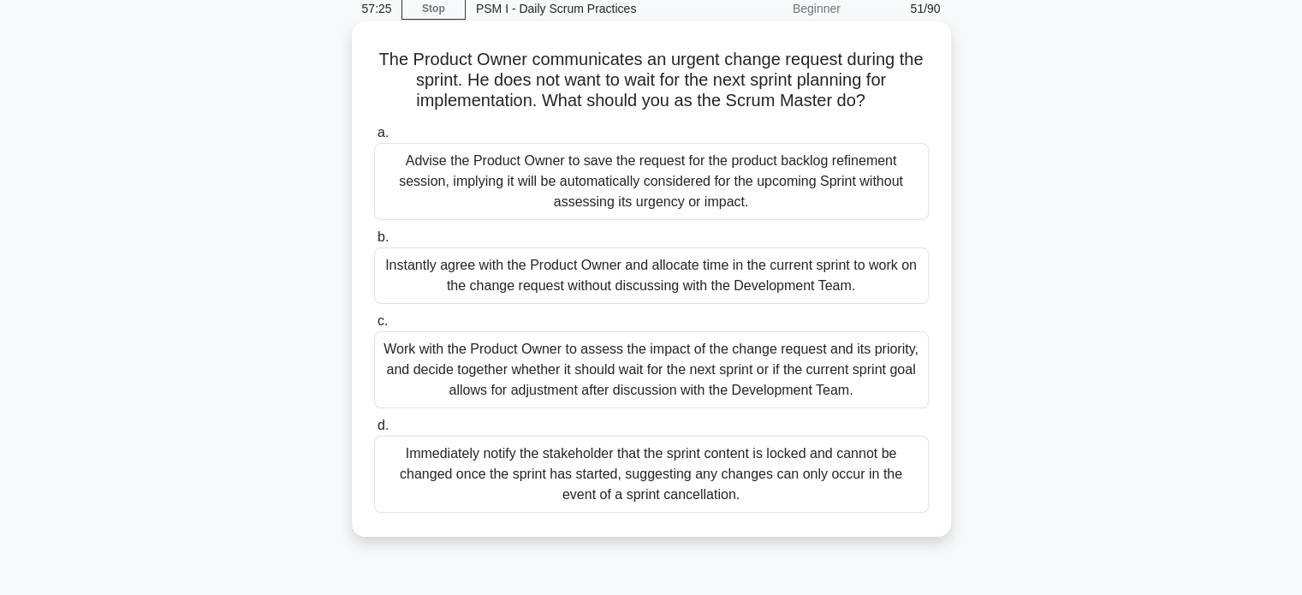
click at [539, 389] on div "Work with the Product Owner to assess the impact of the change request and its …" at bounding box center [651, 369] width 555 height 77
click at [374, 327] on input "c. Work with the Product Owner to assess the impact of the change request and i…" at bounding box center [374, 321] width 0 height 11
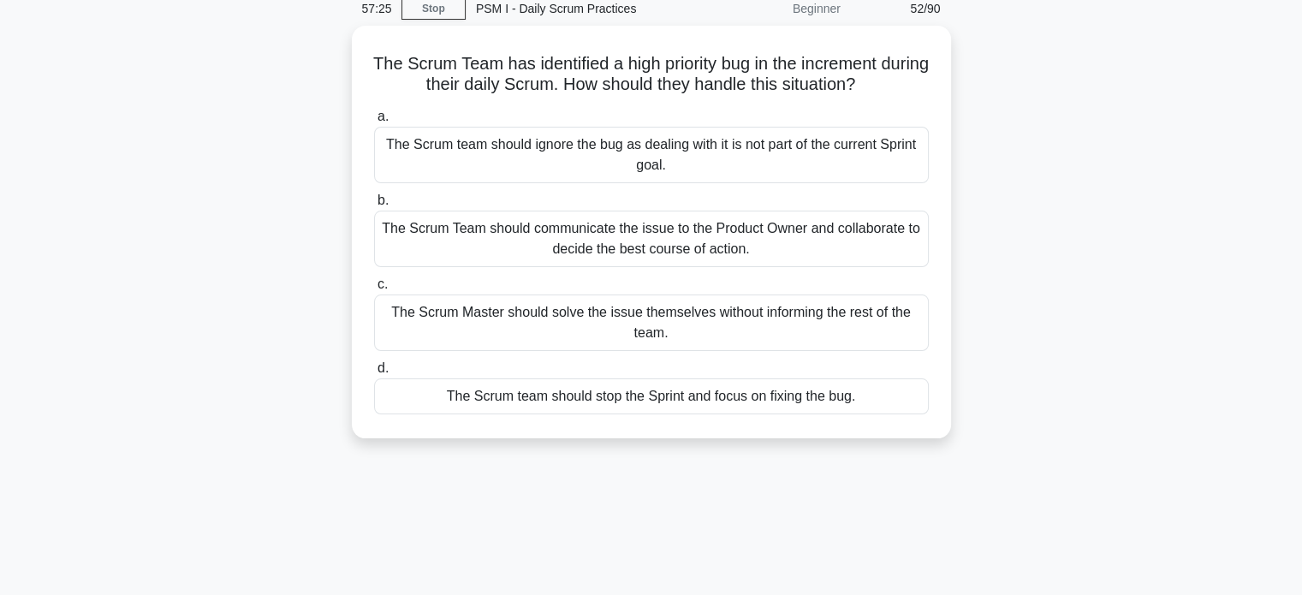
scroll to position [0, 0]
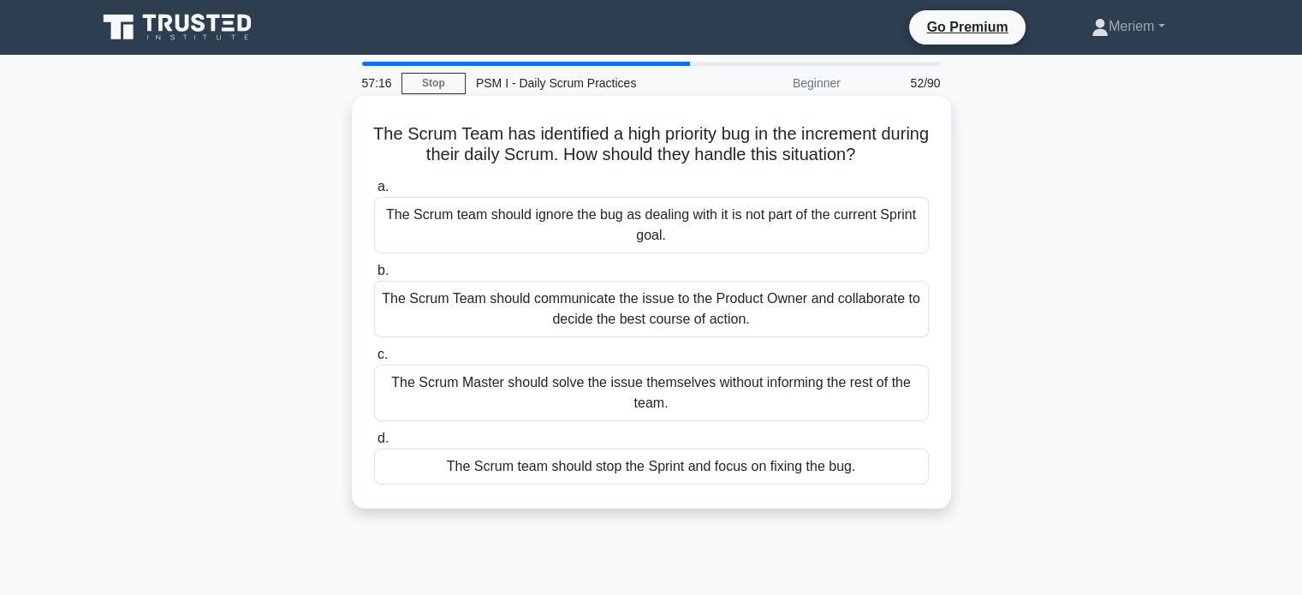
click at [461, 301] on div "The Scrum Team should communicate the issue to the Product Owner and collaborat…" at bounding box center [651, 309] width 555 height 57
click at [374, 277] on input "b. The Scrum Team should communicate the issue to the Product Owner and collabo…" at bounding box center [374, 270] width 0 height 11
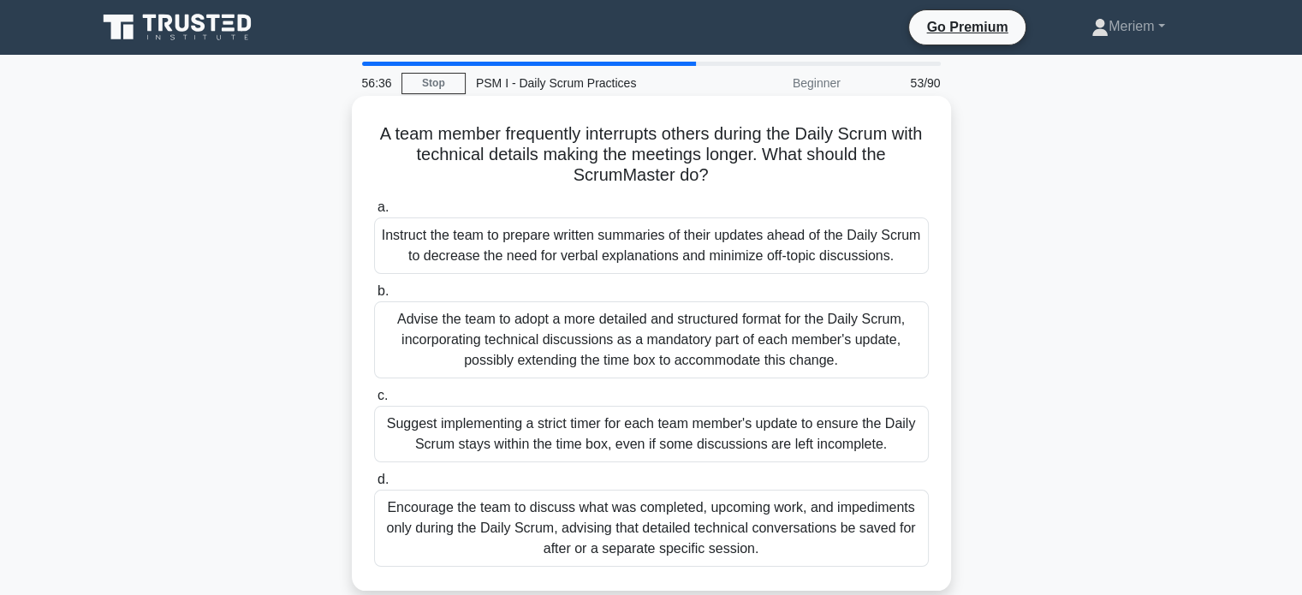
click at [478, 533] on div "Encourage the team to discuss what was completed, upcoming work, and impediment…" at bounding box center [651, 528] width 555 height 77
click at [374, 485] on input "d. Encourage the team to discuss what was completed, upcoming work, and impedim…" at bounding box center [374, 479] width 0 height 11
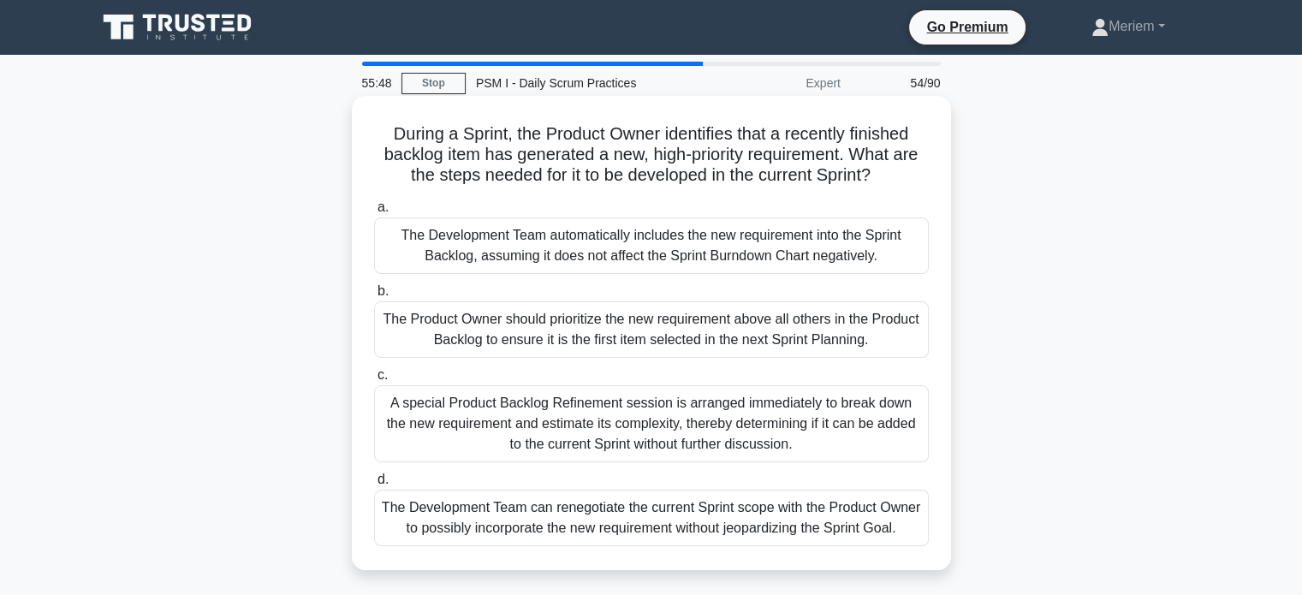
click at [504, 530] on div "The Development Team can renegotiate the current Sprint scope with the Product …" at bounding box center [651, 518] width 555 height 57
click at [374, 485] on input "d. The Development Team can renegotiate the current Sprint scope with the Produ…" at bounding box center [374, 479] width 0 height 11
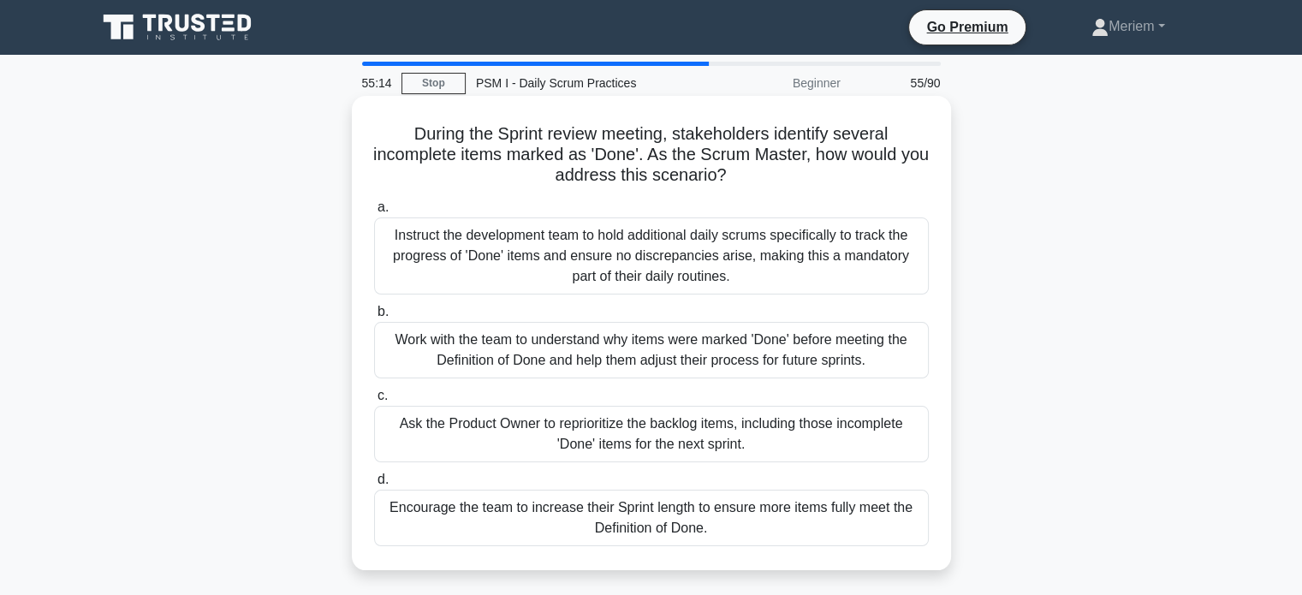
click at [545, 353] on div "Work with the team to understand why items were marked 'Done' before meeting th…" at bounding box center [651, 350] width 555 height 57
click at [374, 318] on input "b. Work with the team to understand why items were marked 'Done' before meeting…" at bounding box center [374, 311] width 0 height 11
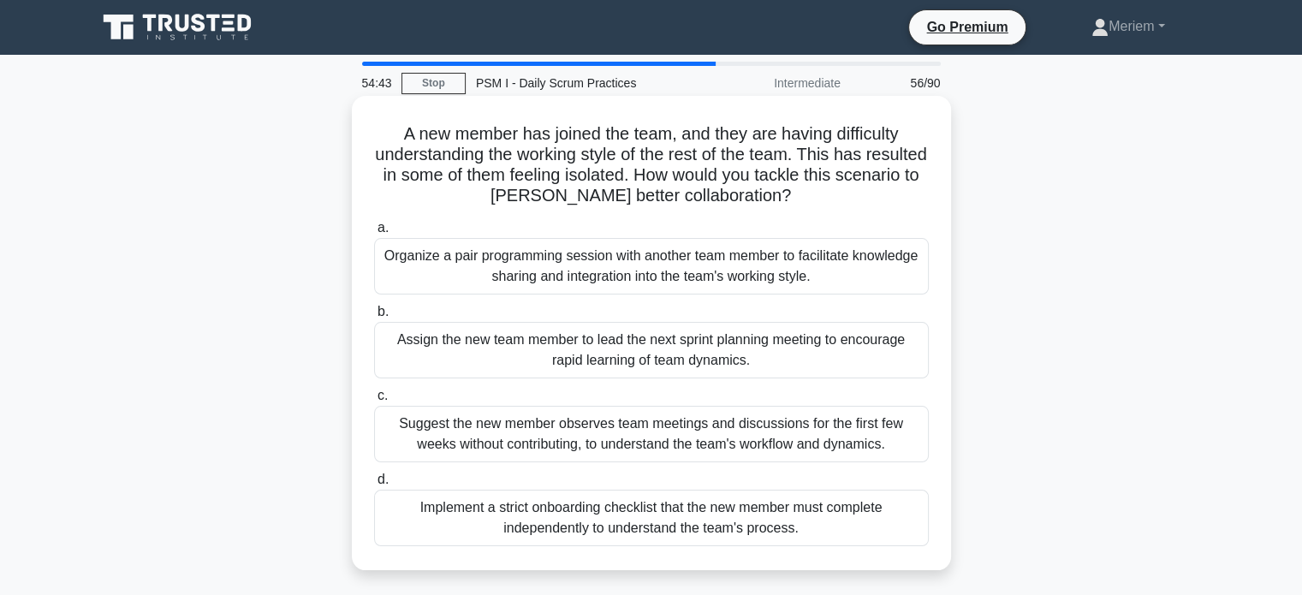
click at [460, 264] on div "Organize a pair programming session with another team member to facilitate know…" at bounding box center [651, 266] width 555 height 57
click at [374, 234] on input "a. Organize a pair programming session with another team member to facilitate k…" at bounding box center [374, 228] width 0 height 11
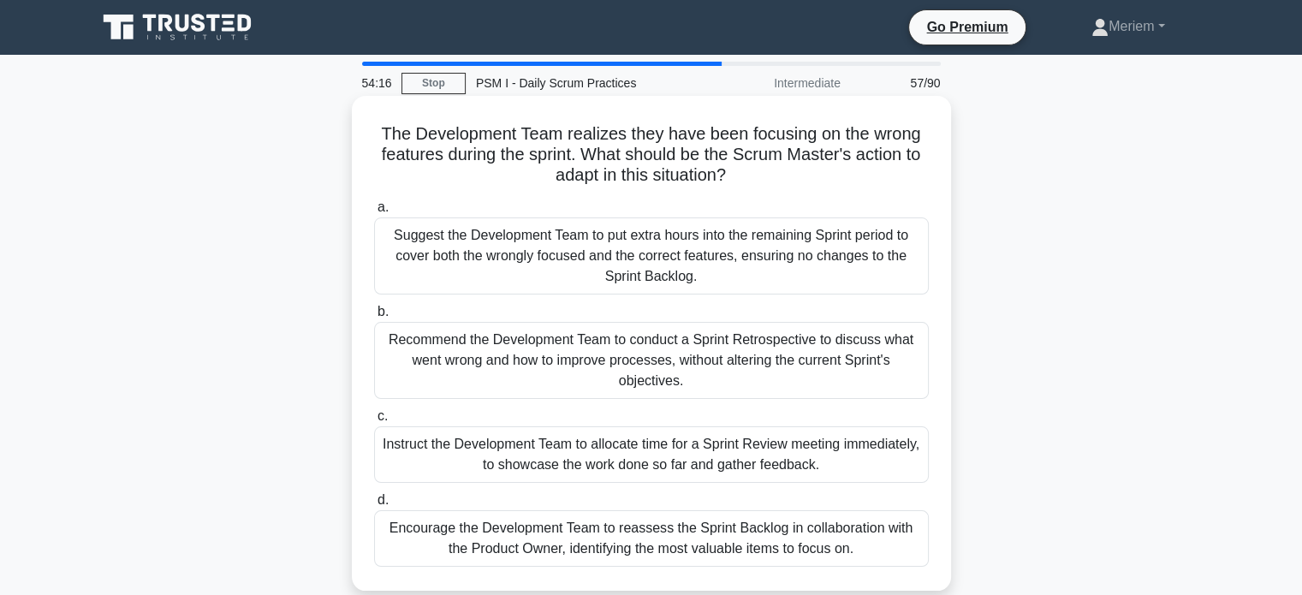
click at [533, 533] on div "Encourage the Development Team to reassess the Sprint Backlog in collaboration …" at bounding box center [651, 538] width 555 height 57
click at [374, 506] on input "d. Encourage the Development Team to reassess the Sprint Backlog in collaborati…" at bounding box center [374, 500] width 0 height 11
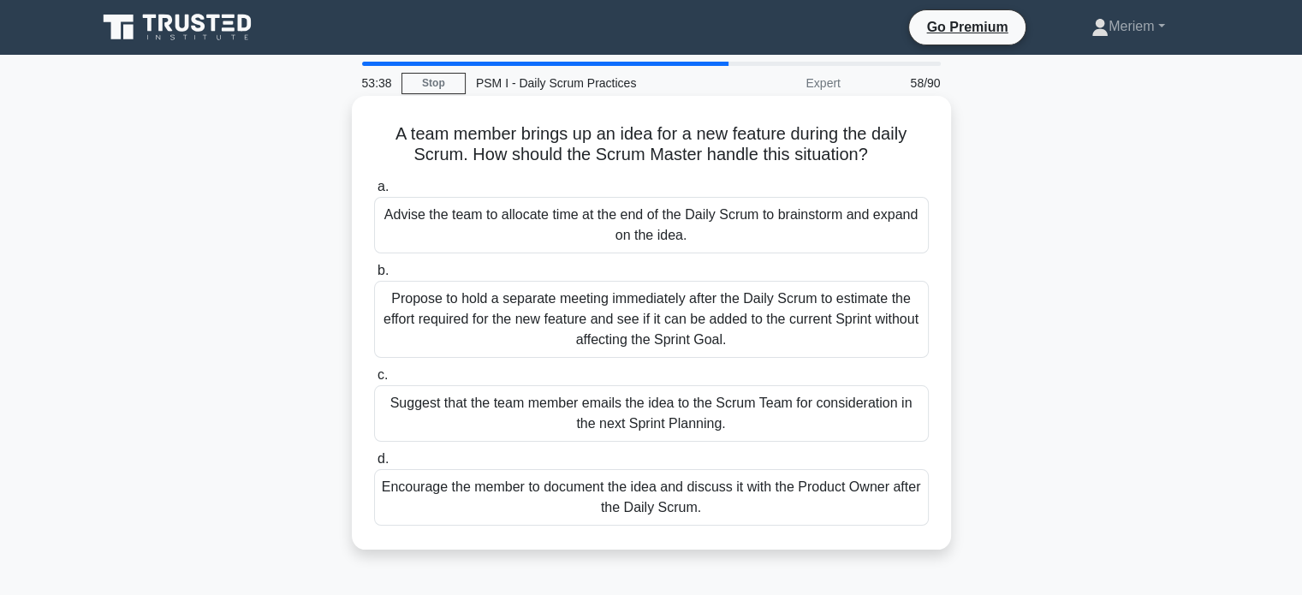
click at [533, 235] on div "Advise the team to allocate time at the end of the Daily Scrum to brainstorm an…" at bounding box center [651, 225] width 555 height 57
click at [374, 193] on input "a. Advise the team to allocate time at the end of the Daily Scrum to brainstorm…" at bounding box center [374, 187] width 0 height 11
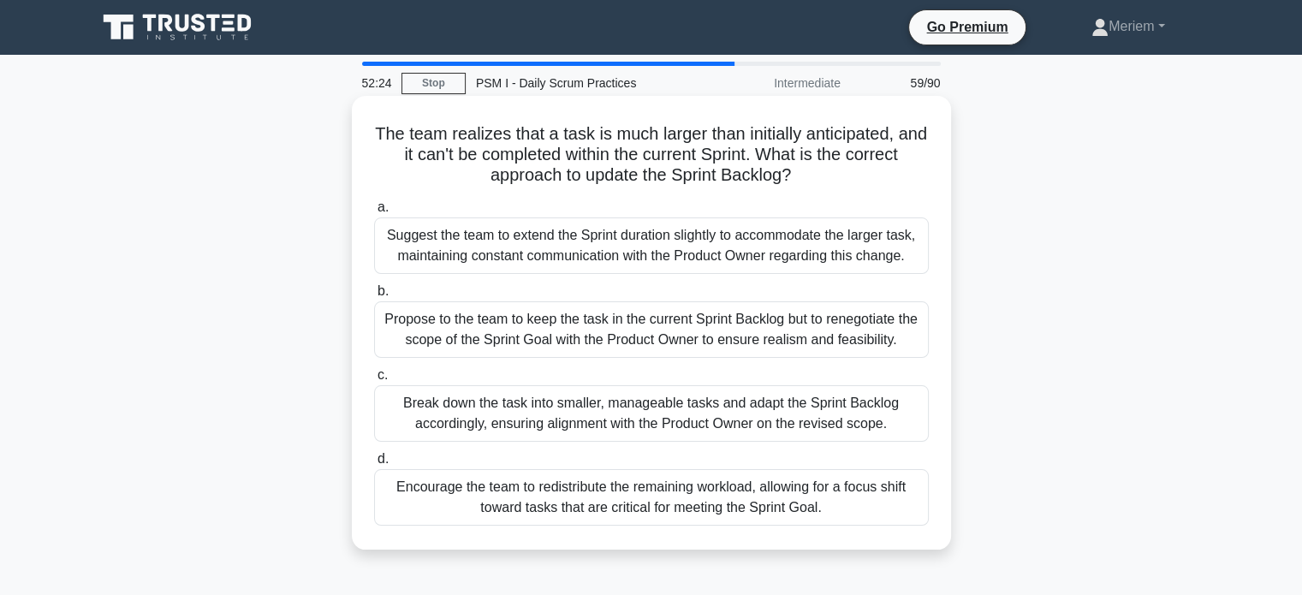
click at [466, 321] on div "Propose to the team to keep the task in the current Sprint Backlog but to reneg…" at bounding box center [651, 329] width 555 height 57
click at [374, 297] on input "b. Propose to the team to keep the task in the current Sprint Backlog but to re…" at bounding box center [374, 291] width 0 height 11
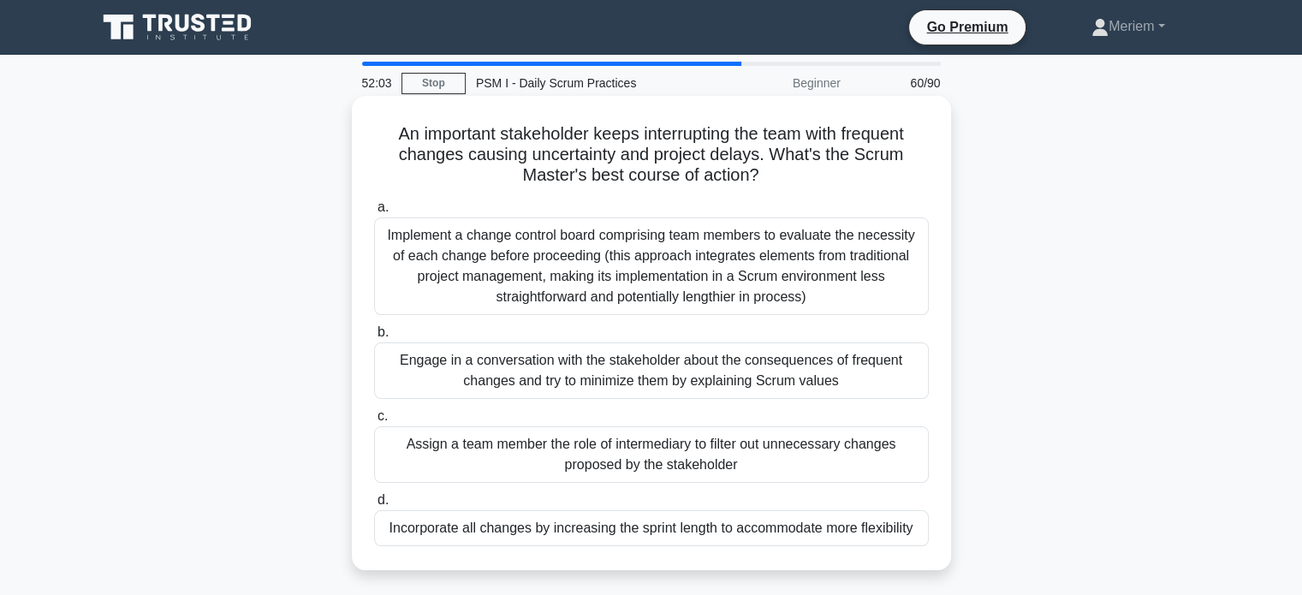
click at [459, 360] on div "Engage in a conversation with the stakeholder about the consequences of frequen…" at bounding box center [651, 370] width 555 height 57
click at [374, 338] on input "b. Engage in a conversation with the stakeholder about the consequences of freq…" at bounding box center [374, 332] width 0 height 11
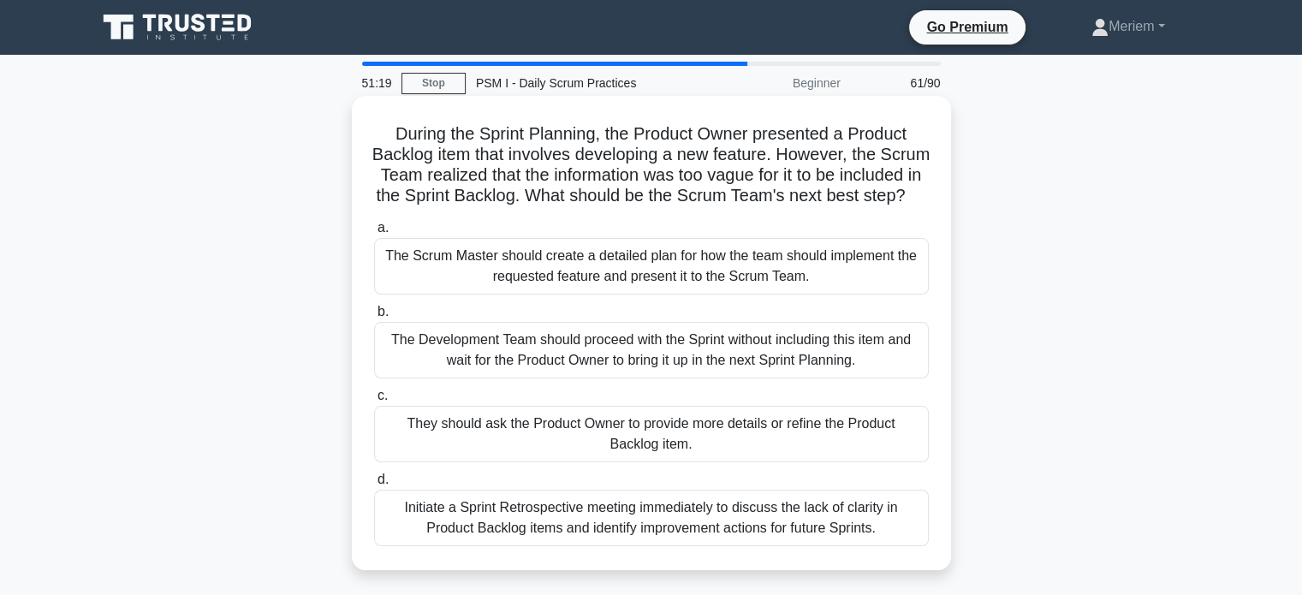
click at [475, 462] on div "They should ask the Product Owner to provide more details or refine the Product…" at bounding box center [651, 434] width 555 height 57
click at [374, 402] on input "c. They should ask the Product Owner to provide more details or refine the Prod…" at bounding box center [374, 395] width 0 height 11
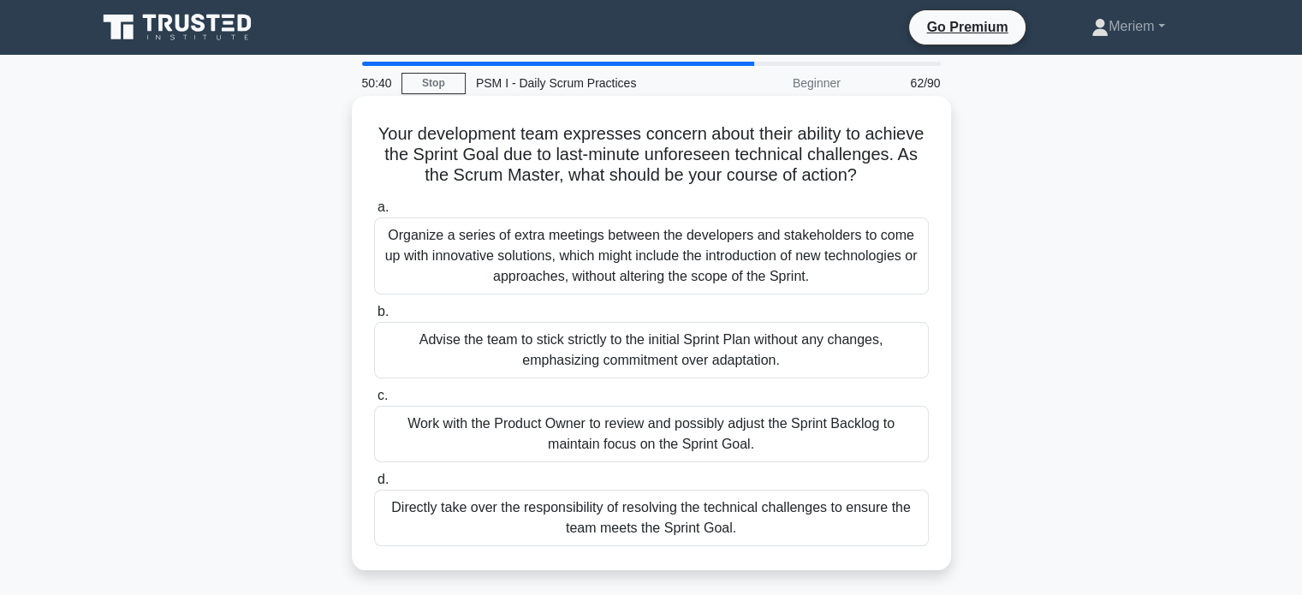
click at [469, 447] on div "Work with the Product Owner to review and possibly adjust the Sprint Backlog to…" at bounding box center [651, 434] width 555 height 57
click at [374, 402] on input "c. Work with the Product Owner to review and possibly adjust the Sprint Backlog…" at bounding box center [374, 395] width 0 height 11
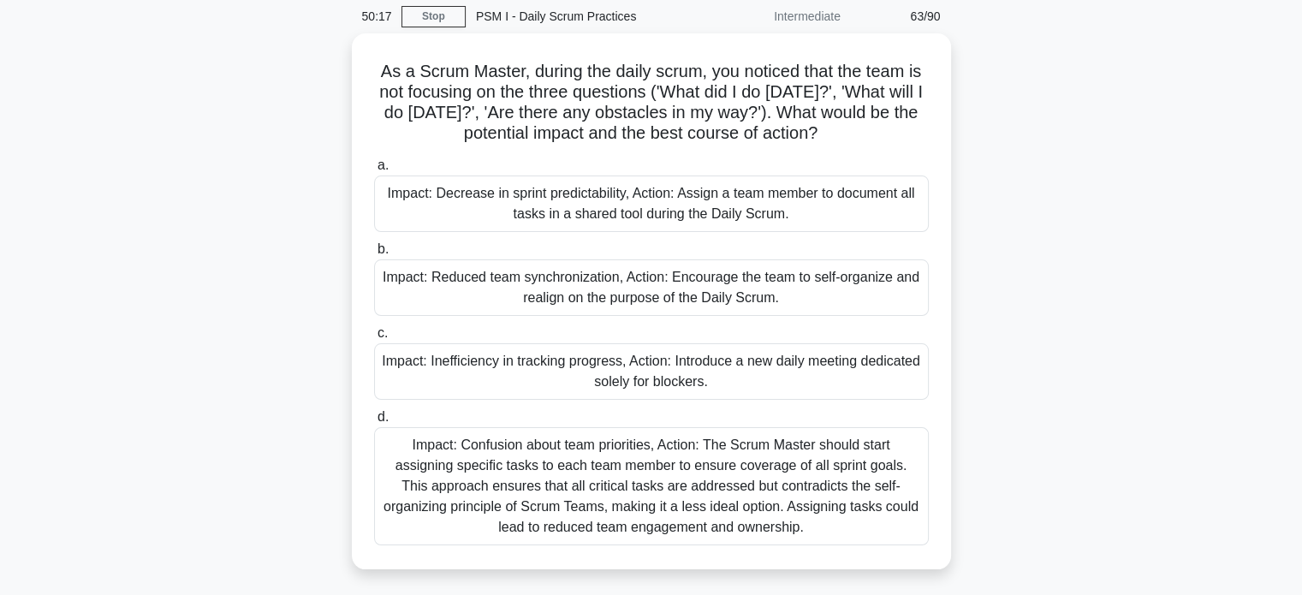
scroll to position [68, 0]
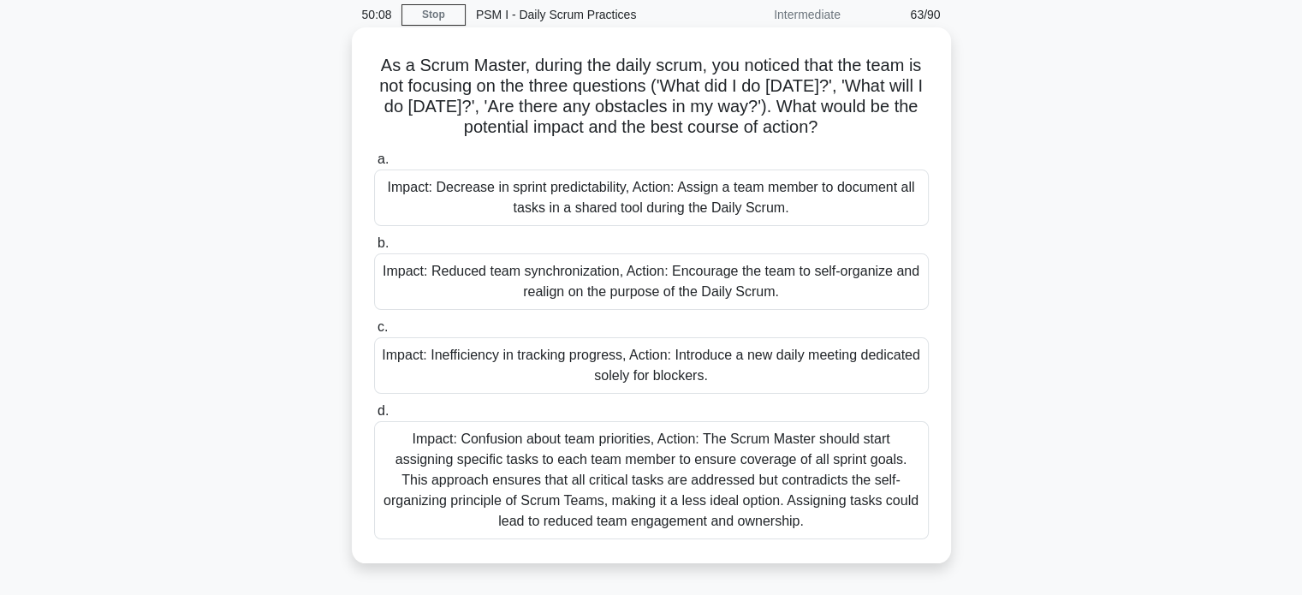
click at [455, 287] on div "Impact: Reduced team synchronization, Action: Encourage the team to self-organi…" at bounding box center [651, 281] width 555 height 57
click at [374, 249] on input "b. Impact: Reduced team synchronization, Action: Encourage the team to self-org…" at bounding box center [374, 243] width 0 height 11
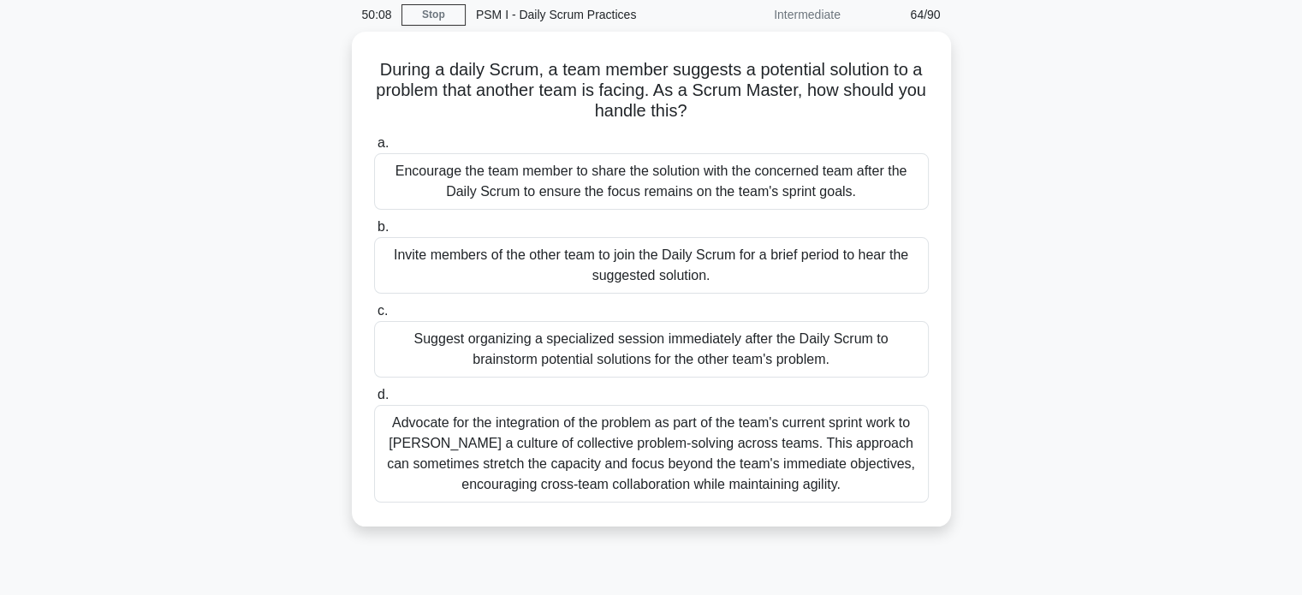
scroll to position [0, 0]
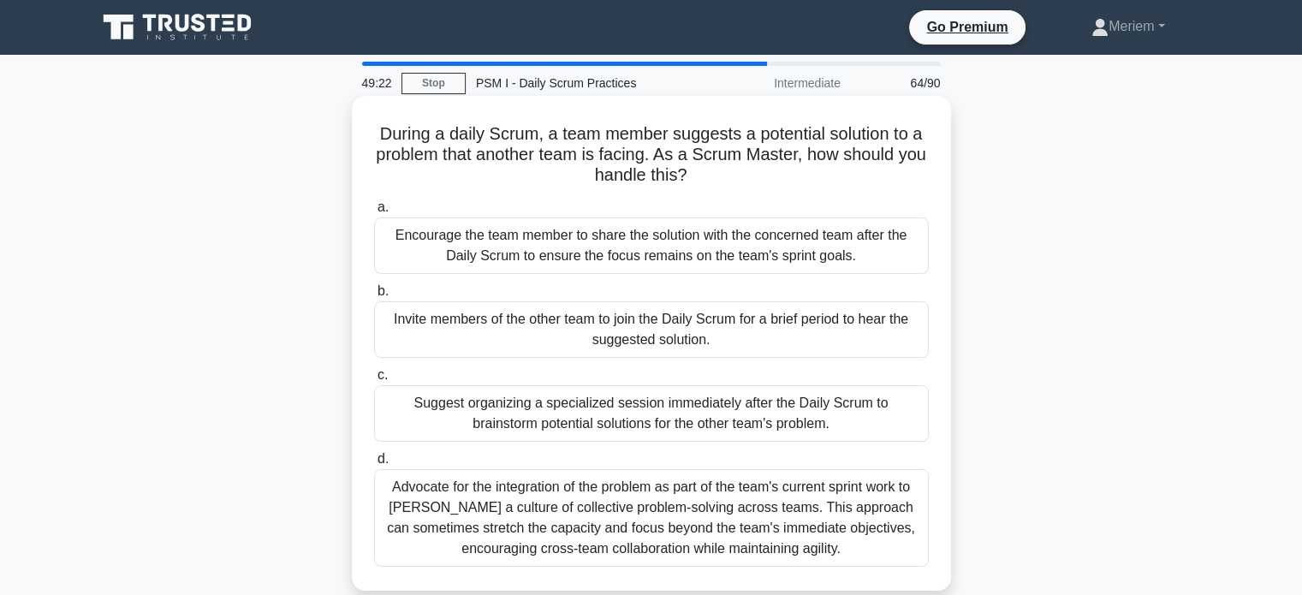
click at [490, 241] on div "Encourage the team member to share the solution with the concerned team after t…" at bounding box center [651, 245] width 555 height 57
click at [374, 213] on input "a. Encourage the team member to share the solution with the concerned team afte…" at bounding box center [374, 207] width 0 height 11
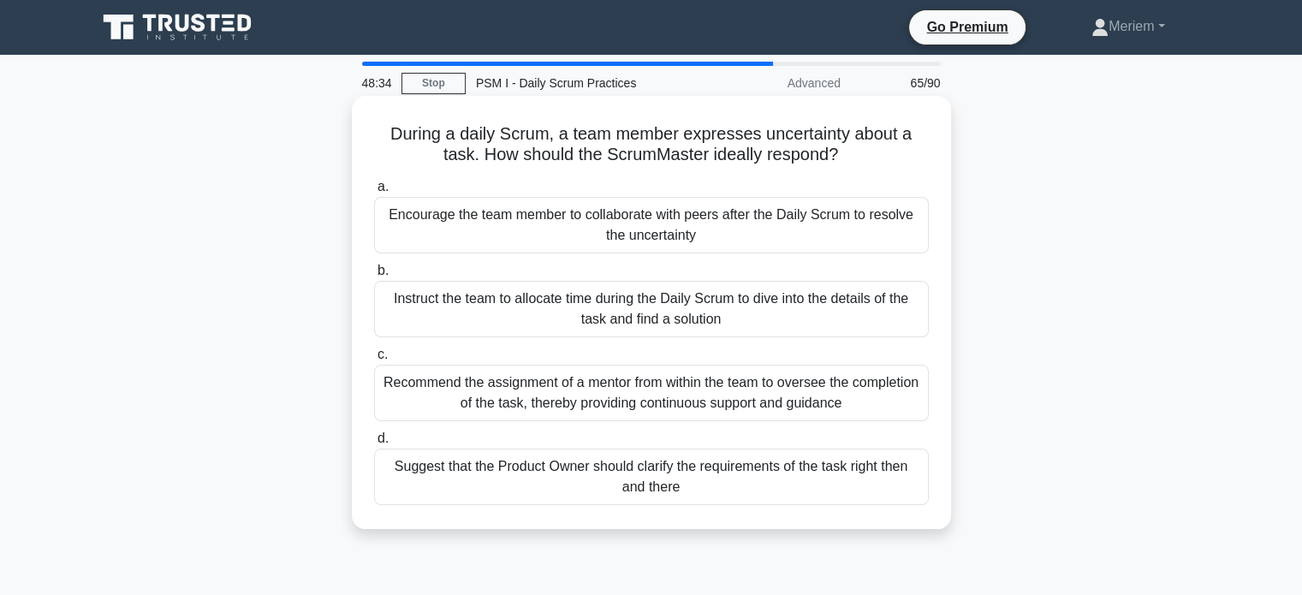
click at [509, 319] on div "Instruct the team to allocate time during the Daily Scrum to dive into the deta…" at bounding box center [651, 309] width 555 height 57
click at [374, 277] on input "b. Instruct the team to allocate time during the Daily Scrum to dive into the d…" at bounding box center [374, 270] width 0 height 11
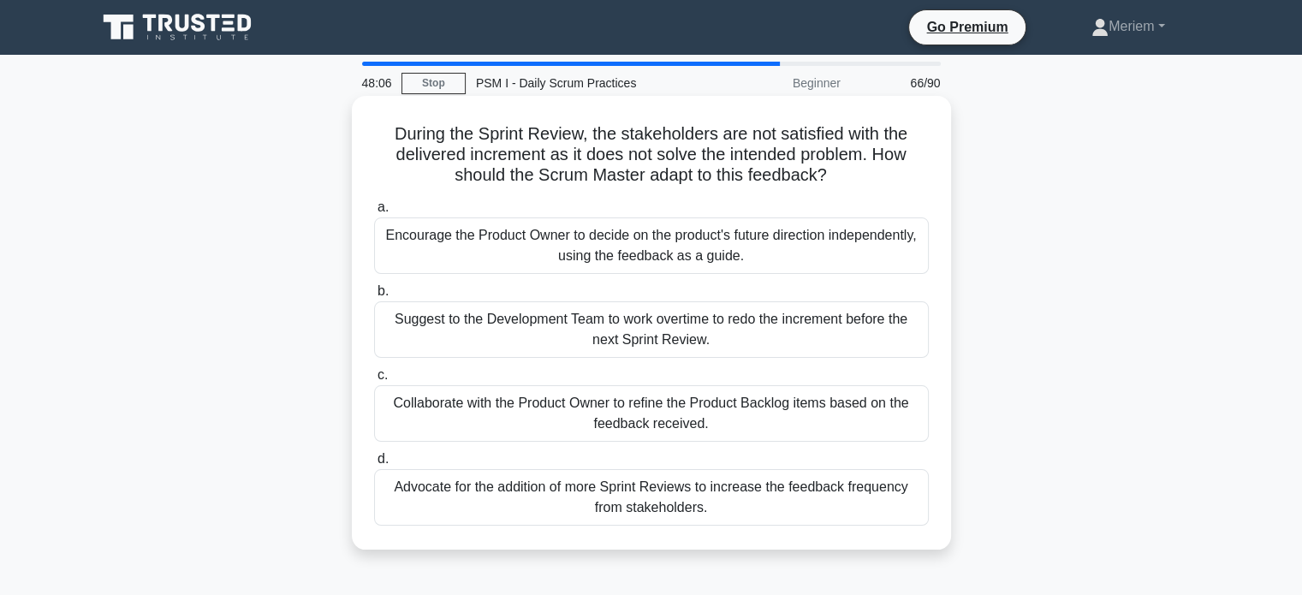
click at [461, 421] on div "Collaborate with the Product Owner to refine the Product Backlog items based on…" at bounding box center [651, 413] width 555 height 57
click at [374, 381] on input "c. Collaborate with the Product Owner to refine the Product Backlog items based…" at bounding box center [374, 375] width 0 height 11
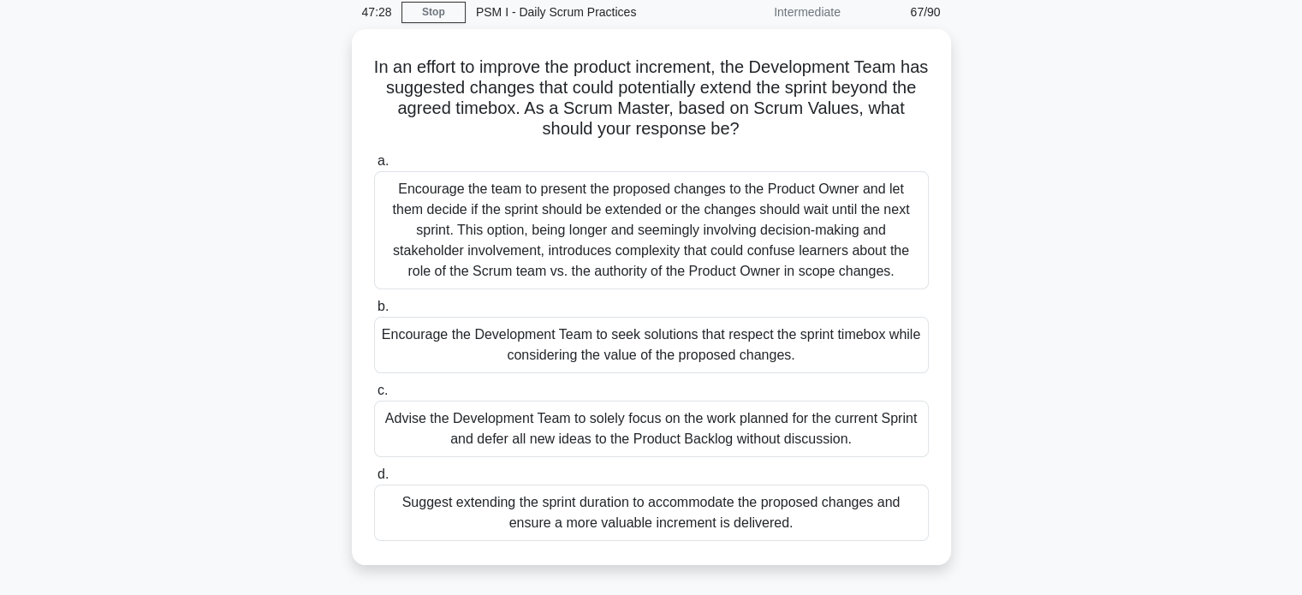
scroll to position [72, 0]
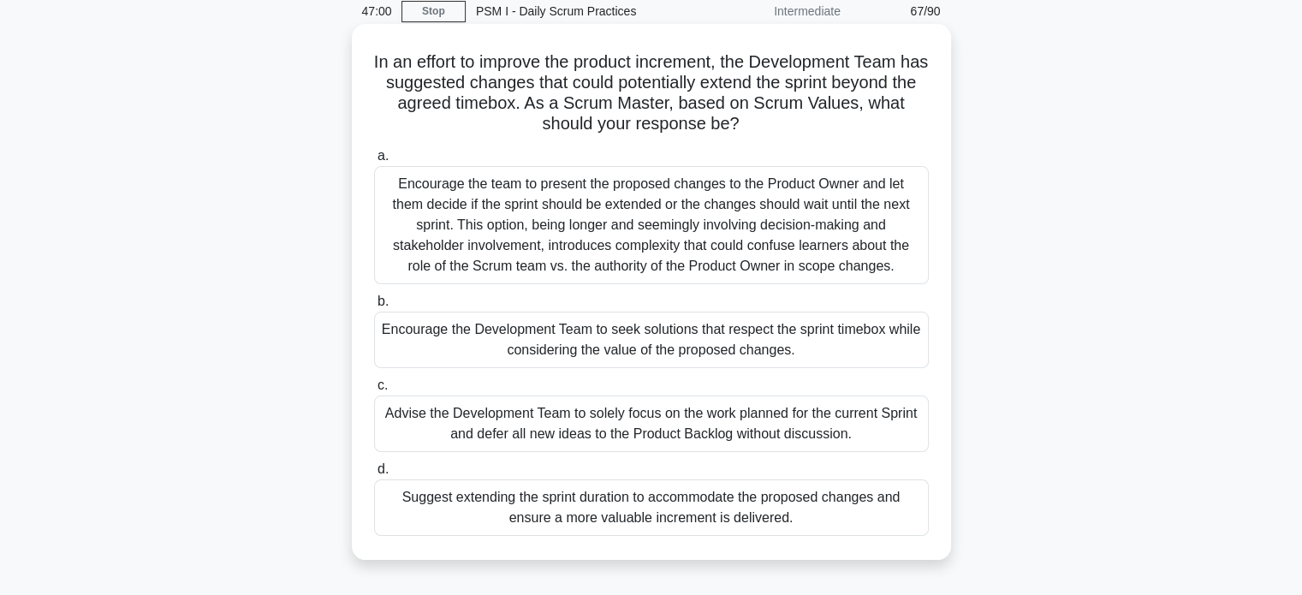
click at [474, 352] on div "Encourage the Development Team to seek solutions that respect the sprint timebo…" at bounding box center [651, 340] width 555 height 57
click at [374, 307] on input "b. Encourage the Development Team to seek solutions that respect the sprint tim…" at bounding box center [374, 301] width 0 height 11
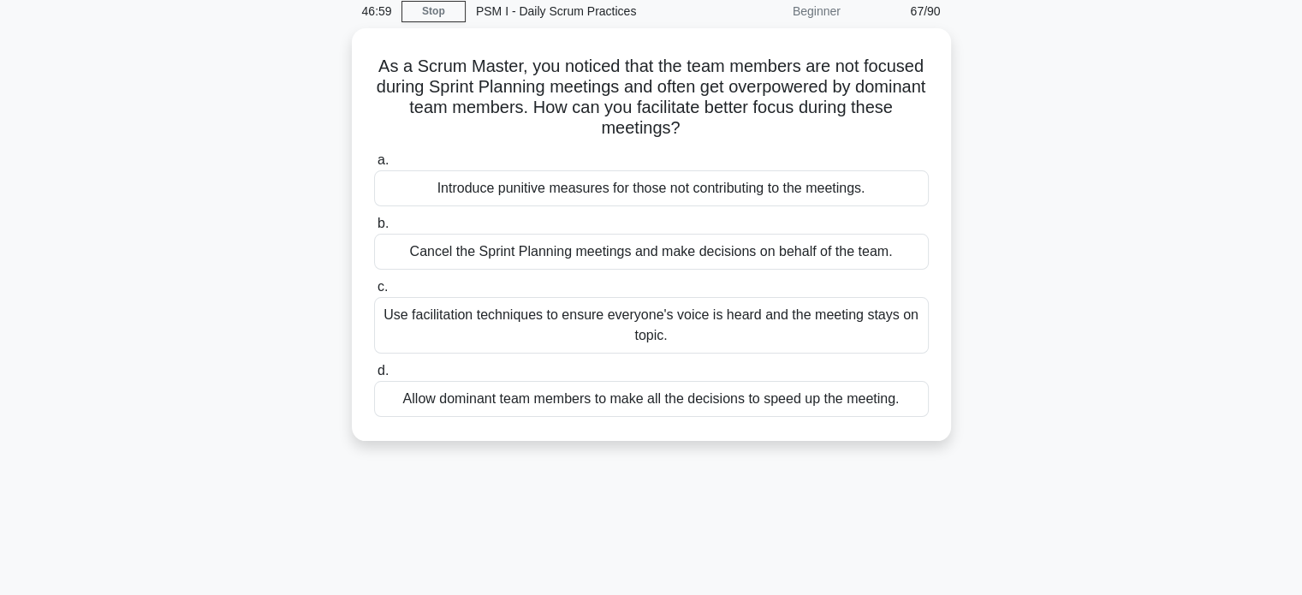
scroll to position [0, 0]
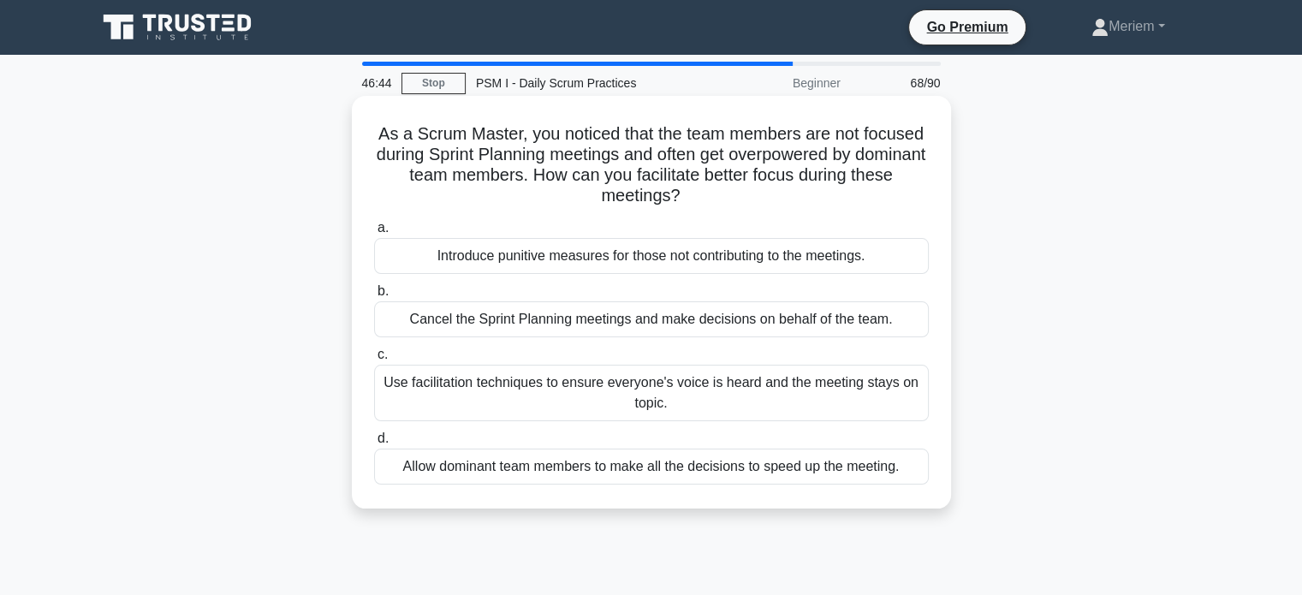
click at [533, 408] on div "Use facilitation techniques to ensure everyone's voice is heard and the meeting…" at bounding box center [651, 393] width 555 height 57
click at [374, 360] on input "c. Use facilitation techniques to ensure everyone's voice is heard and the meet…" at bounding box center [374, 354] width 0 height 11
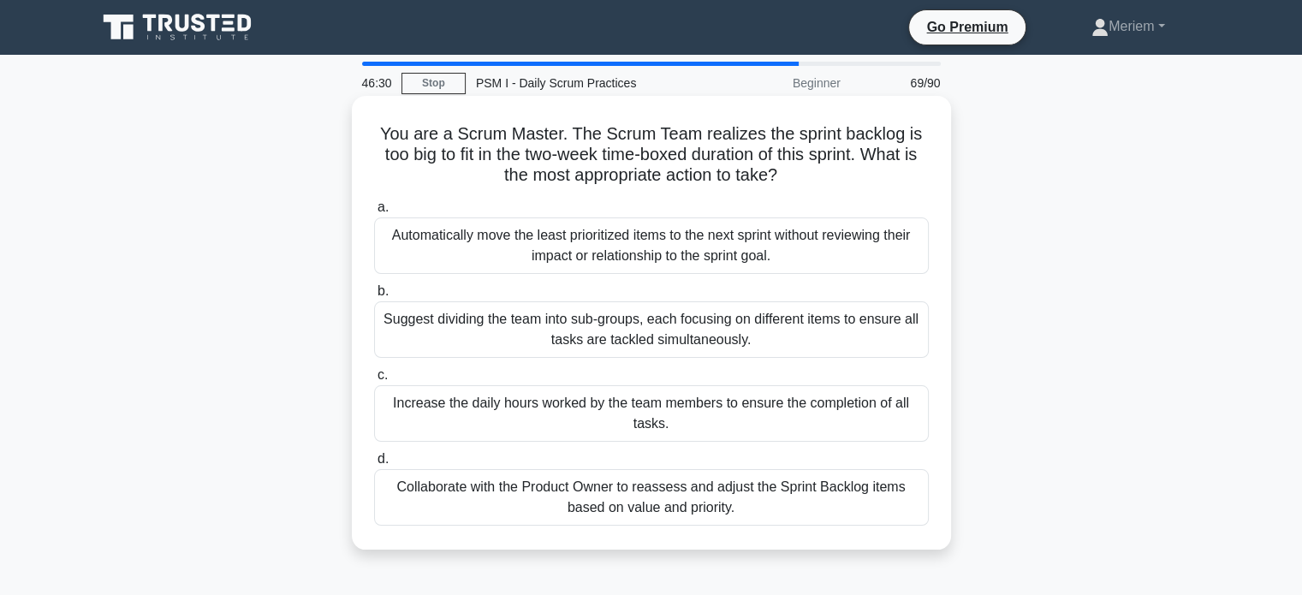
click at [494, 506] on div "Collaborate with the Product Owner to reassess and adjust the Sprint Backlog it…" at bounding box center [651, 497] width 555 height 57
click at [374, 465] on input "d. Collaborate with the Product Owner to reassess and adjust the Sprint Backlog…" at bounding box center [374, 459] width 0 height 11
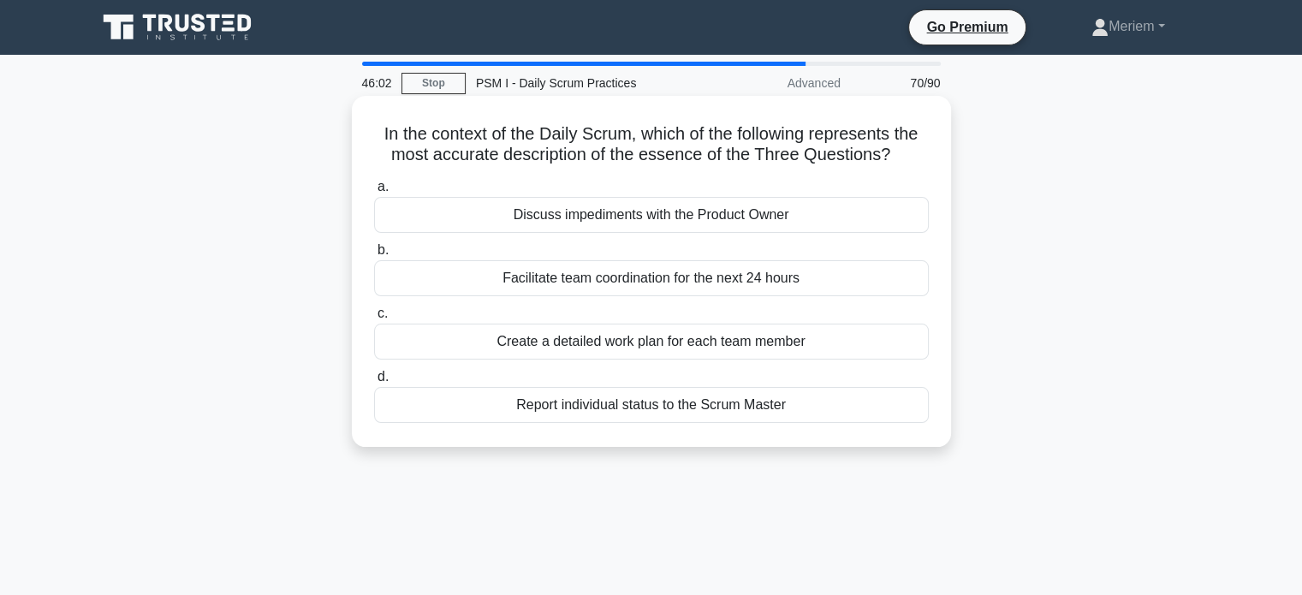
click at [504, 283] on div "Facilitate team coordination for the next 24 hours" at bounding box center [651, 278] width 555 height 36
click at [374, 256] on input "b. Facilitate team coordination for the next 24 hours" at bounding box center [374, 250] width 0 height 11
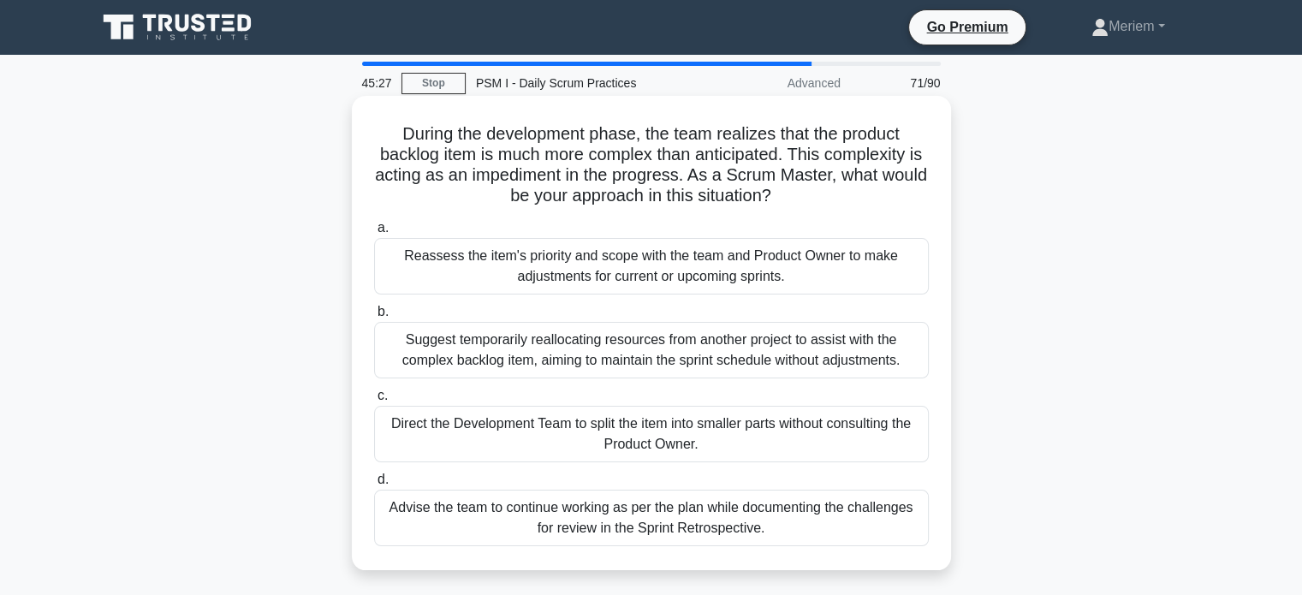
click at [484, 271] on div "Reassess the item's priority and scope with the team and Product Owner to make …" at bounding box center [651, 266] width 555 height 57
click at [374, 234] on input "a. Reassess the item's priority and scope with the team and Product Owner to ma…" at bounding box center [374, 228] width 0 height 11
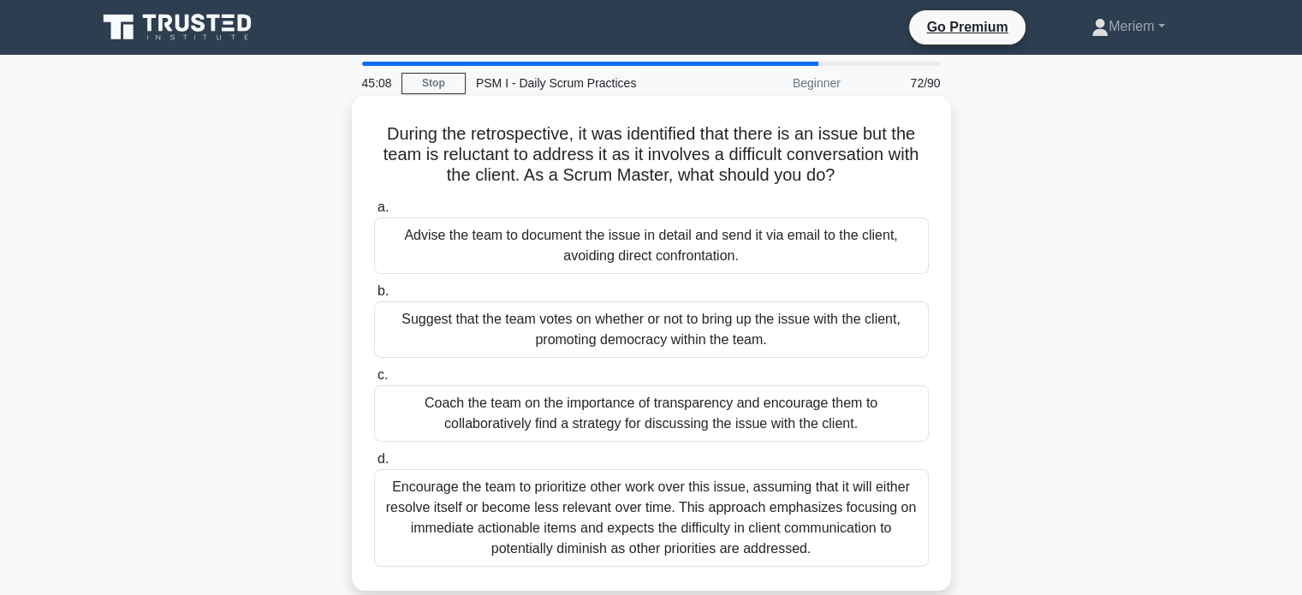
click at [513, 426] on div "Coach the team on the importance of transparency and encourage them to collabor…" at bounding box center [651, 413] width 555 height 57
click at [374, 381] on input "c. Coach the team on the importance of transparency and encourage them to colla…" at bounding box center [374, 375] width 0 height 11
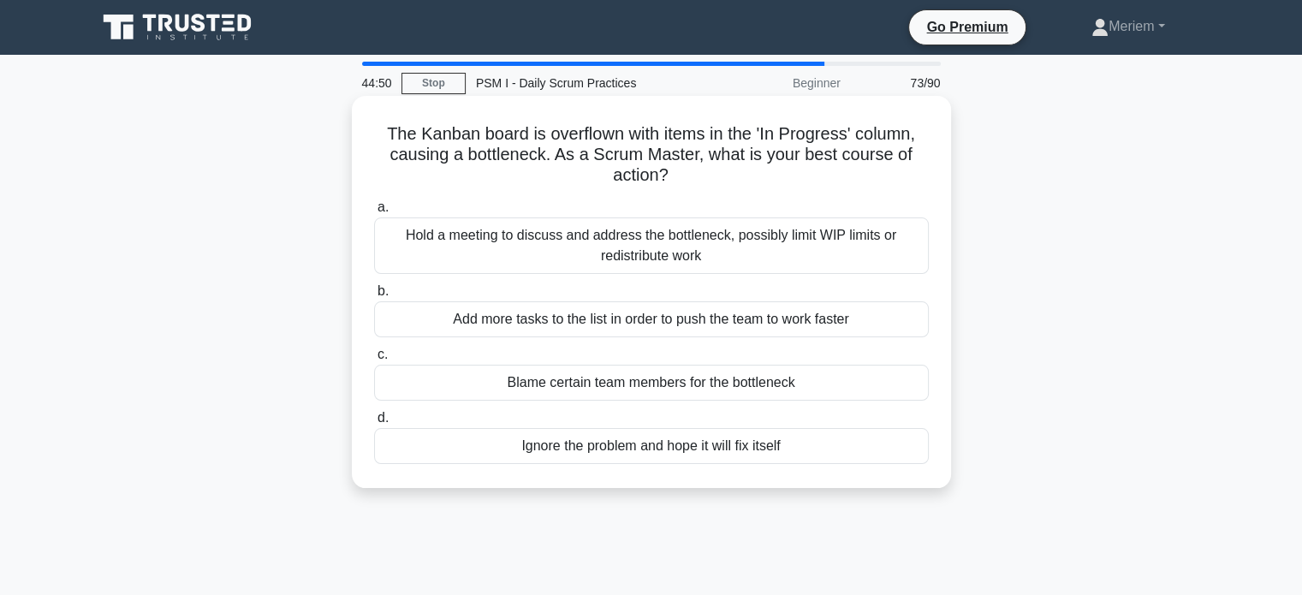
click at [529, 251] on div "Hold a meeting to discuss and address the bottleneck, possibly limit WIP limits…" at bounding box center [651, 245] width 555 height 57
click at [374, 213] on input "a. Hold a meeting to discuss and address the bottleneck, possibly limit WIP lim…" at bounding box center [374, 207] width 0 height 11
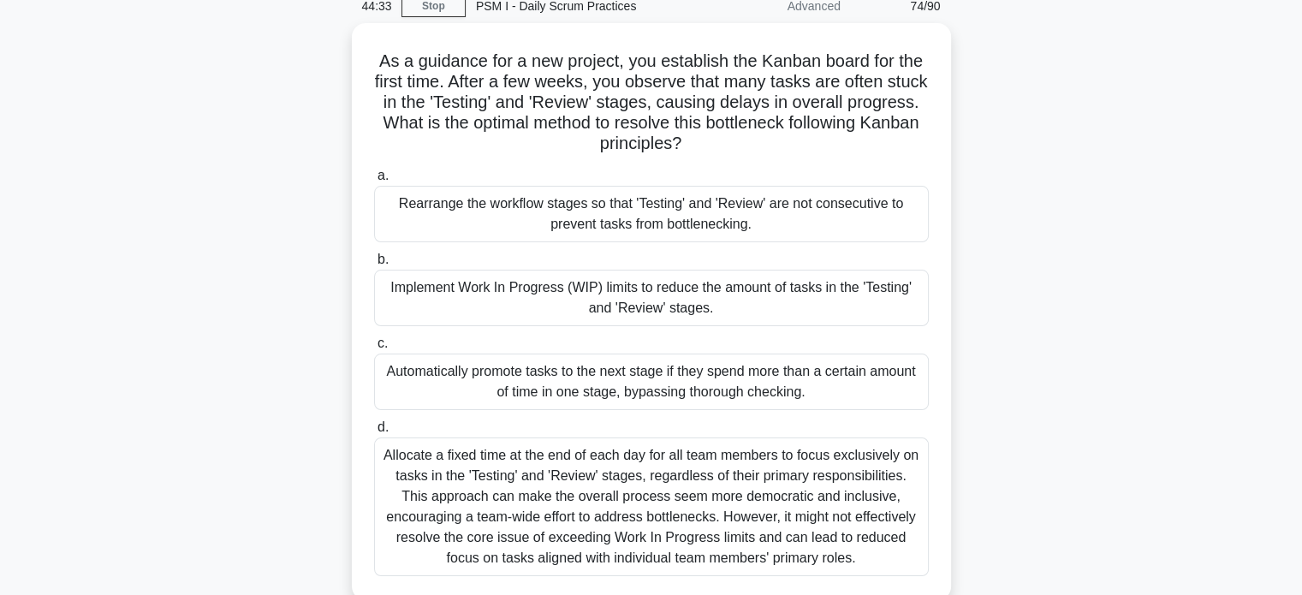
scroll to position [78, 0]
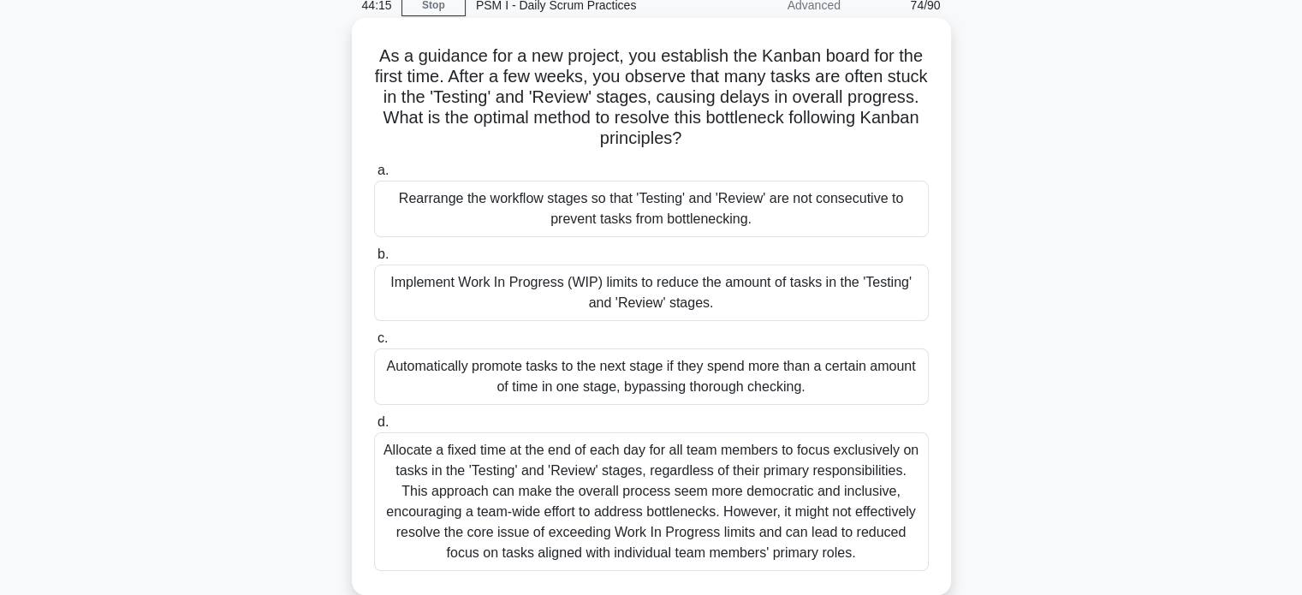
click at [485, 306] on div "Implement Work In Progress (WIP) limits to reduce the amount of tasks in the 'T…" at bounding box center [651, 293] width 555 height 57
click at [374, 260] on input "b. Implement Work In Progress (WIP) limits to reduce the amount of tasks in the…" at bounding box center [374, 254] width 0 height 11
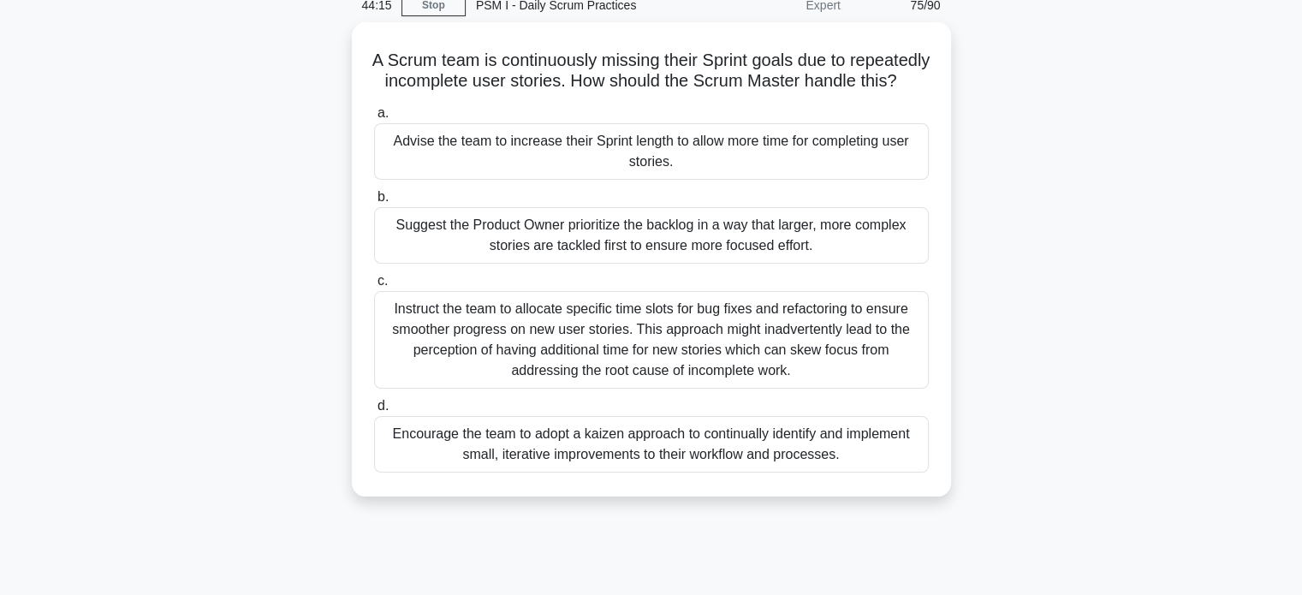
scroll to position [0, 0]
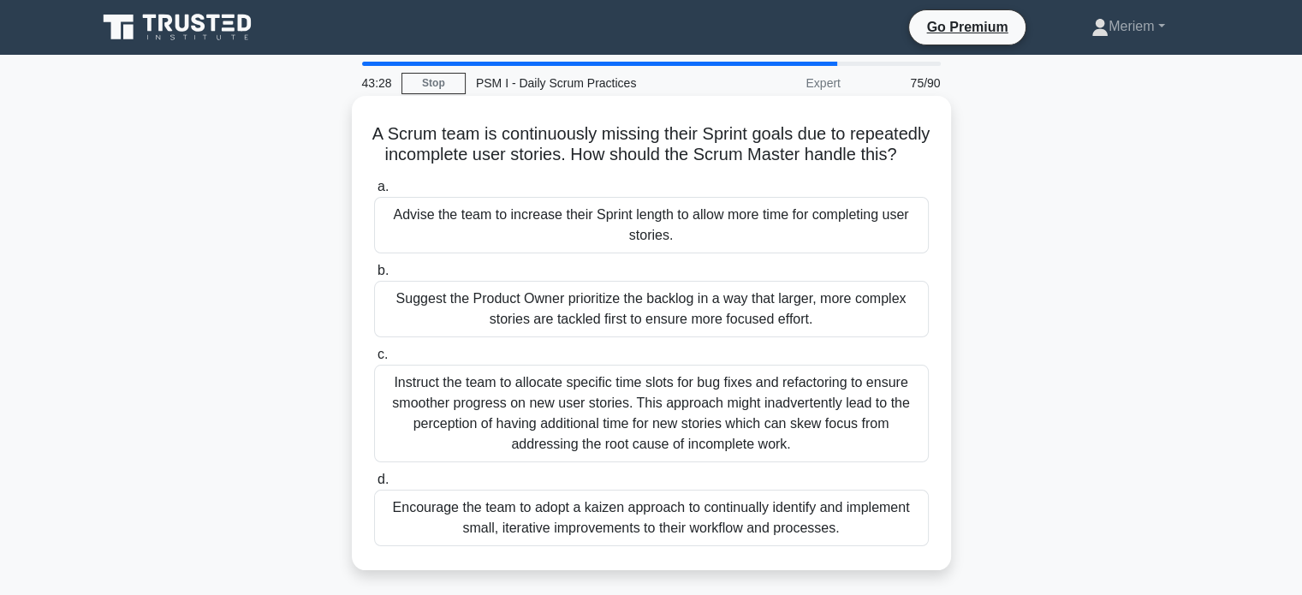
click at [442, 249] on div "Advise the team to increase their Sprint length to allow more time for completi…" at bounding box center [651, 225] width 555 height 57
click at [374, 193] on input "a. Advise the team to increase their Sprint length to allow more time for compl…" at bounding box center [374, 187] width 0 height 11
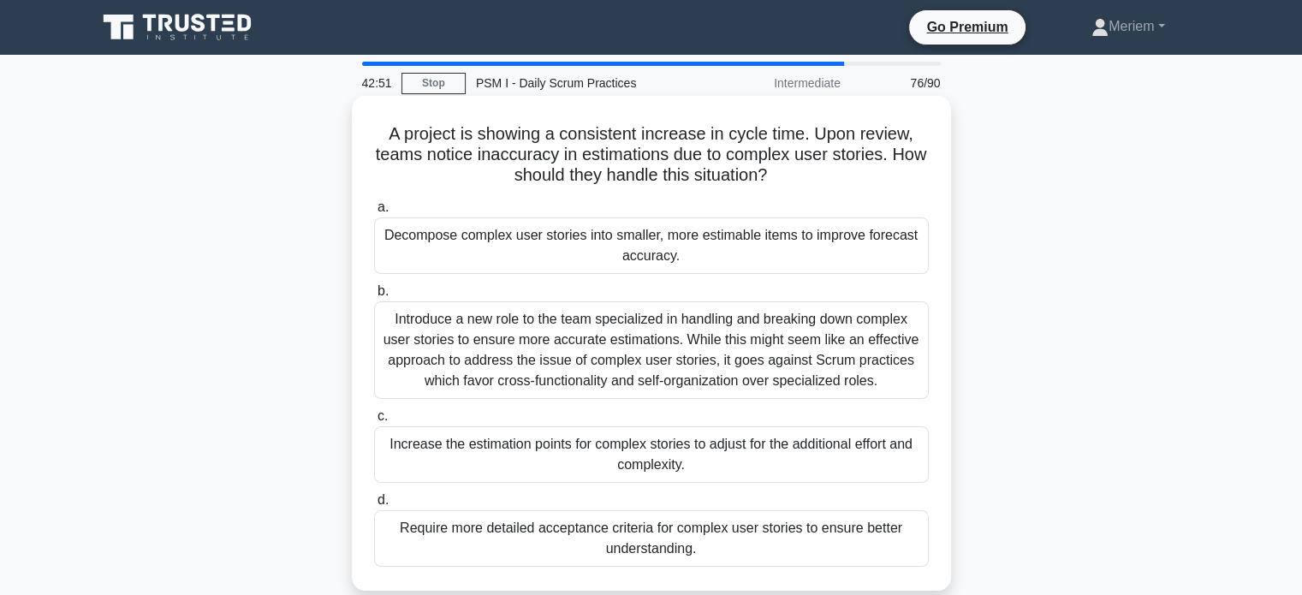
click at [433, 253] on div "Decompose complex user stories into smaller, more estimable items to improve fo…" at bounding box center [651, 245] width 555 height 57
click at [374, 213] on input "a. Decompose complex user stories into smaller, more estimable items to improve…" at bounding box center [374, 207] width 0 height 11
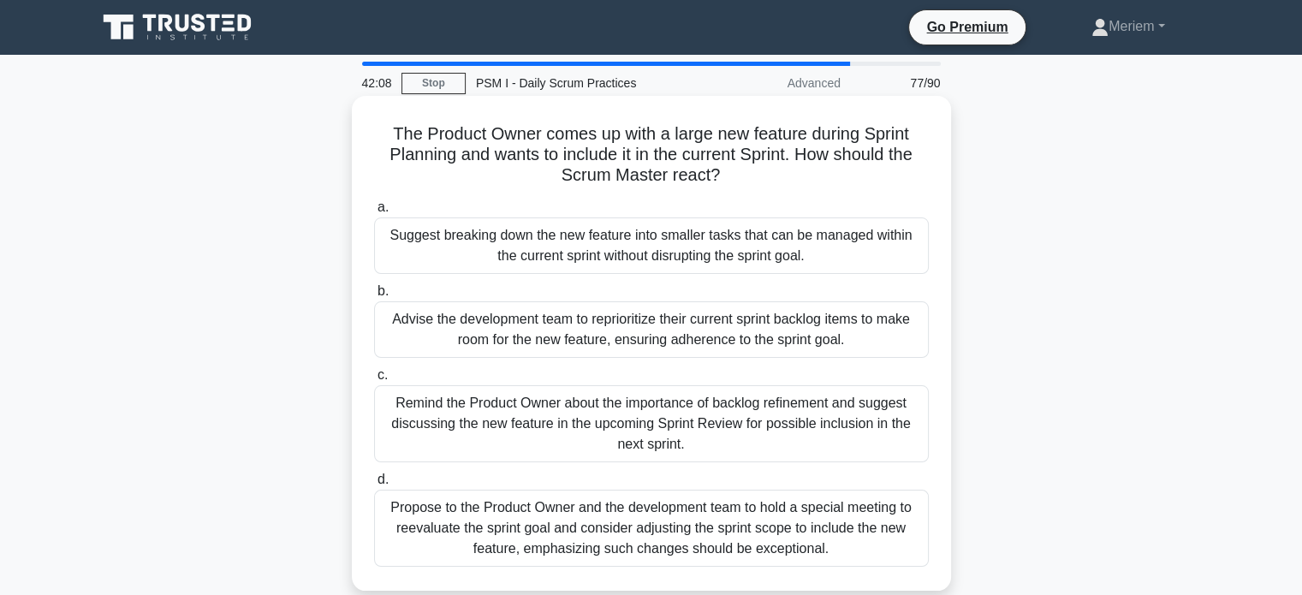
click at [467, 256] on div "Suggest breaking down the new feature into smaller tasks that can be managed wi…" at bounding box center [651, 245] width 555 height 57
click at [374, 213] on input "a. Suggest breaking down the new feature into smaller tasks that can be managed…" at bounding box center [374, 207] width 0 height 11
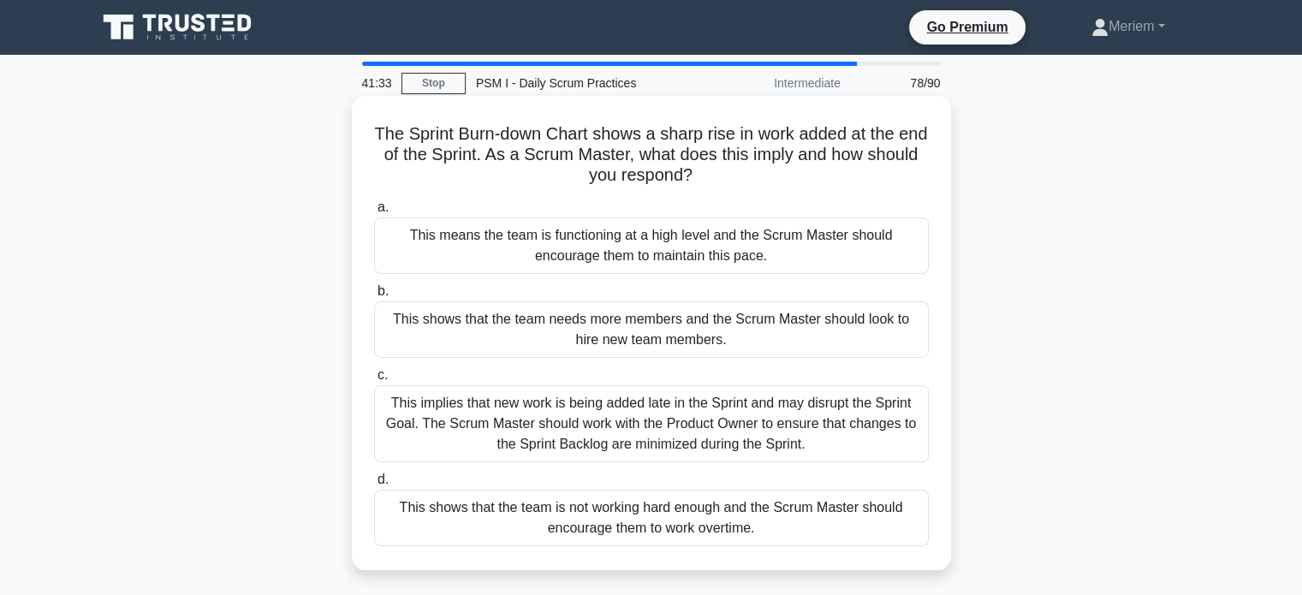
click at [488, 441] on div "This implies that new work is being added late in the Sprint and may disrupt th…" at bounding box center [651, 423] width 555 height 77
click at [374, 381] on input "c. This implies that new work is being added late in the Sprint and may disrupt…" at bounding box center [374, 375] width 0 height 11
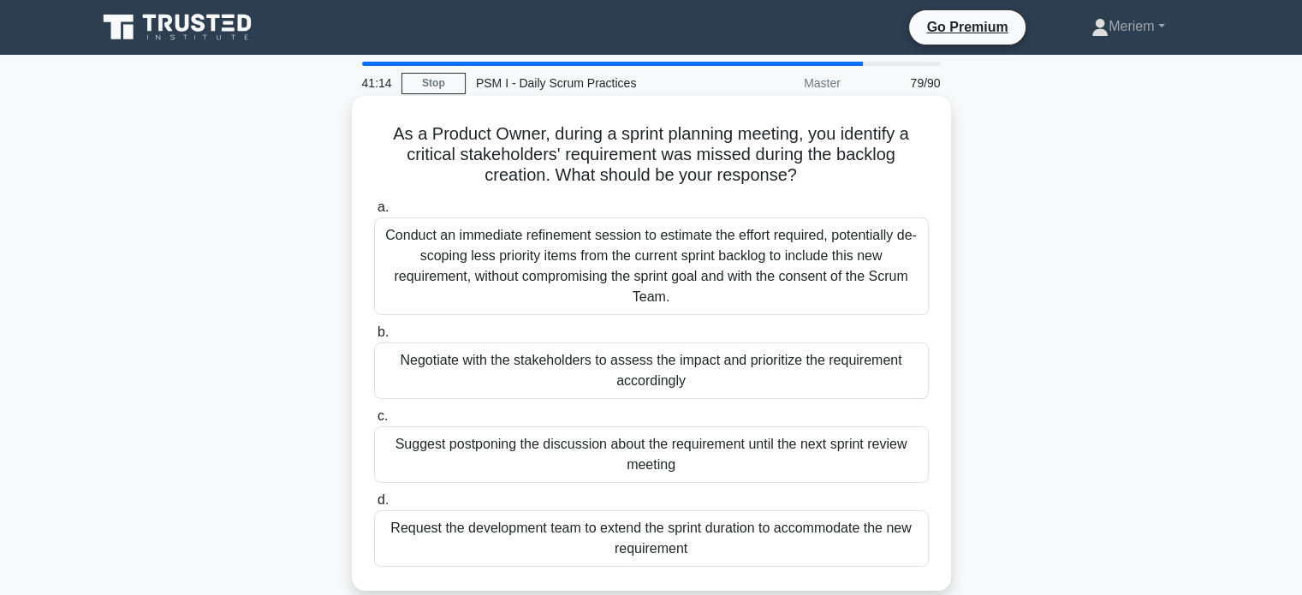
click at [456, 390] on div "Negotiate with the stakeholders to assess the impact and prioritize the require…" at bounding box center [651, 370] width 555 height 57
click at [374, 338] on input "b. Negotiate with the stakeholders to assess the impact and prioritize the requ…" at bounding box center [374, 332] width 0 height 11
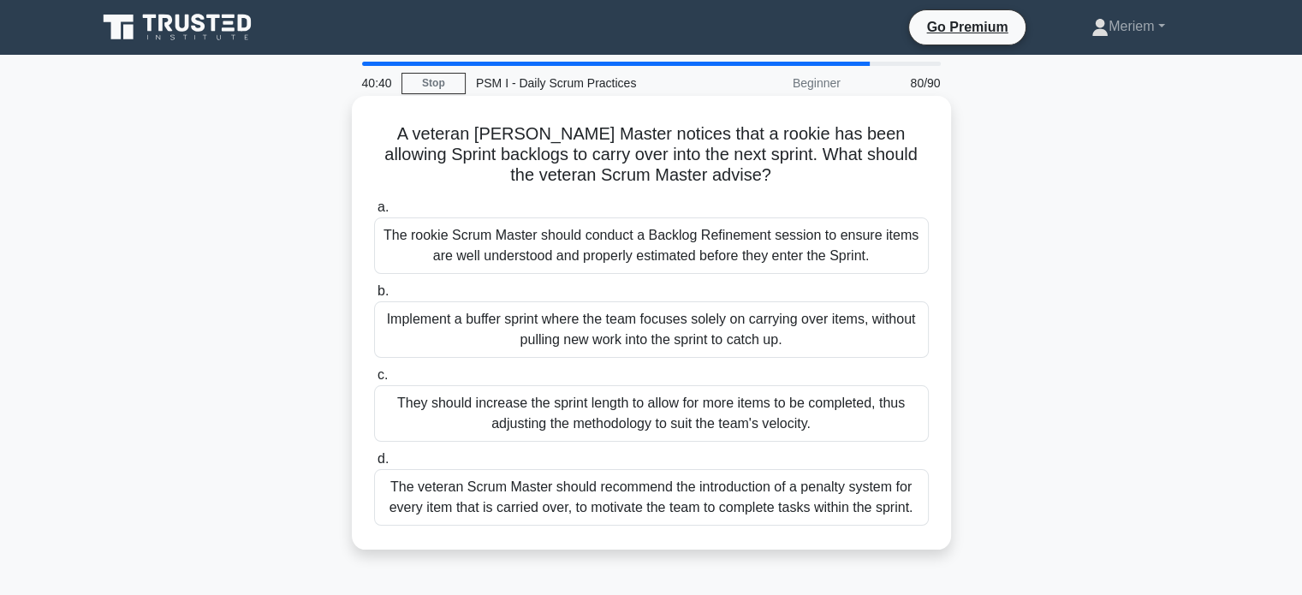
click at [461, 251] on div "The rookie Scrum Master should conduct a Backlog Refinement session to ensure i…" at bounding box center [651, 245] width 555 height 57
click at [374, 213] on input "a. The rookie Scrum Master should conduct a Backlog Refinement session to ensur…" at bounding box center [374, 207] width 0 height 11
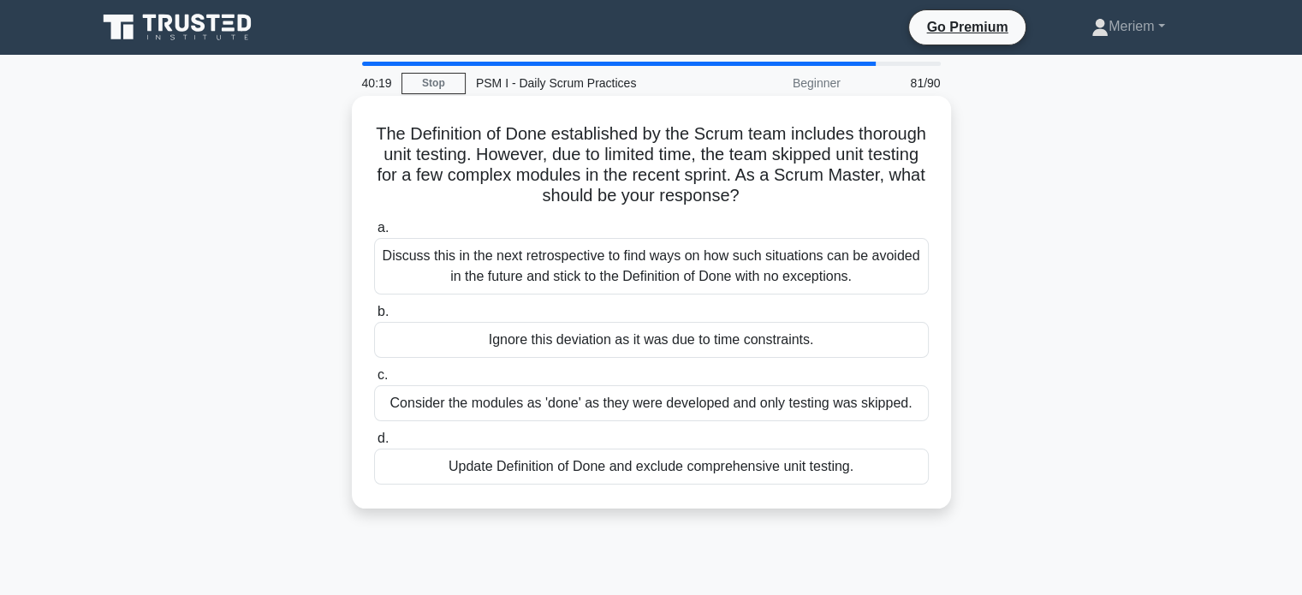
click at [442, 265] on div "Discuss this in the next retrospective to find ways on how such situations can …" at bounding box center [651, 266] width 555 height 57
click at [374, 234] on input "a. Discuss this in the next retrospective to find ways on how such situations c…" at bounding box center [374, 228] width 0 height 11
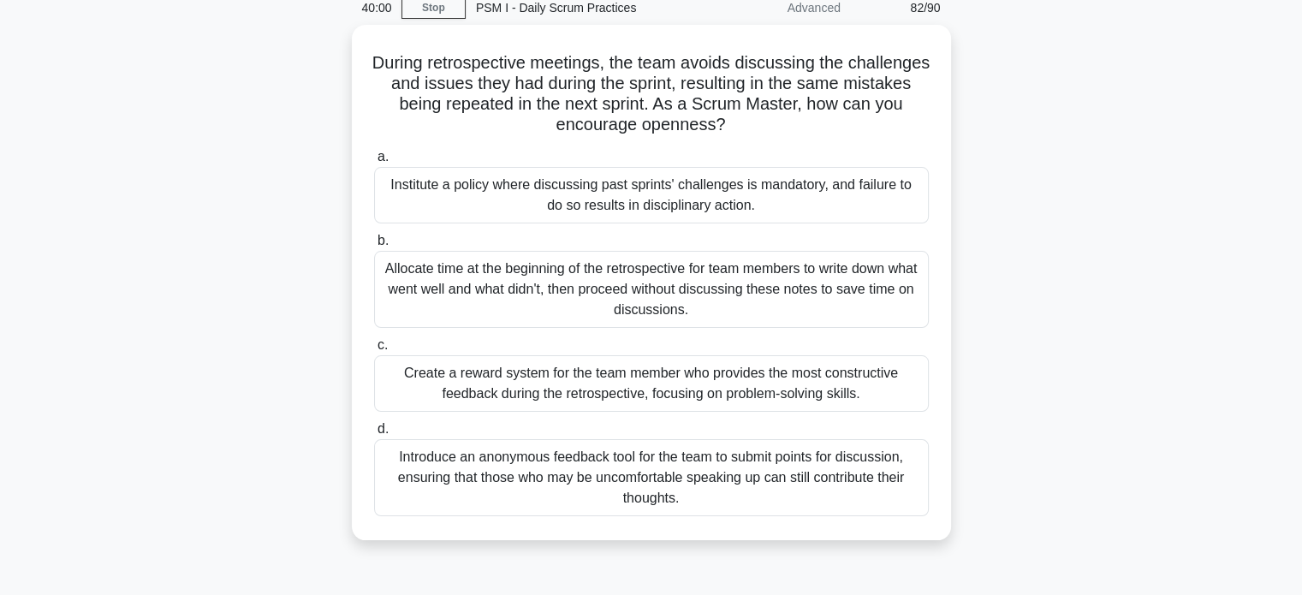
scroll to position [79, 0]
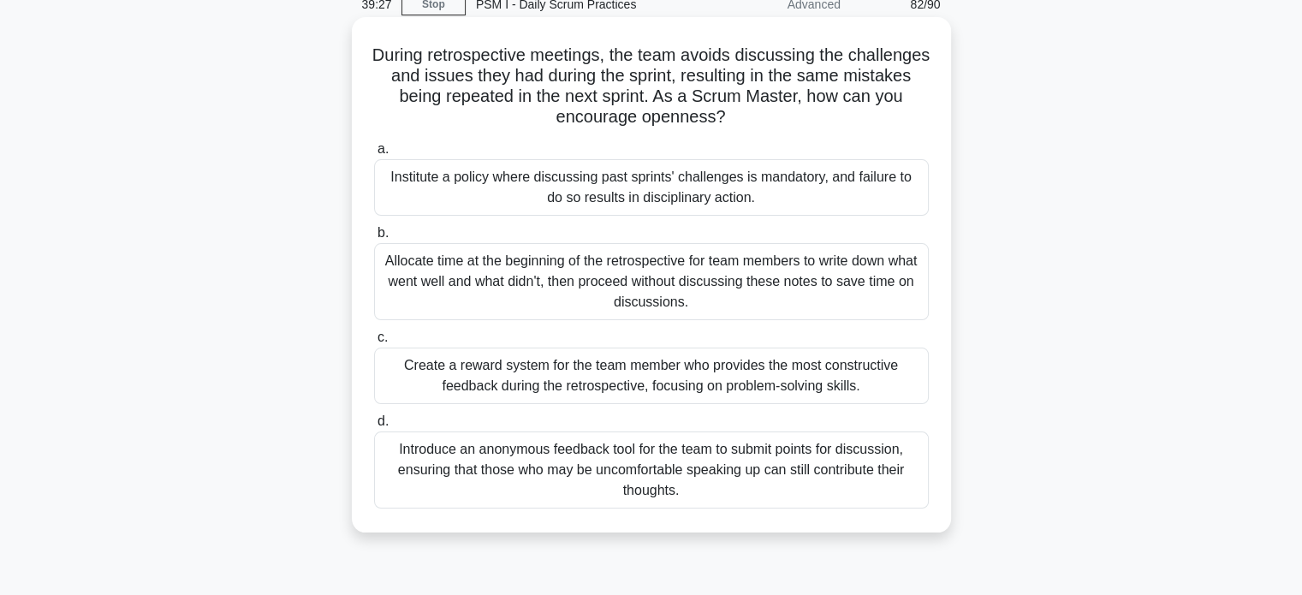
click at [520, 490] on div "Introduce an anonymous feedback tool for the team to submit points for discussi…" at bounding box center [651, 469] width 555 height 77
click at [374, 427] on input "d. Introduce an anonymous feedback tool for the team to submit points for discu…" at bounding box center [374, 421] width 0 height 11
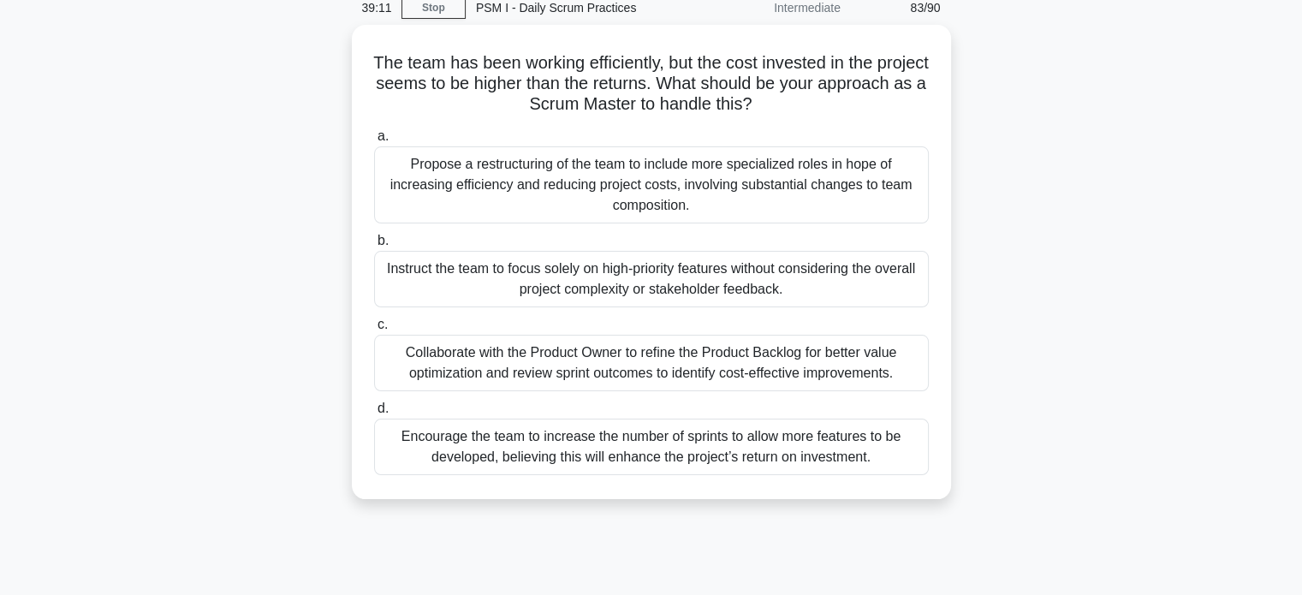
scroll to position [77, 0]
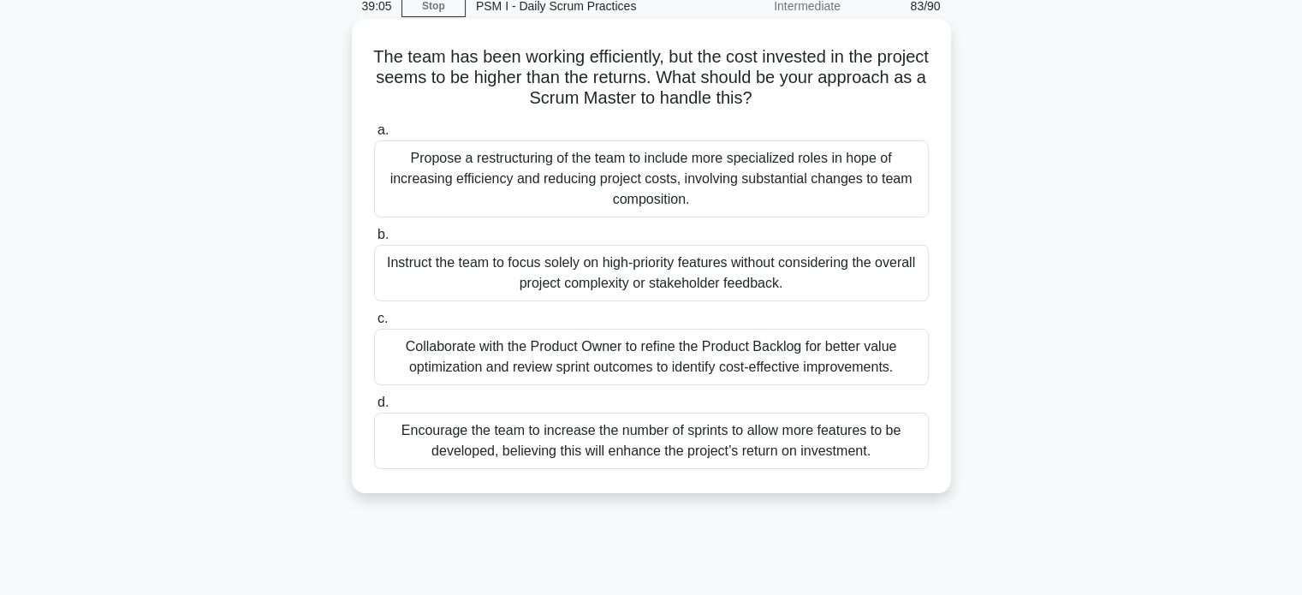
click at [455, 369] on div "Collaborate with the Product Owner to refine the Product Backlog for better val…" at bounding box center [651, 357] width 555 height 57
click at [374, 324] on input "c. Collaborate with the Product Owner to refine the Product Backlog for better …" at bounding box center [374, 318] width 0 height 11
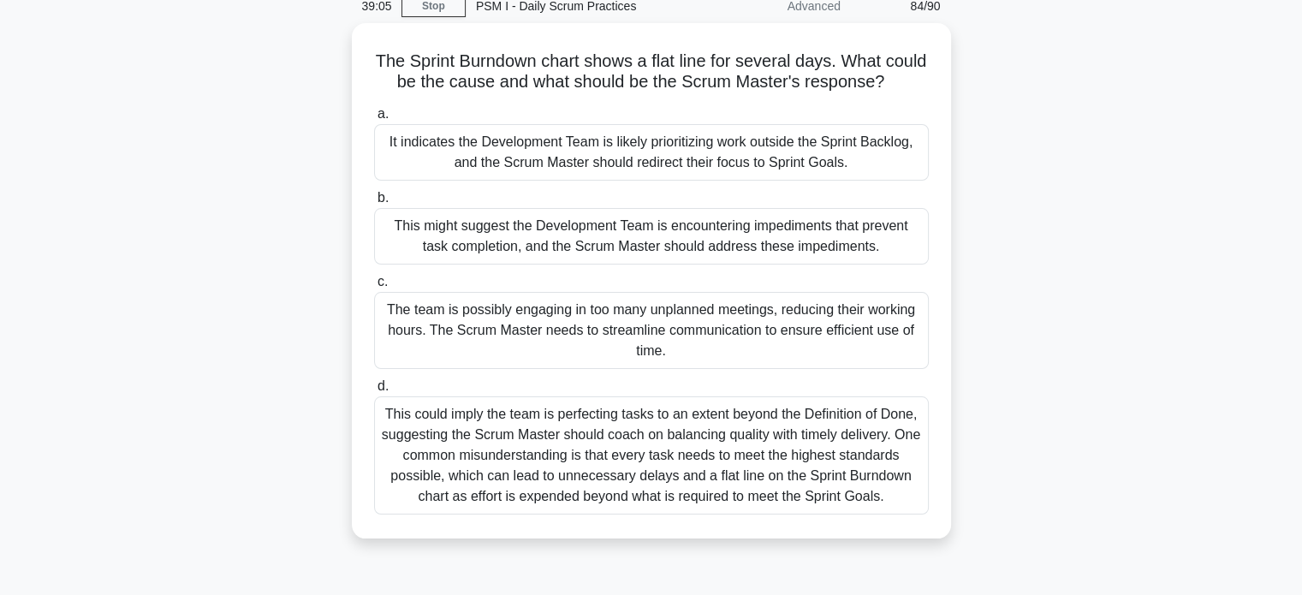
scroll to position [0, 0]
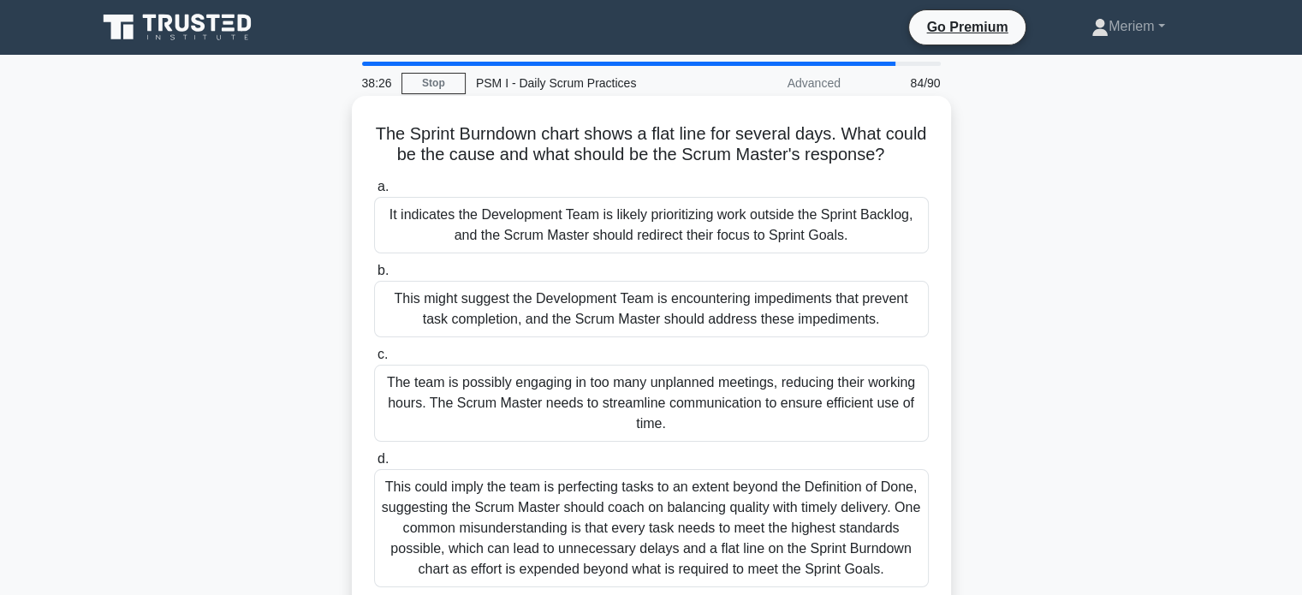
click at [509, 322] on div "This might suggest the Development Team is encountering impediments that preven…" at bounding box center [651, 309] width 555 height 57
click at [374, 277] on input "b. This might suggest the Development Team is encountering impediments that pre…" at bounding box center [374, 270] width 0 height 11
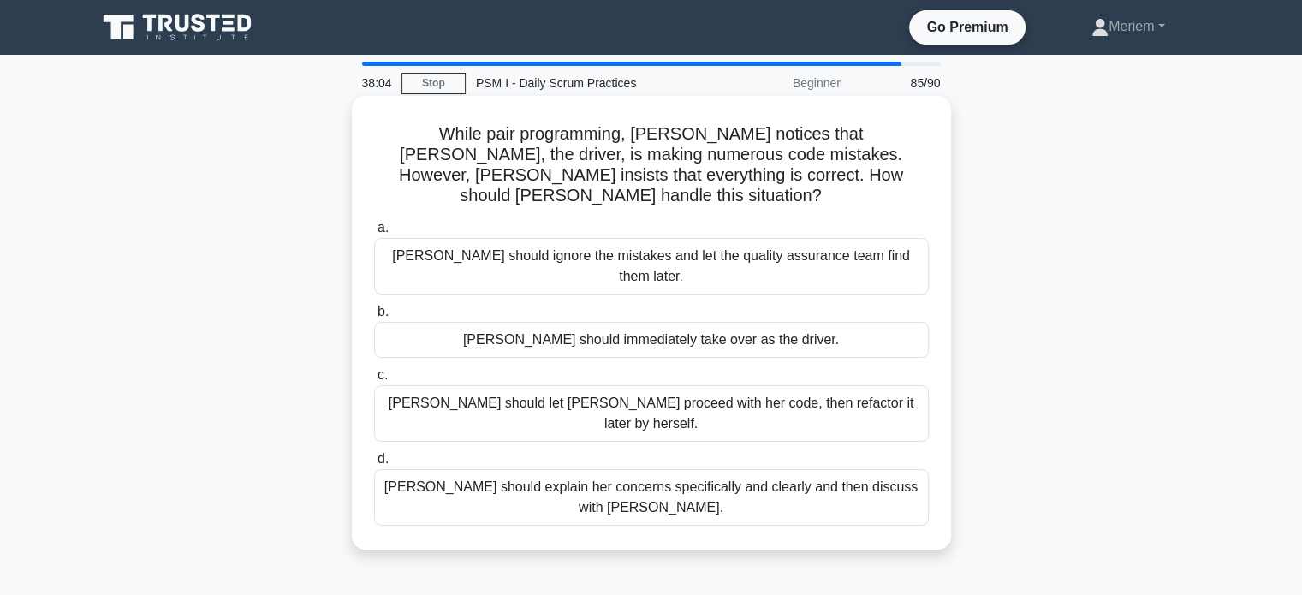
click at [506, 469] on div "[PERSON_NAME] should explain her concerns specifically and clearly and then dis…" at bounding box center [651, 497] width 555 height 57
click at [374, 454] on input "d. [PERSON_NAME] should explain her concerns specifically and clearly and then …" at bounding box center [374, 459] width 0 height 11
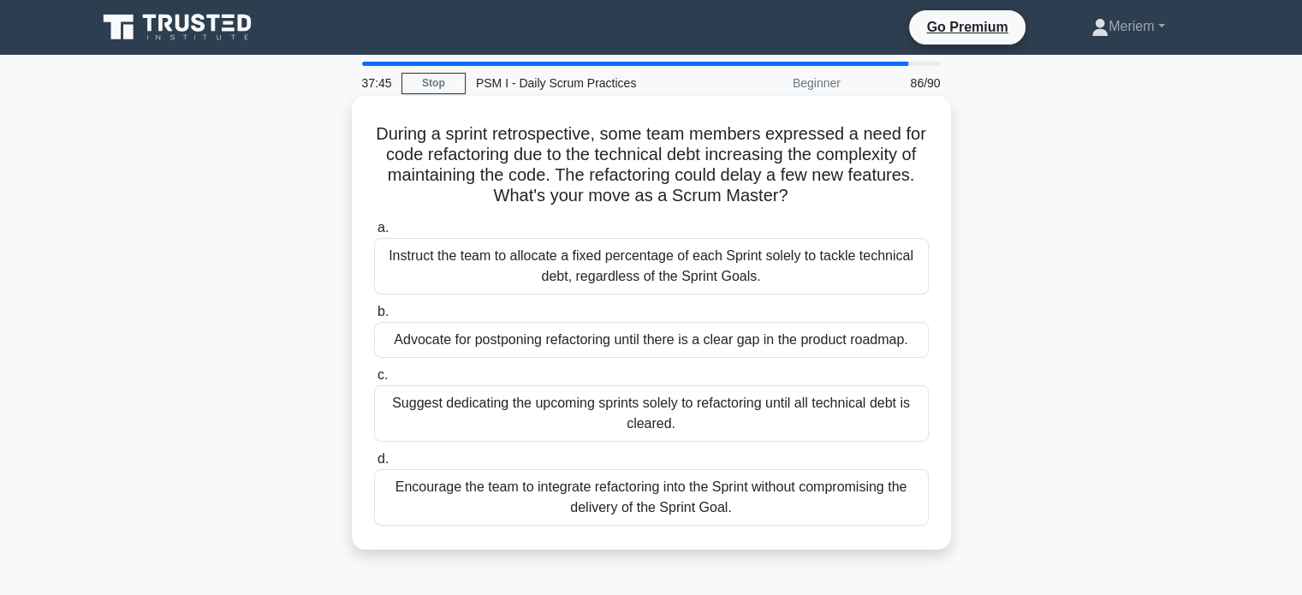
click at [497, 503] on div "Encourage the team to integrate refactoring into the Sprint without compromisin…" at bounding box center [651, 497] width 555 height 57
click at [374, 465] on input "d. Encourage the team to integrate refactoring into the Sprint without compromi…" at bounding box center [374, 459] width 0 height 11
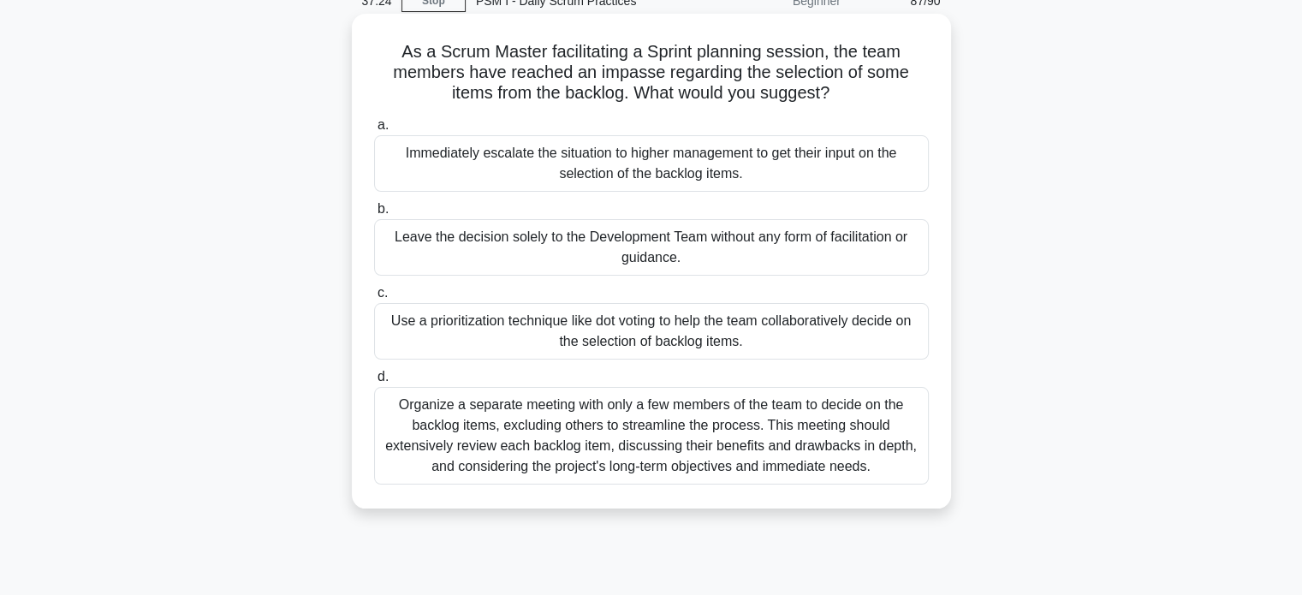
scroll to position [98, 0]
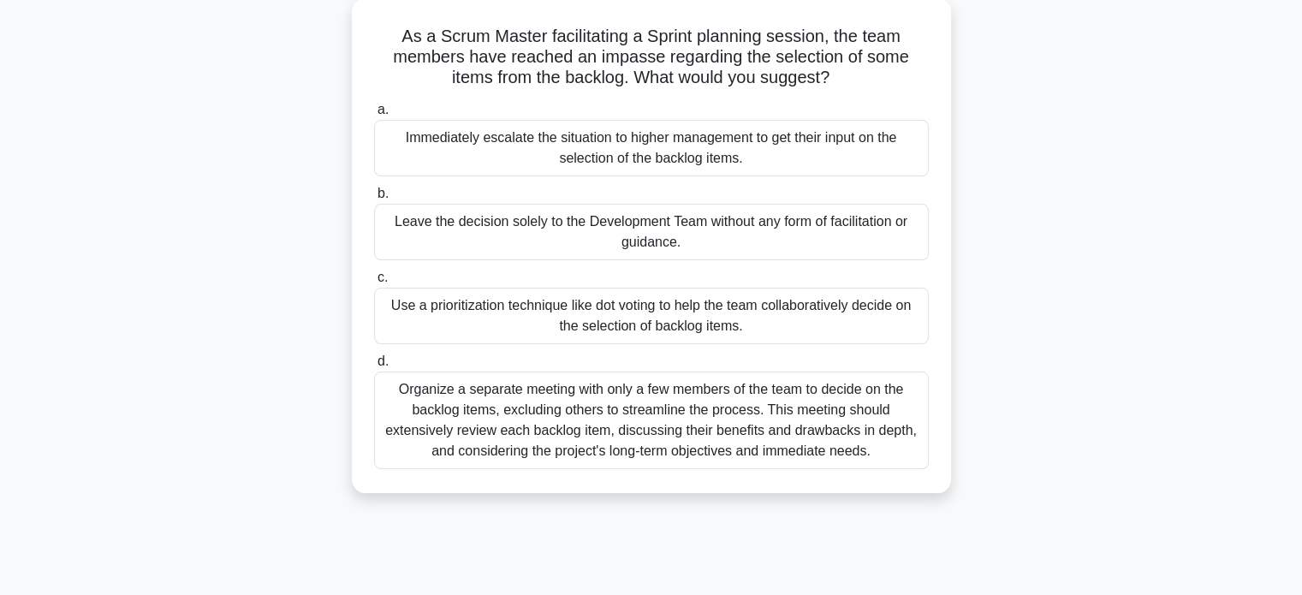
click at [503, 324] on div "Use a prioritization technique like dot voting to help the team collaboratively…" at bounding box center [651, 316] width 555 height 57
click at [374, 283] on input "c. Use a prioritization technique like dot voting to help the team collaborativ…" at bounding box center [374, 277] width 0 height 11
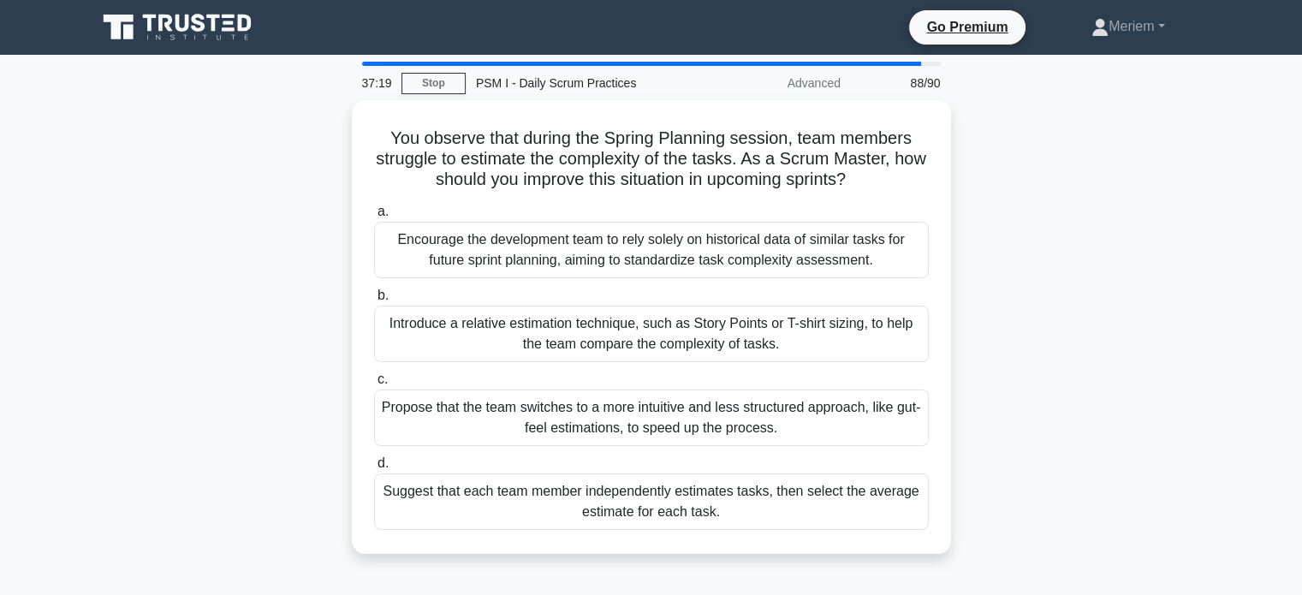
scroll to position [0, 0]
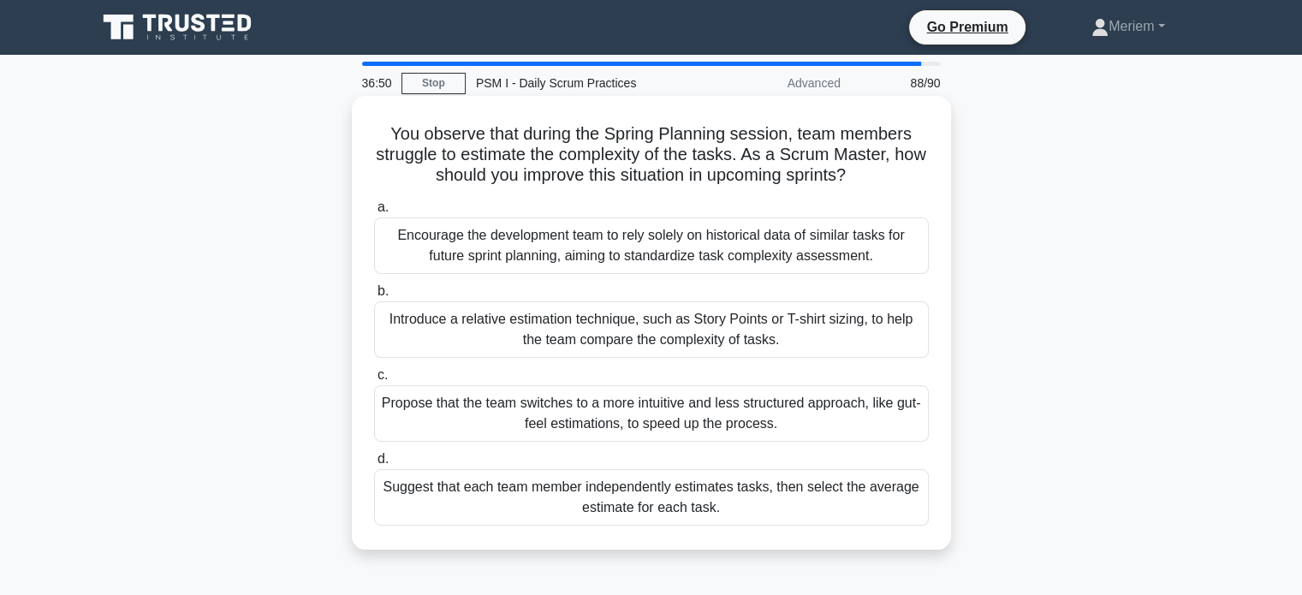
click at [458, 324] on div "Introduce a relative estimation technique, such as Story Points or T-shirt sizi…" at bounding box center [651, 329] width 555 height 57
click at [374, 297] on input "b. Introduce a relative estimation technique, such as Story Points or T-shirt s…" at bounding box center [374, 291] width 0 height 11
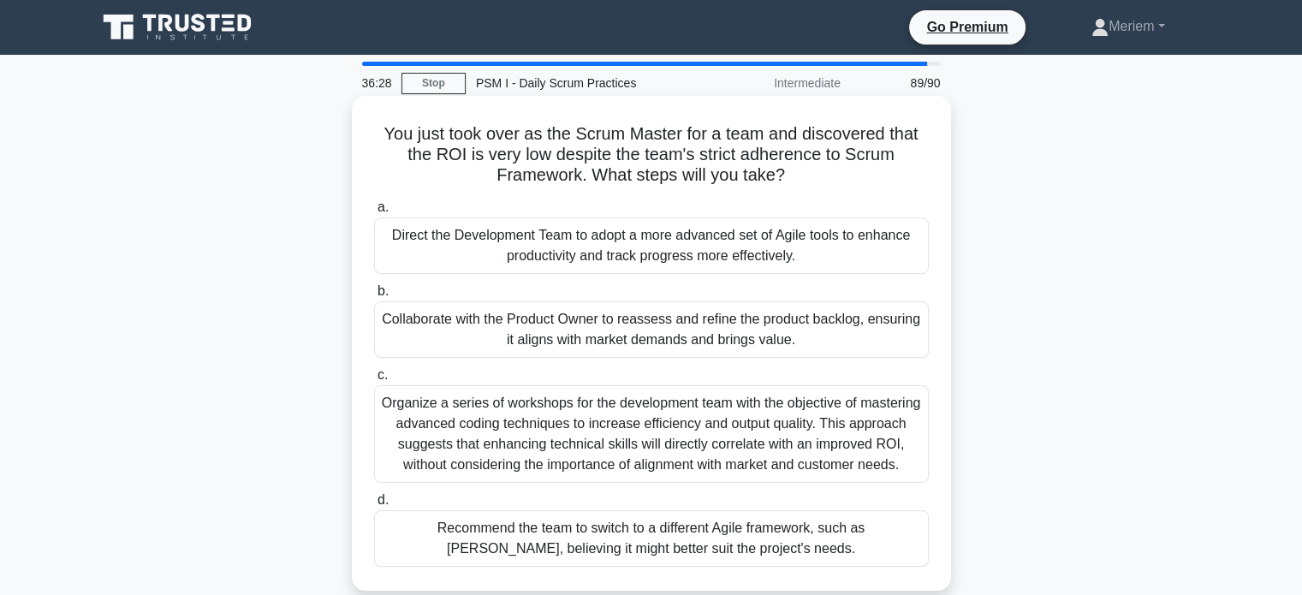
click at [475, 324] on div "Collaborate with the Product Owner to reassess and refine the product backlog, …" at bounding box center [651, 329] width 555 height 57
click at [374, 297] on input "b. Collaborate with the Product Owner to reassess and refine the product backlo…" at bounding box center [374, 291] width 0 height 11
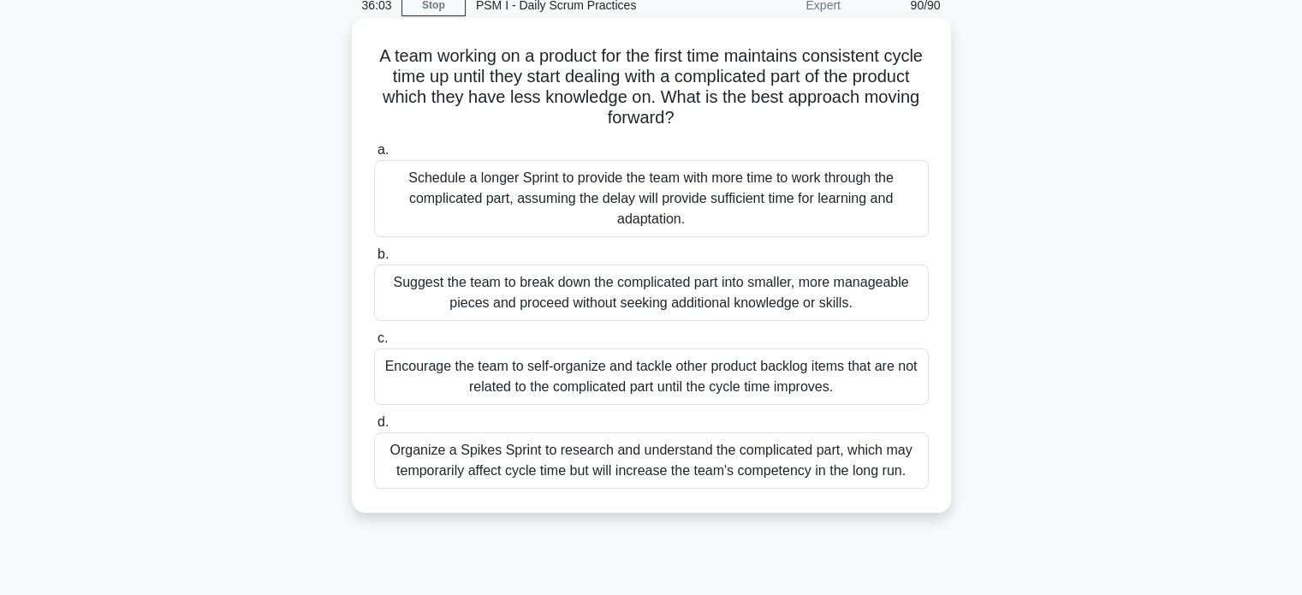
scroll to position [79, 0]
click at [431, 387] on div "Encourage the team to self-organize and tackle other product backlog items that…" at bounding box center [651, 376] width 555 height 57
click at [374, 343] on input "c. Encourage the team to self-organize and tackle other product backlog items t…" at bounding box center [374, 337] width 0 height 11
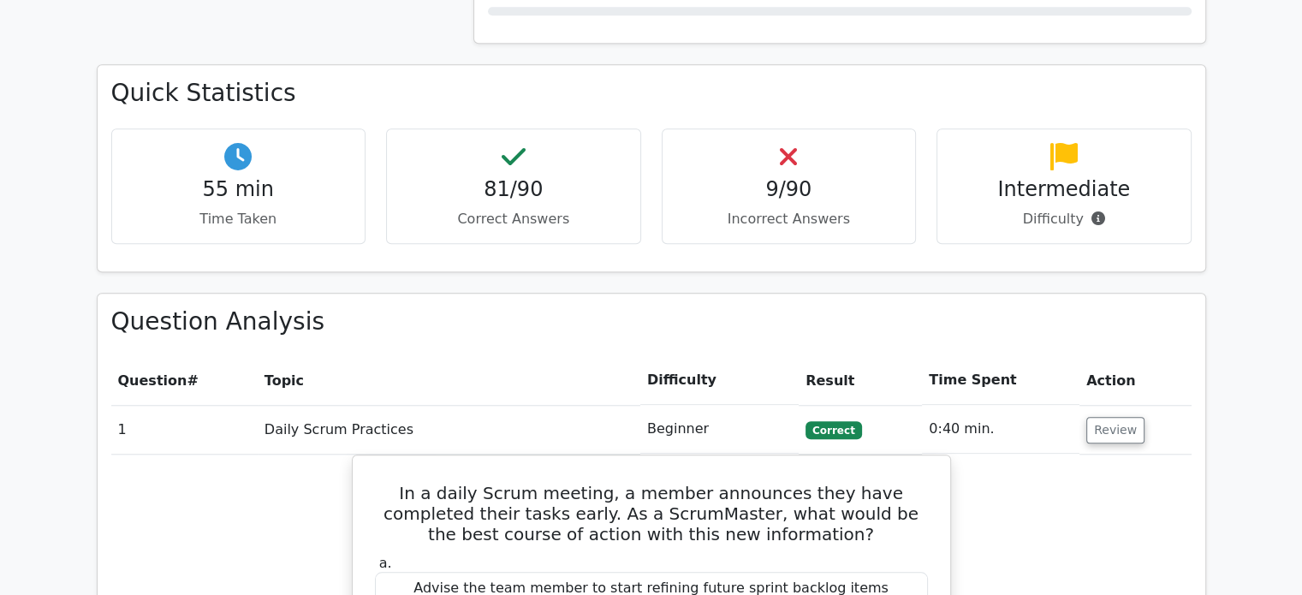
scroll to position [1478, 0]
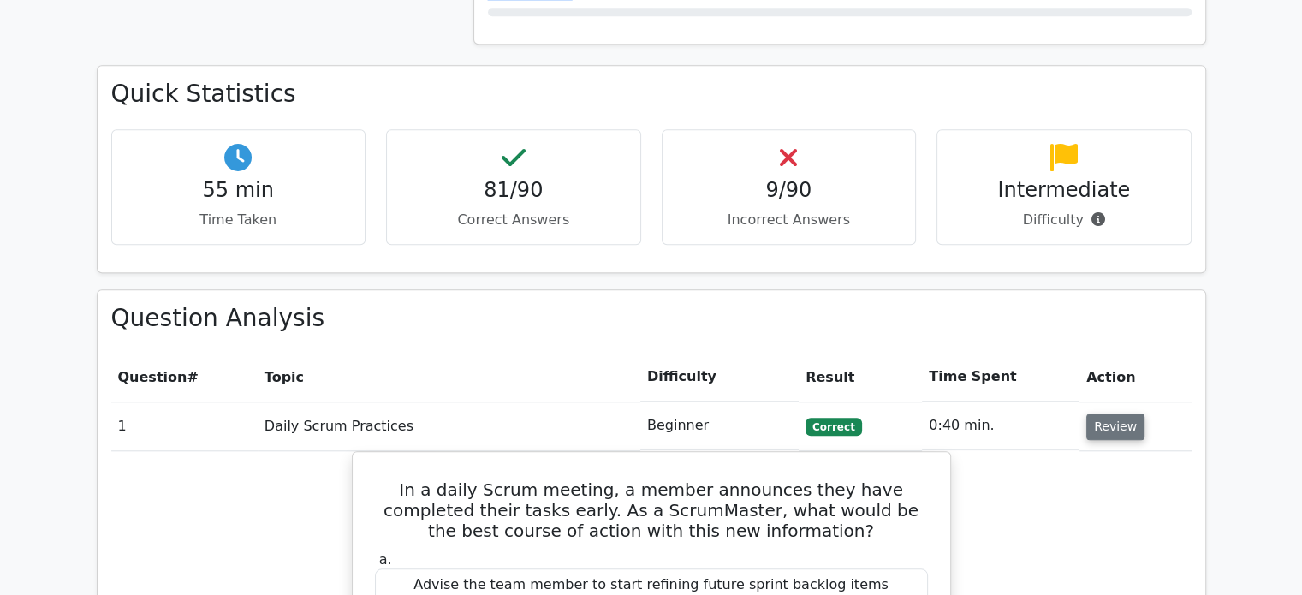
click at [1123, 414] on button "Review" at bounding box center [1115, 427] width 58 height 27
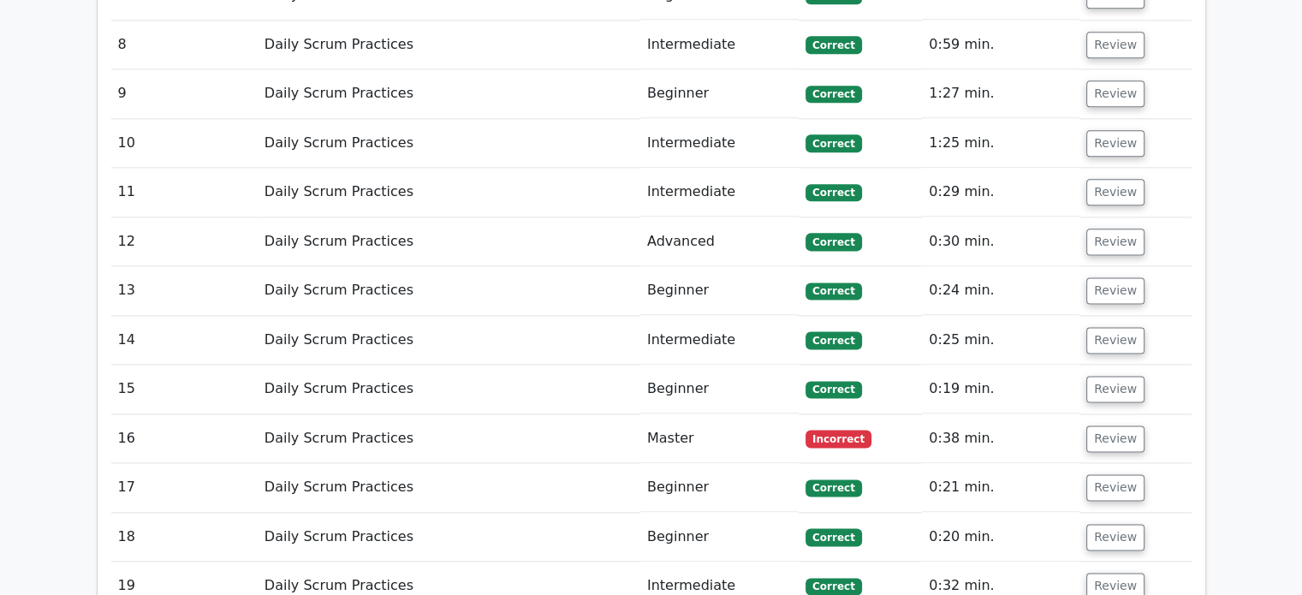
scroll to position [2248, 0]
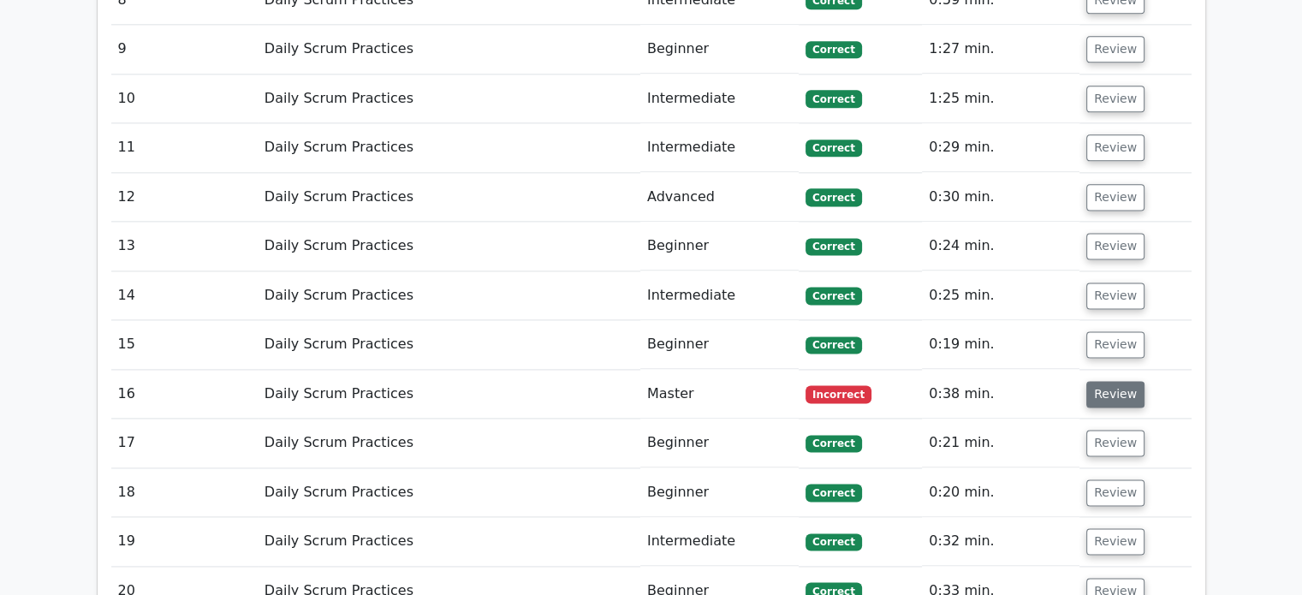
click at [1106, 381] on button "Review" at bounding box center [1115, 394] width 58 height 27
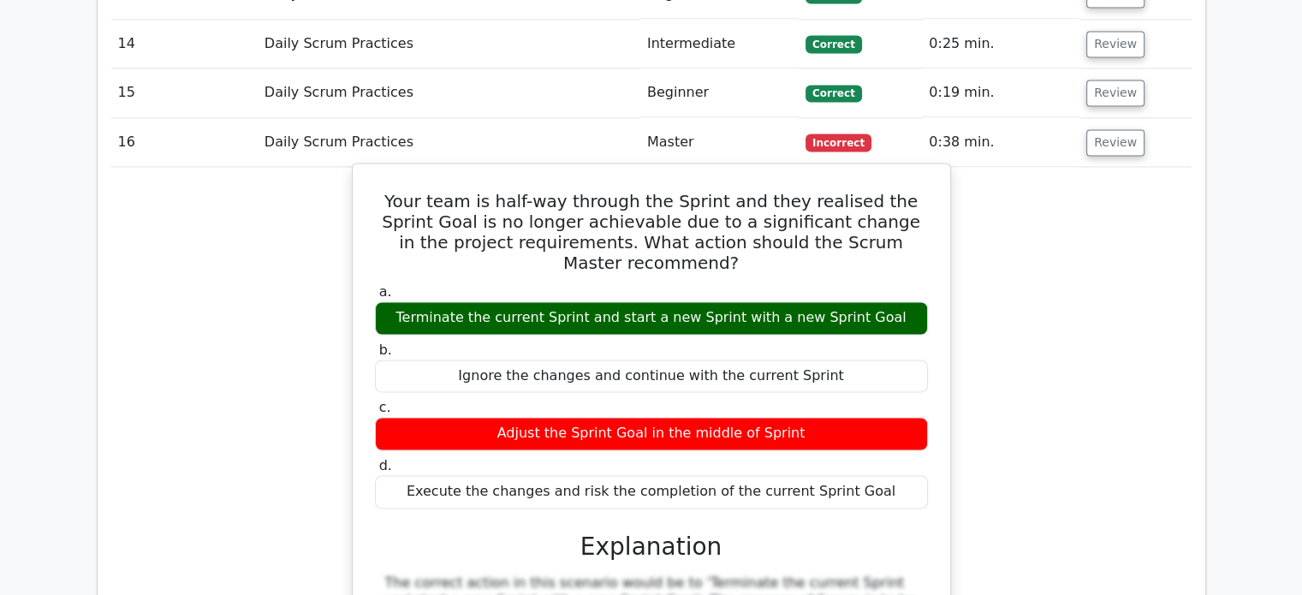
scroll to position [2505, 0]
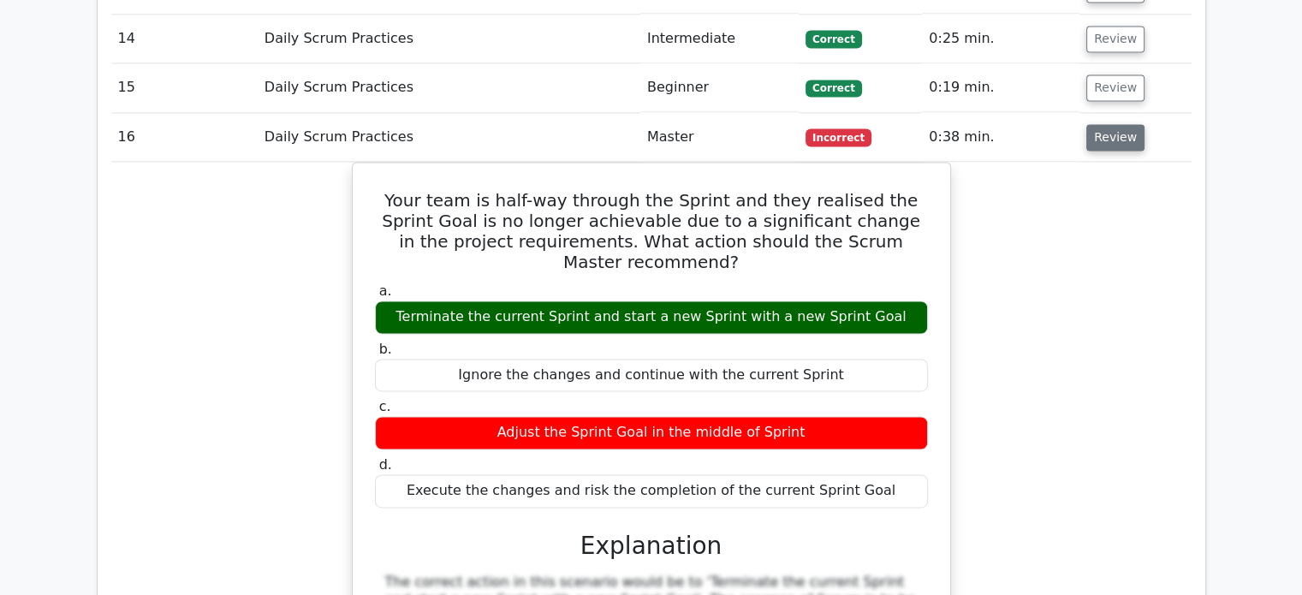
click at [1101, 124] on button "Review" at bounding box center [1115, 137] width 58 height 27
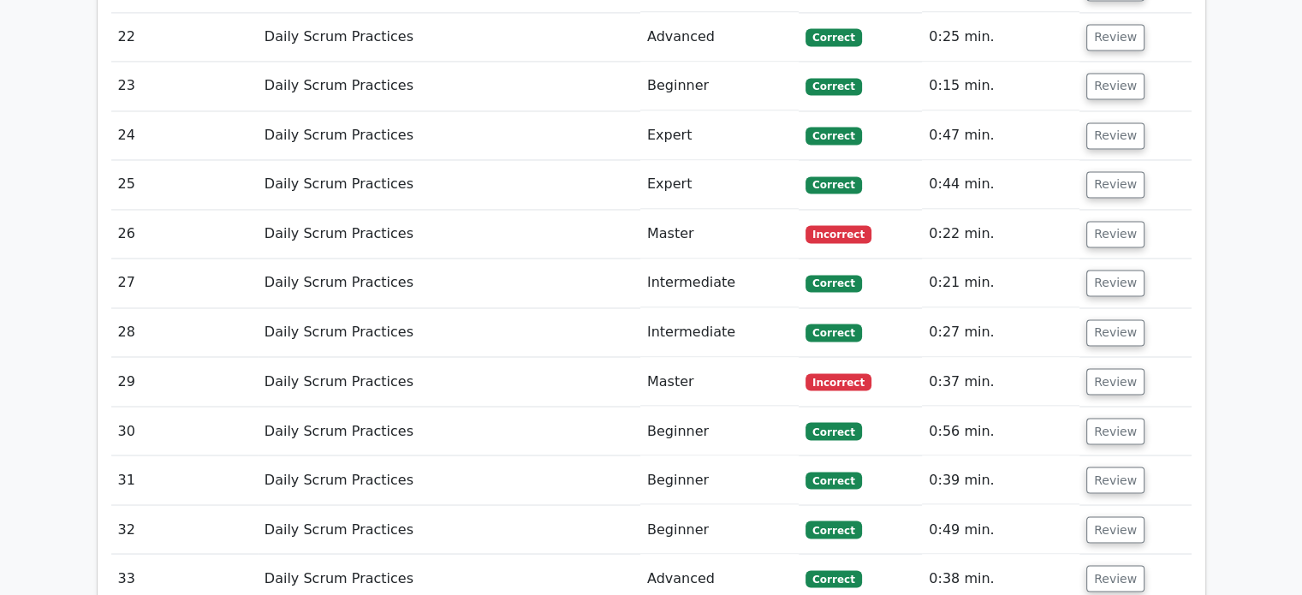
scroll to position [2933, 0]
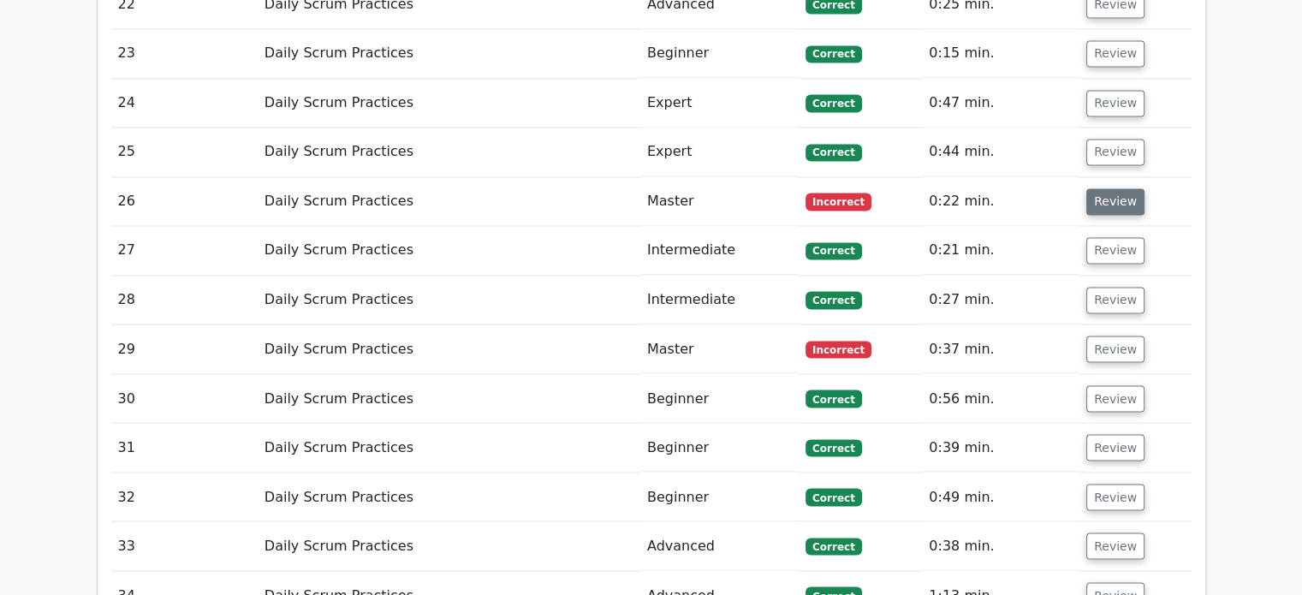
click at [1103, 188] on button "Review" at bounding box center [1115, 201] width 58 height 27
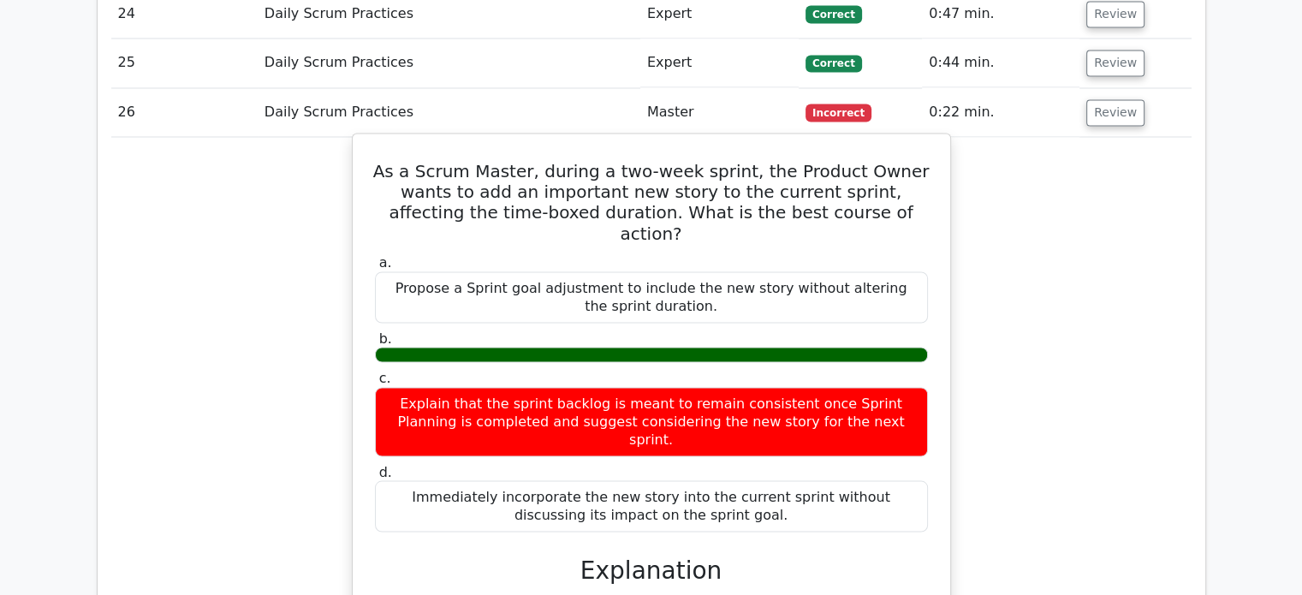
scroll to position [3019, 0]
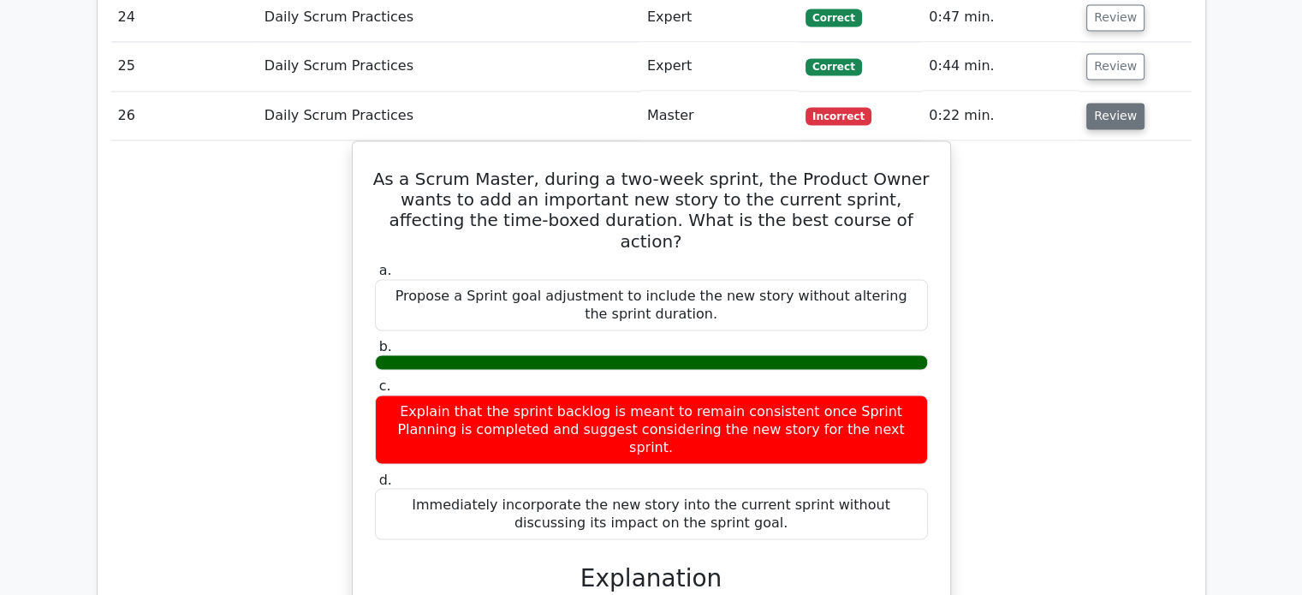
click at [1118, 103] on button "Review" at bounding box center [1115, 116] width 58 height 27
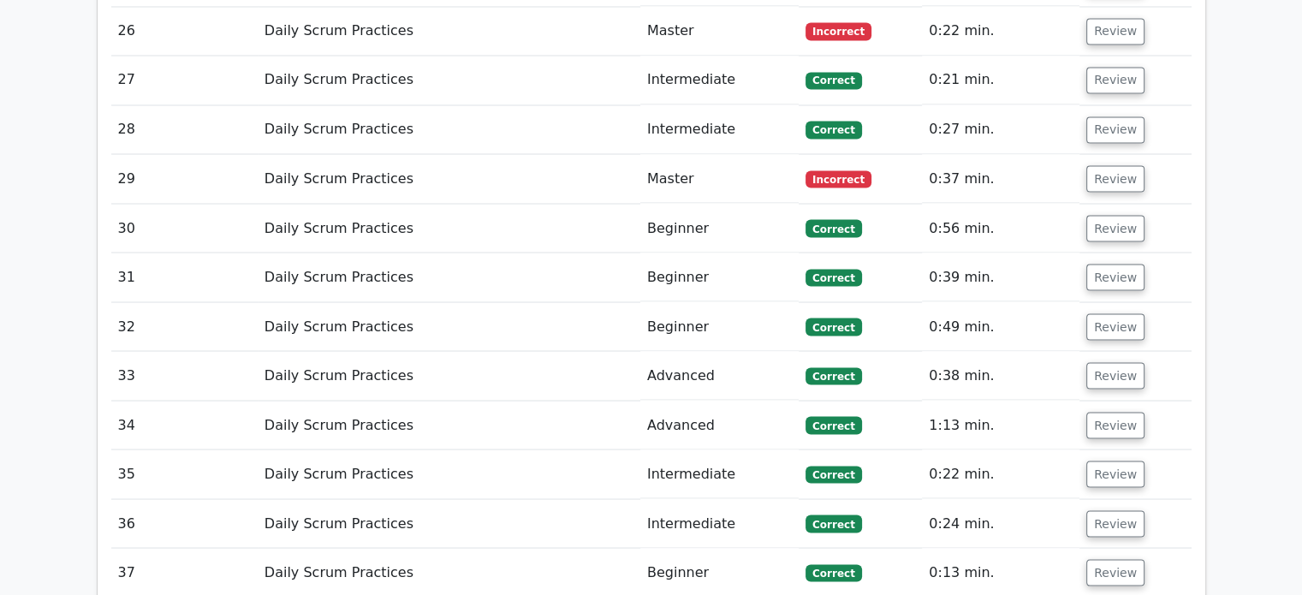
scroll to position [3104, 0]
click at [1106, 164] on button "Review" at bounding box center [1115, 177] width 58 height 27
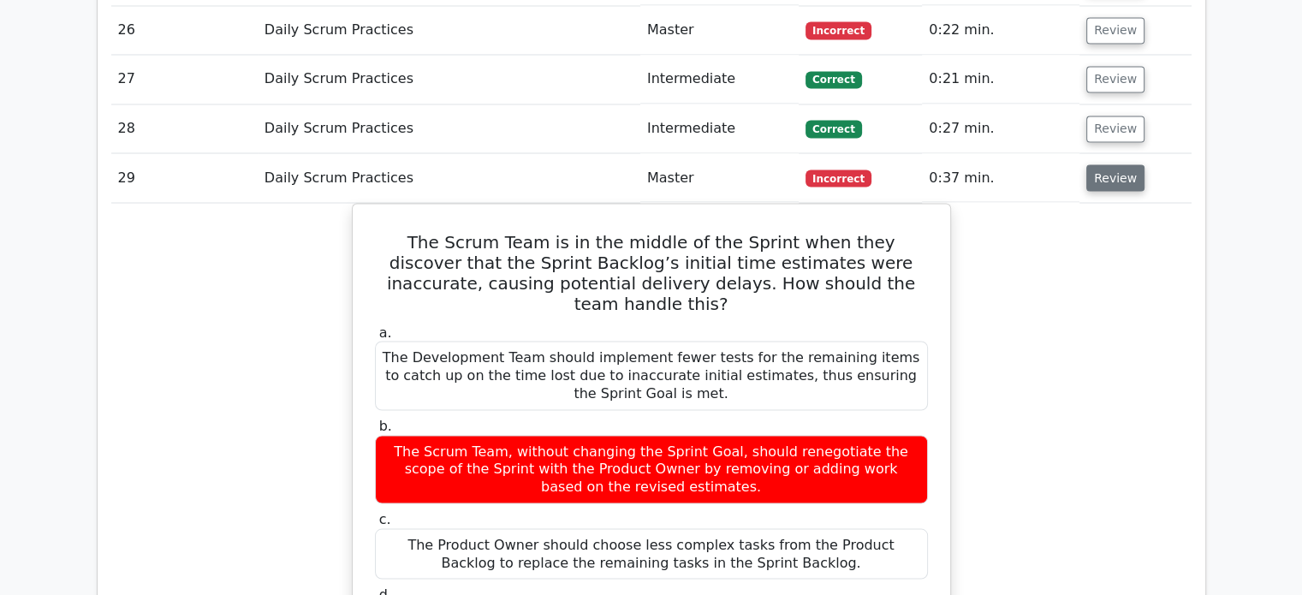
click at [1113, 164] on button "Review" at bounding box center [1115, 177] width 58 height 27
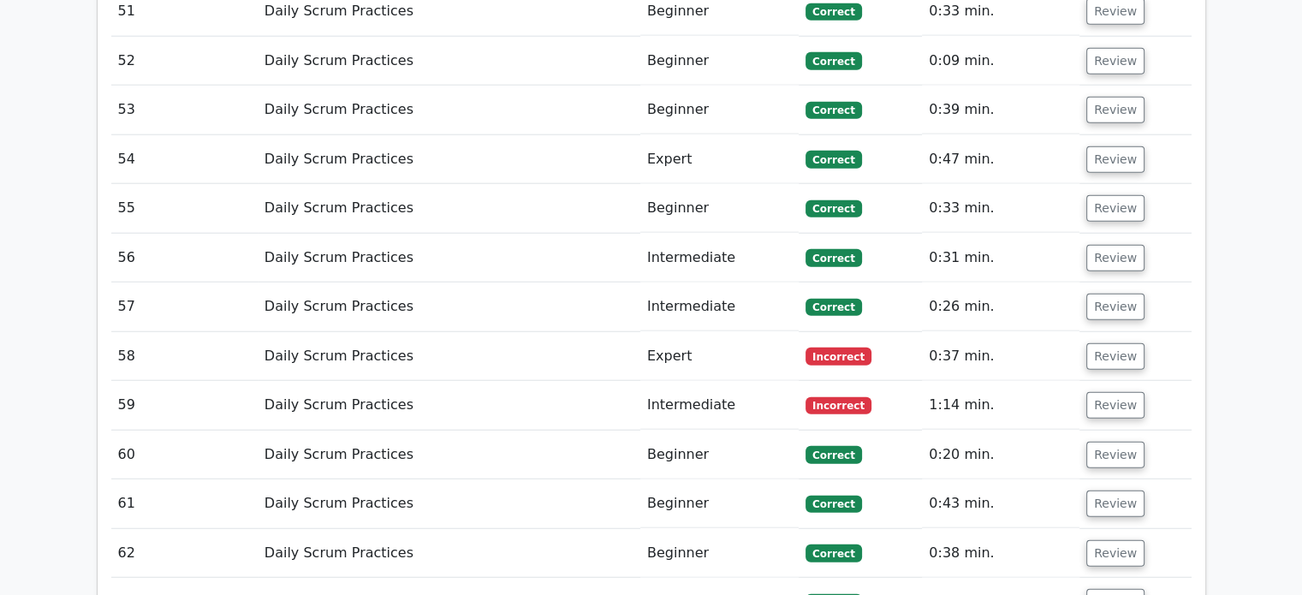
scroll to position [4389, 0]
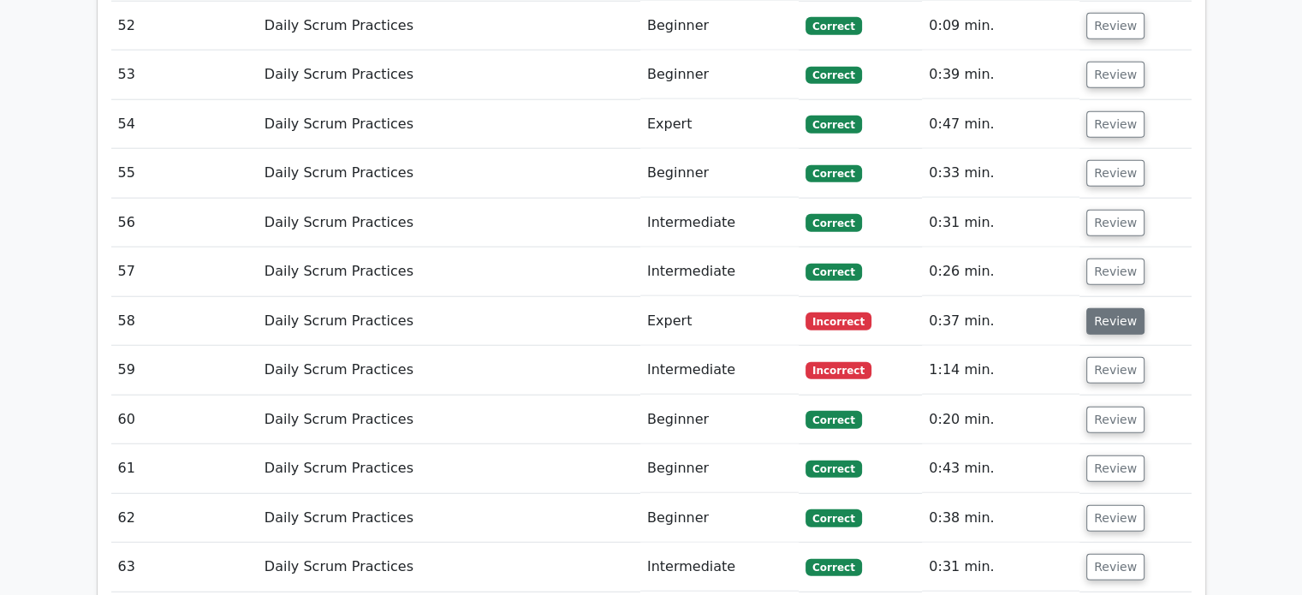
click at [1105, 308] on button "Review" at bounding box center [1115, 321] width 58 height 27
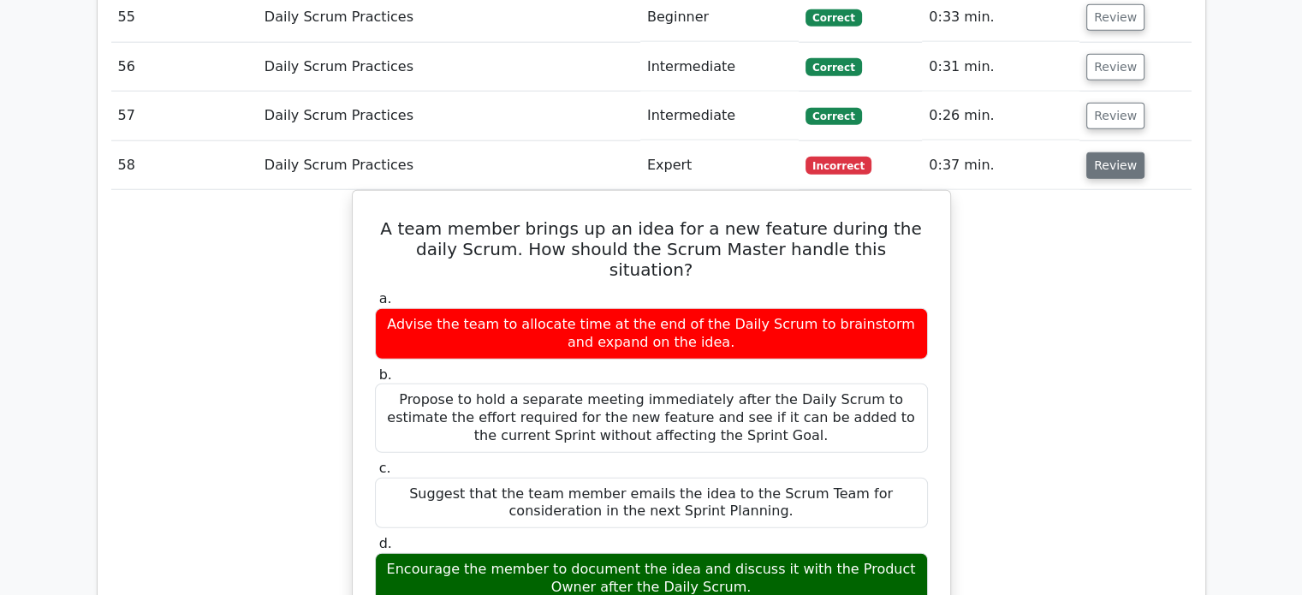
scroll to position [4560, 0]
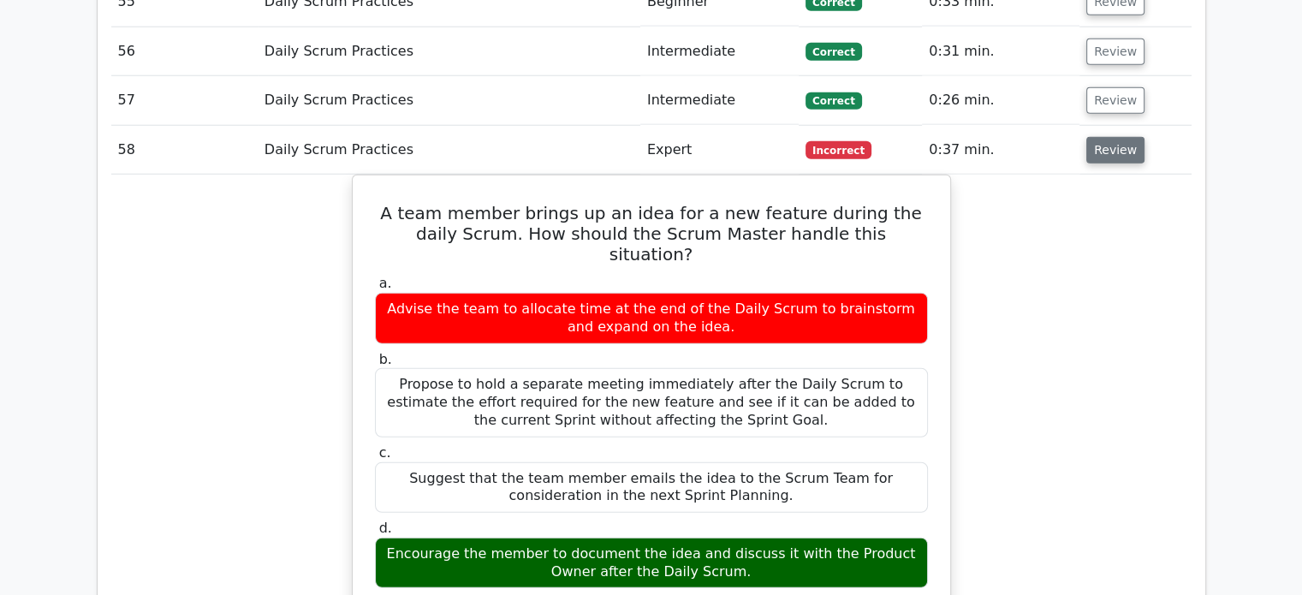
click at [1104, 137] on button "Review" at bounding box center [1115, 150] width 58 height 27
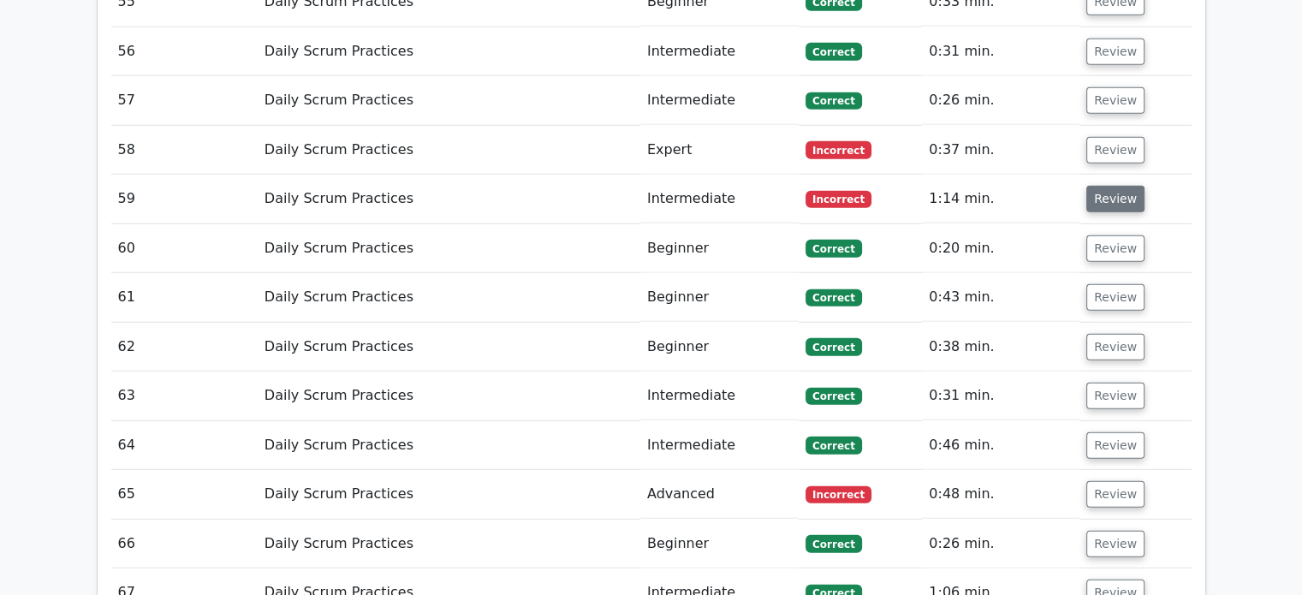
click at [1103, 186] on button "Review" at bounding box center [1115, 199] width 58 height 27
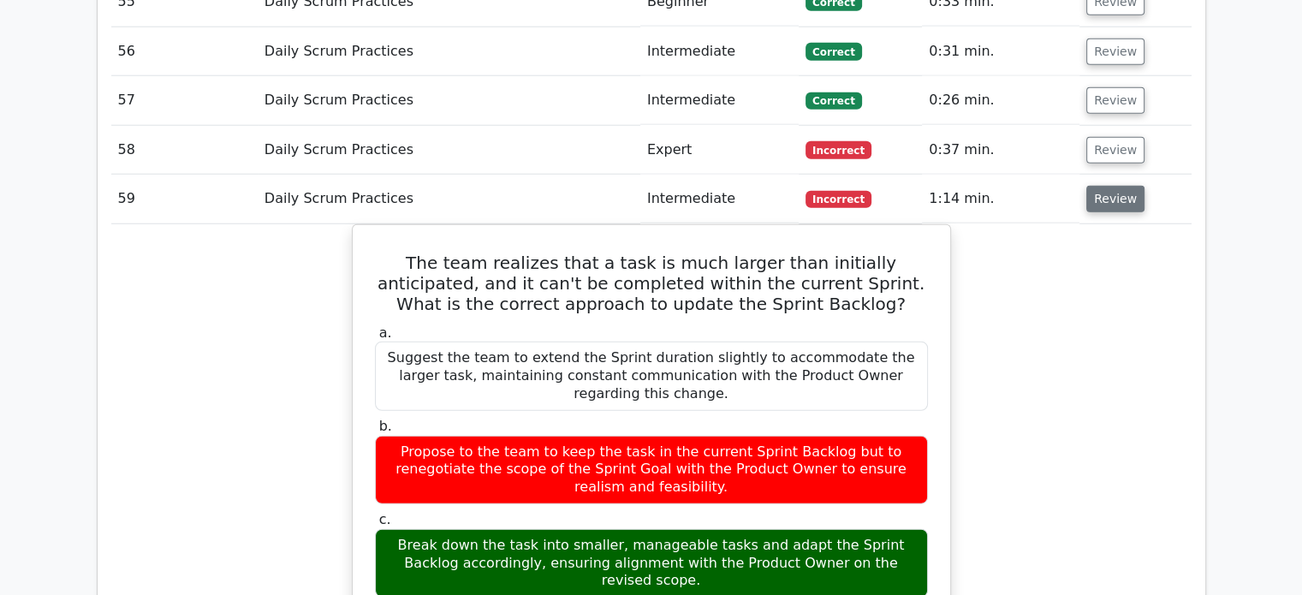
click at [1103, 186] on button "Review" at bounding box center [1115, 199] width 58 height 27
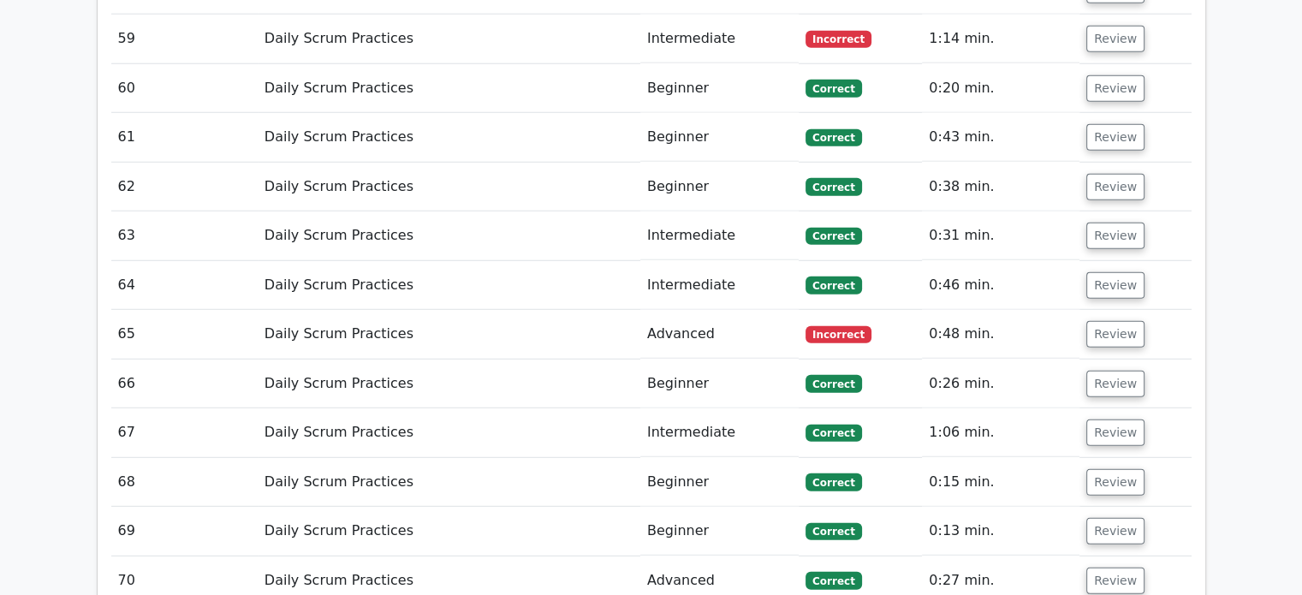
scroll to position [4731, 0]
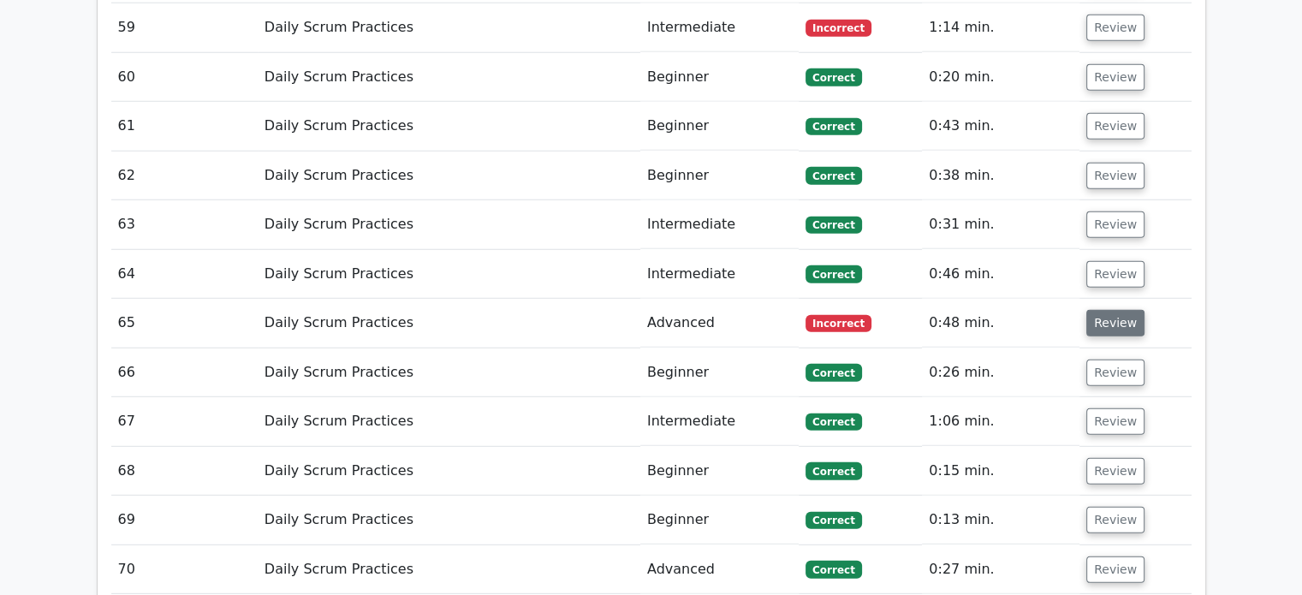
click at [1102, 310] on button "Review" at bounding box center [1115, 323] width 58 height 27
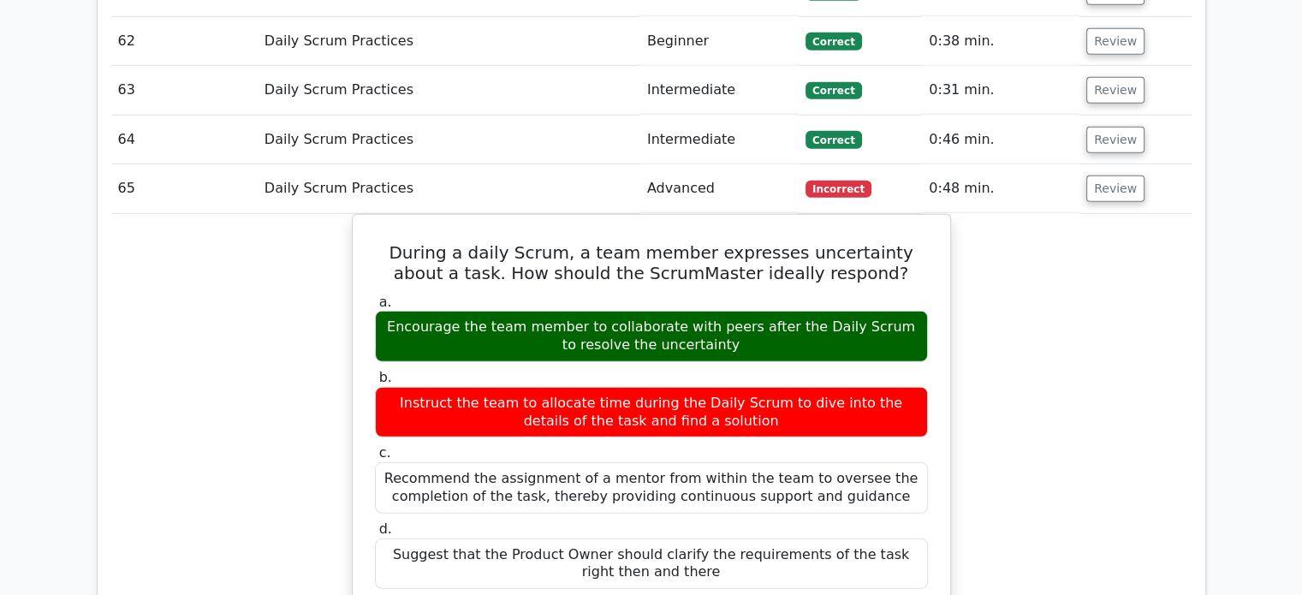
scroll to position [4817, 0]
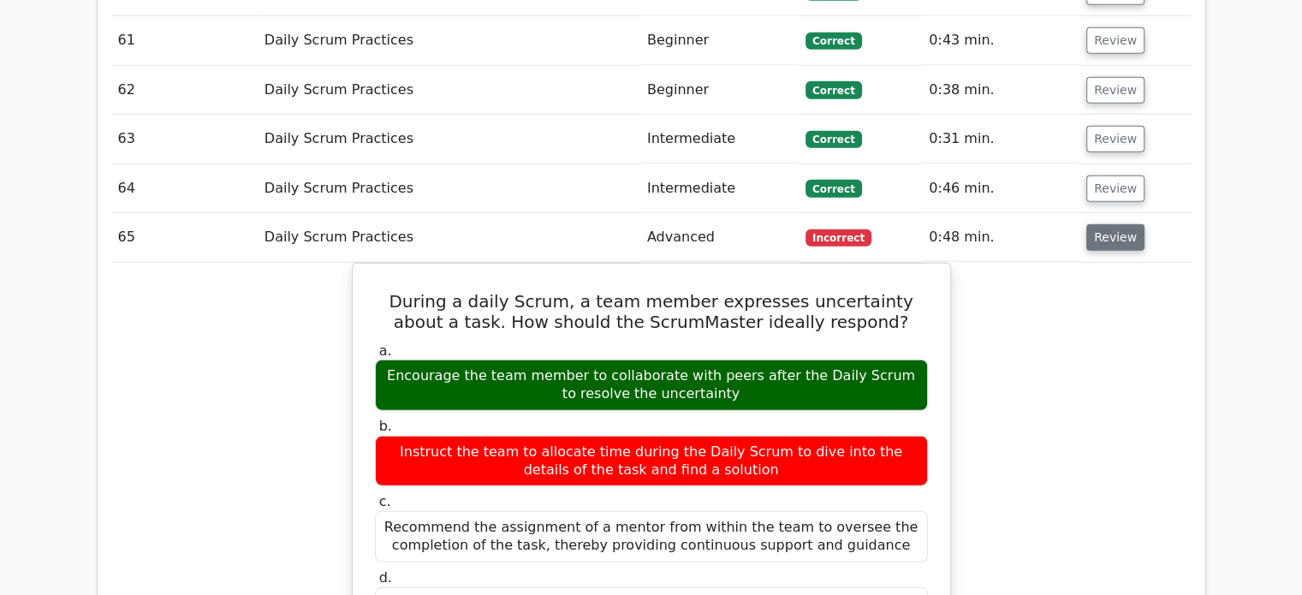
click at [1103, 224] on button "Review" at bounding box center [1115, 237] width 58 height 27
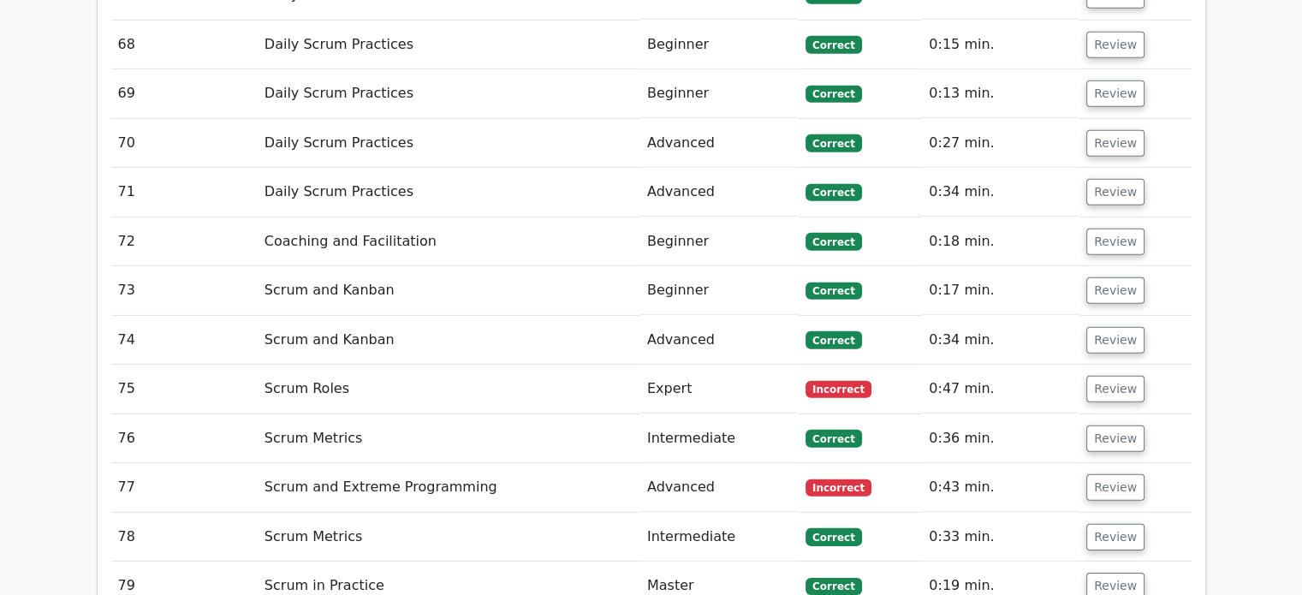
scroll to position [5159, 0]
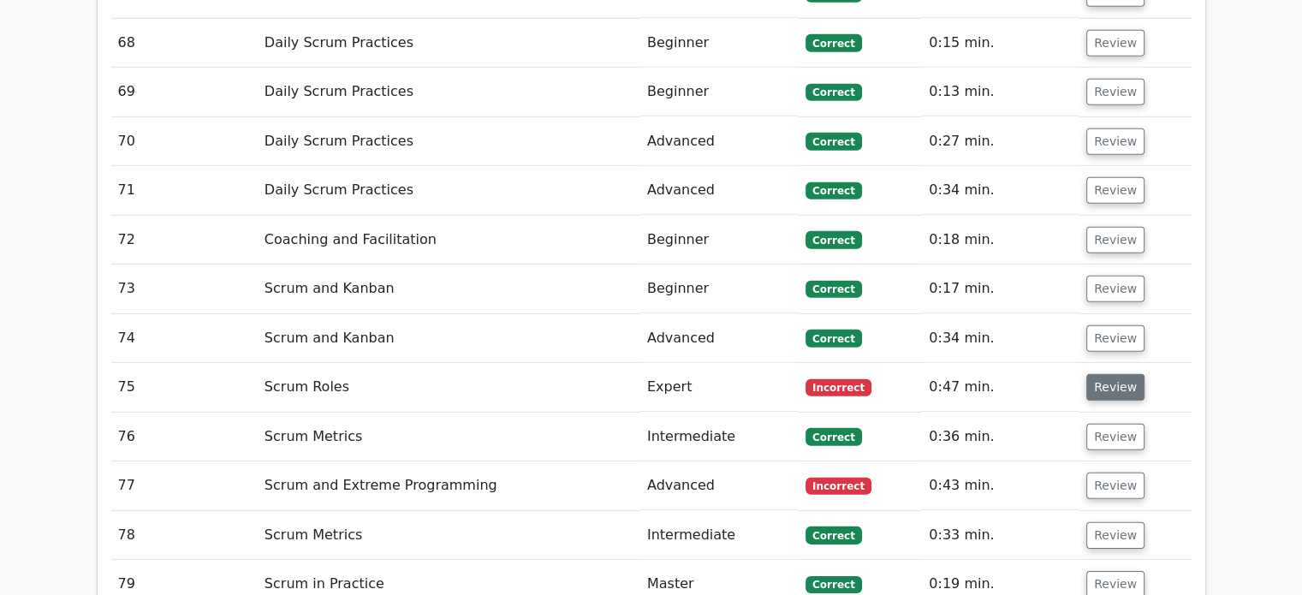
click at [1092, 374] on button "Review" at bounding box center [1115, 387] width 58 height 27
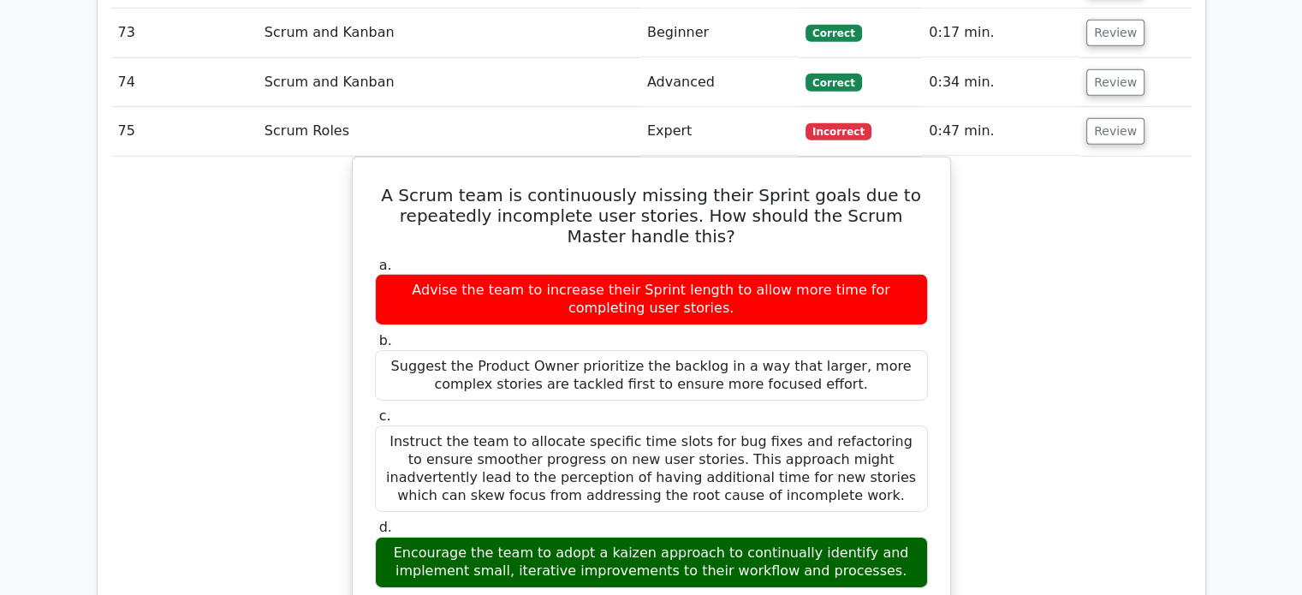
scroll to position [5416, 0]
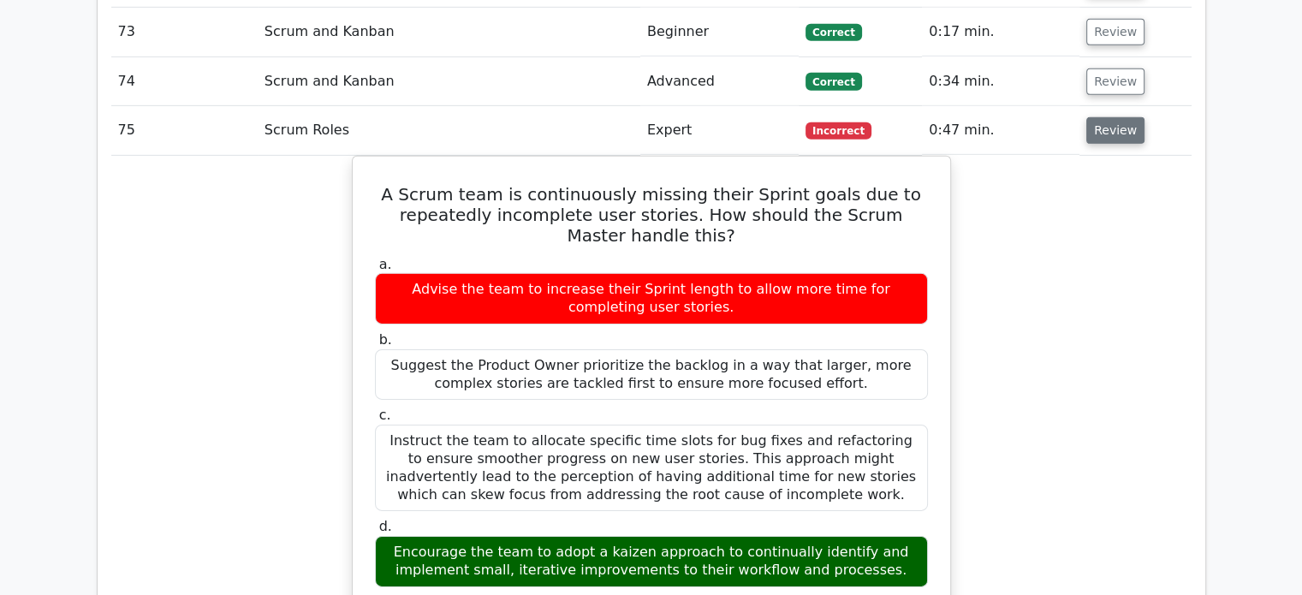
click at [1103, 117] on button "Review" at bounding box center [1115, 130] width 58 height 27
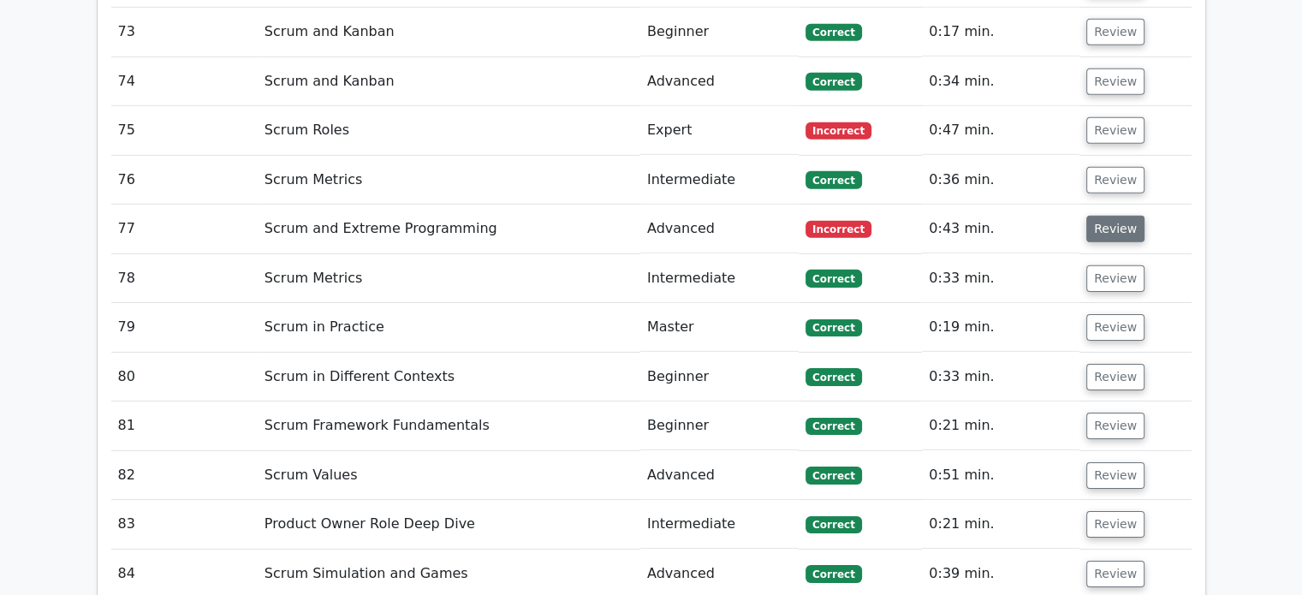
click at [1110, 216] on button "Review" at bounding box center [1115, 229] width 58 height 27
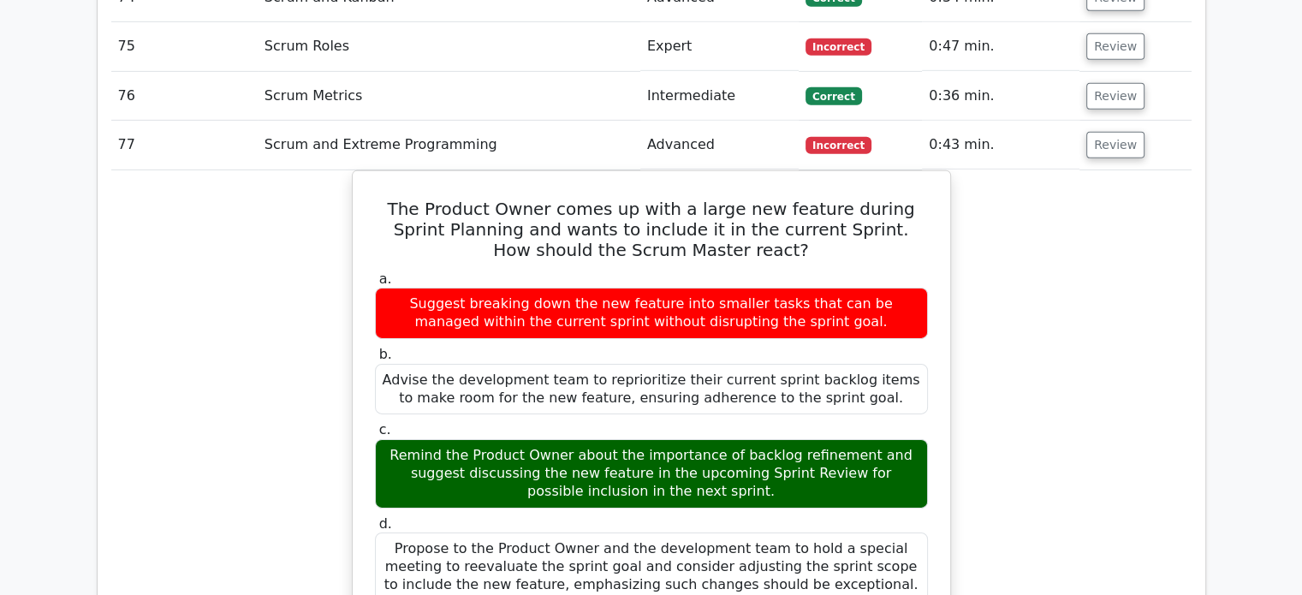
scroll to position [5502, 0]
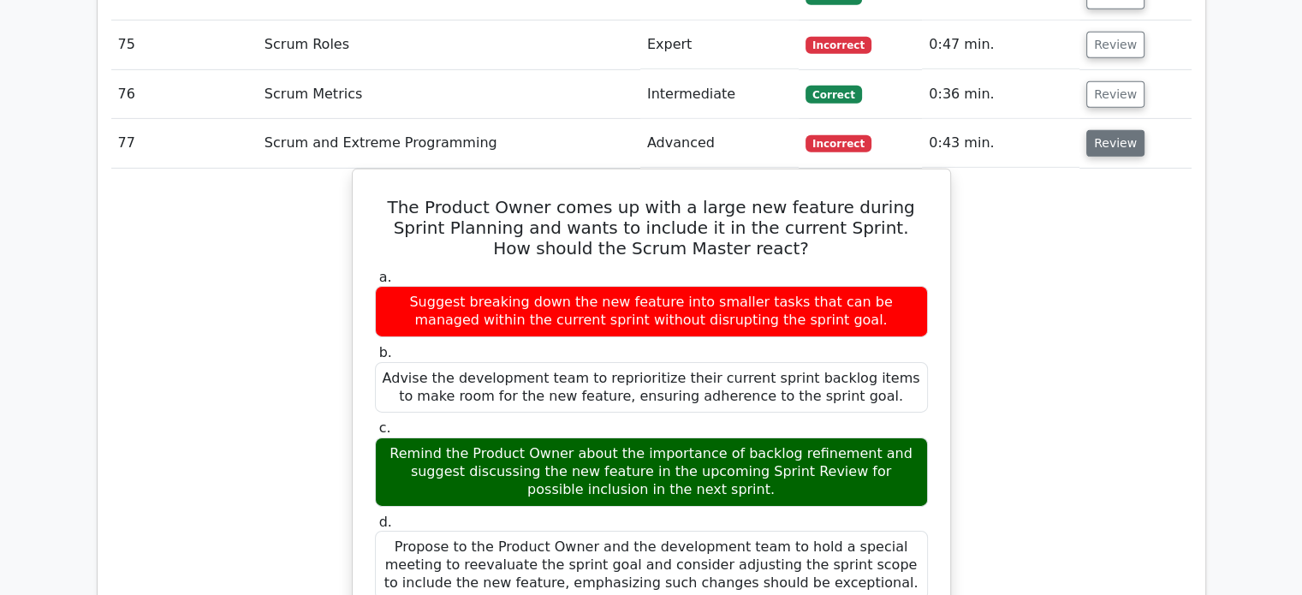
click at [1122, 130] on button "Review" at bounding box center [1115, 143] width 58 height 27
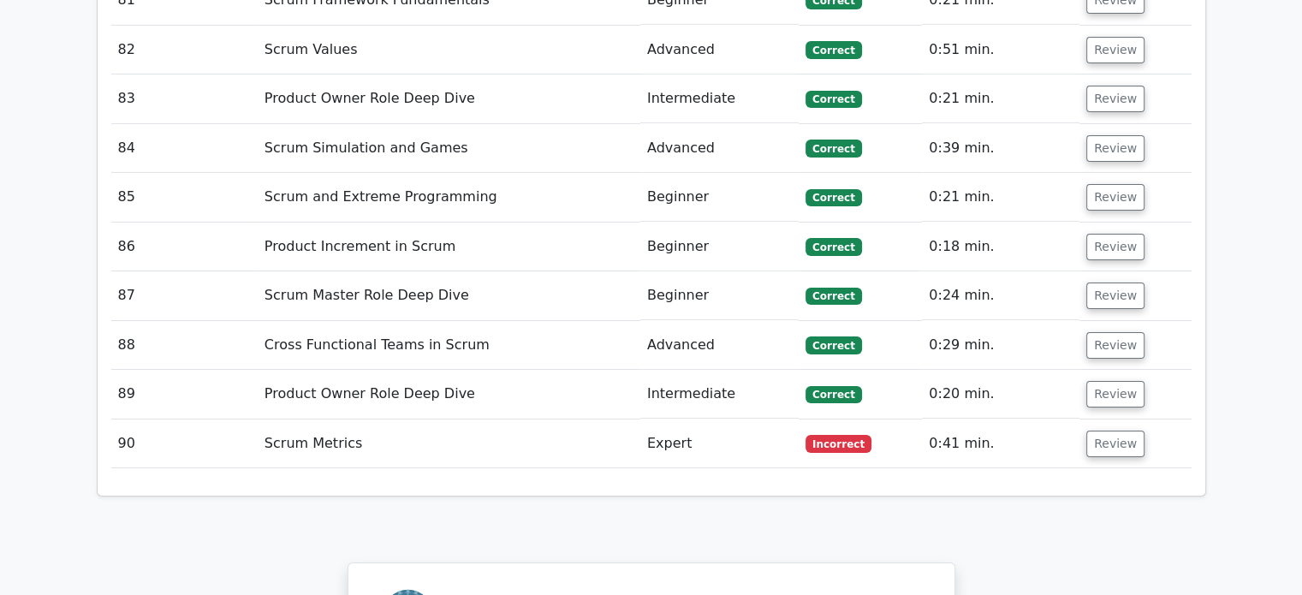
scroll to position [5844, 0]
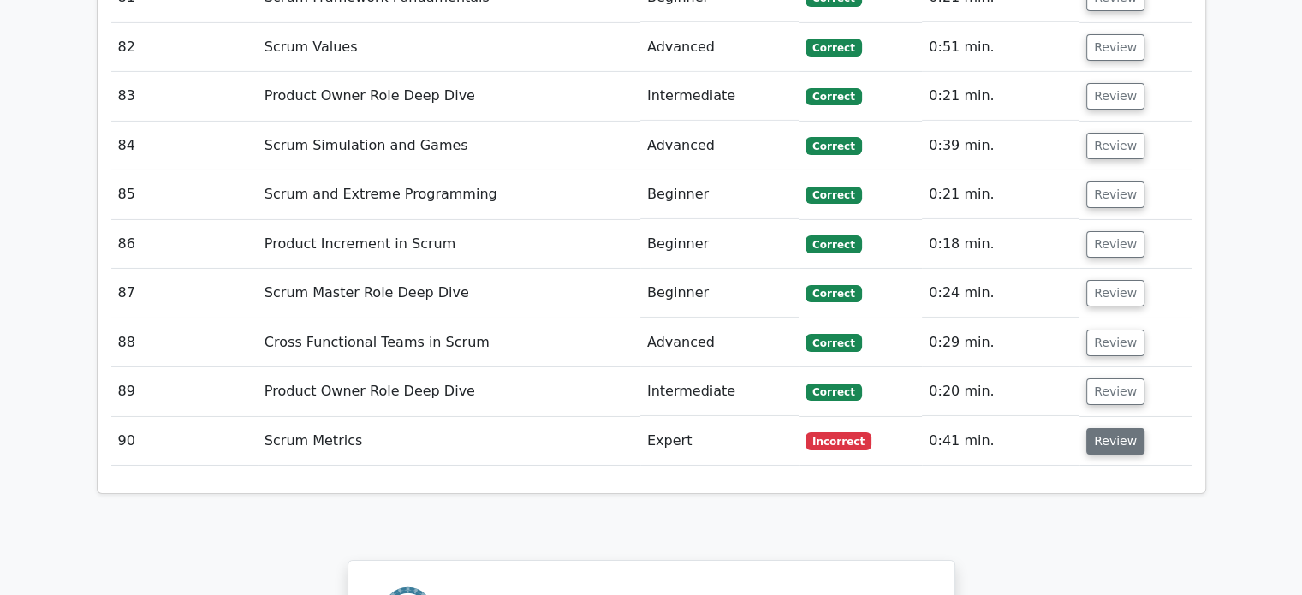
click at [1120, 428] on button "Review" at bounding box center [1115, 441] width 58 height 27
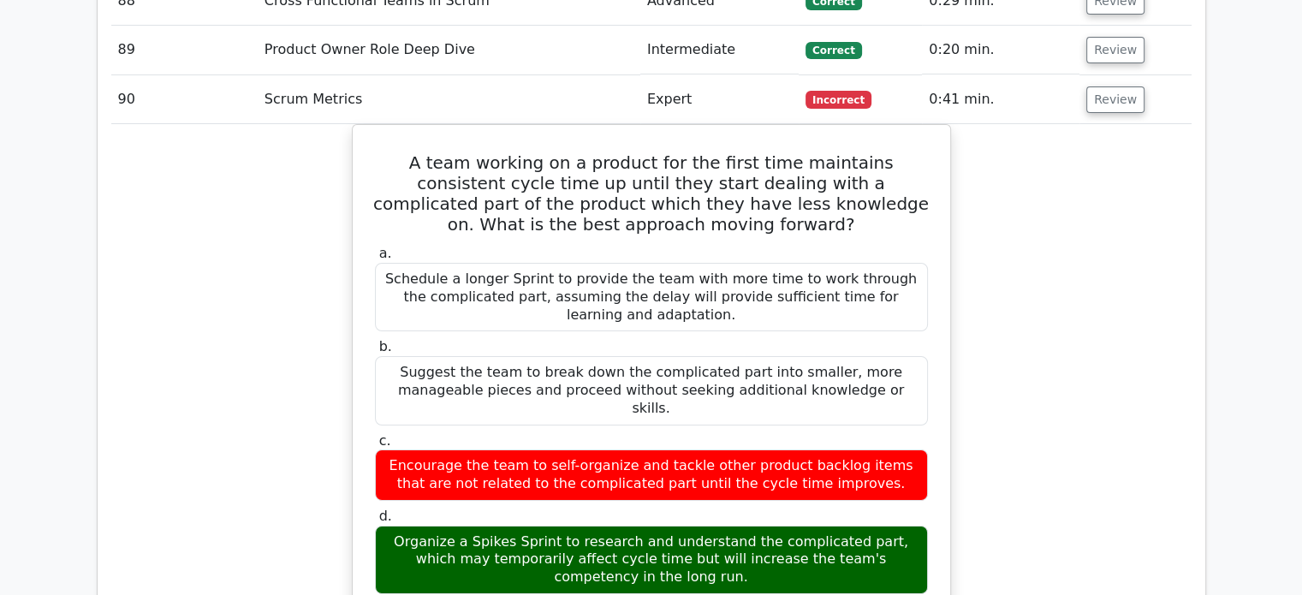
scroll to position [6186, 0]
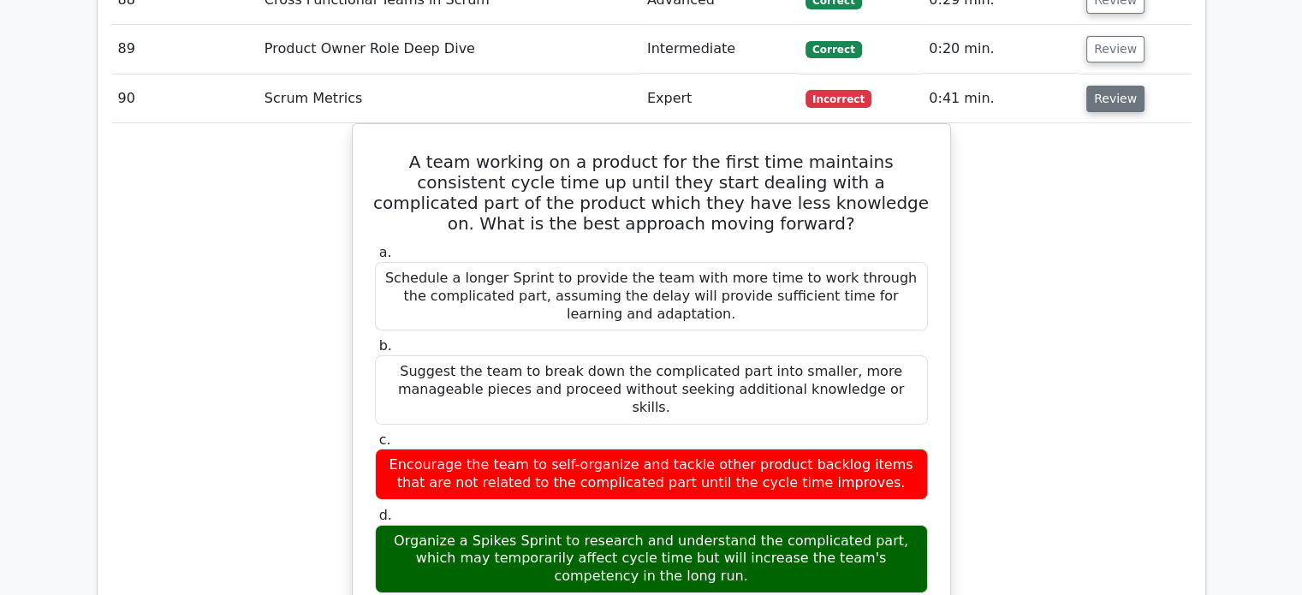
drag, startPoint x: 1122, startPoint y: 21, endPoint x: 1122, endPoint y: 2, distance: 19.7
click at [1122, 86] on button "Review" at bounding box center [1115, 99] width 58 height 27
